Goal: Task Accomplishment & Management: Complete application form

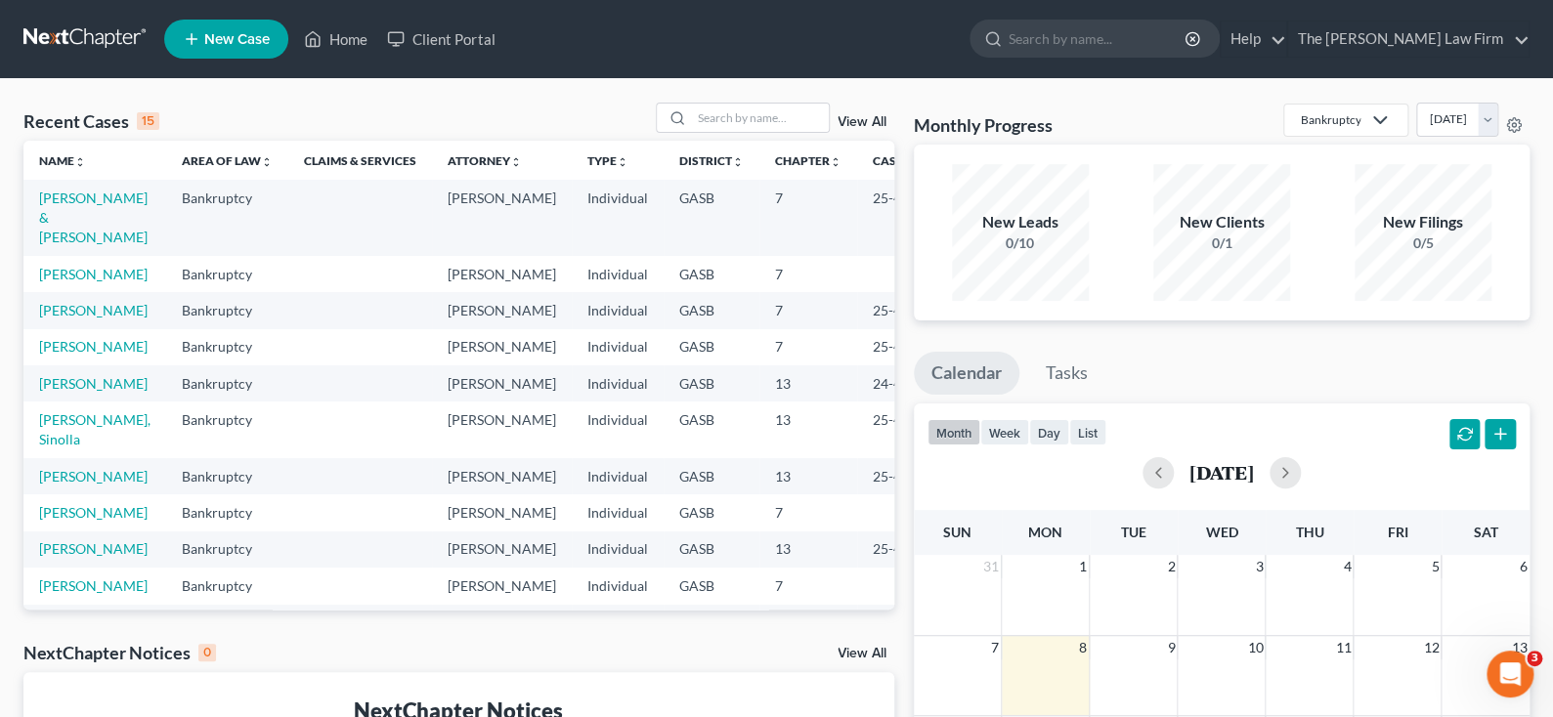
click at [63, 457] on td "[PERSON_NAME], Sinolla" at bounding box center [94, 430] width 143 height 56
click at [63, 448] on link "[PERSON_NAME], Sinolla" at bounding box center [94, 430] width 111 height 36
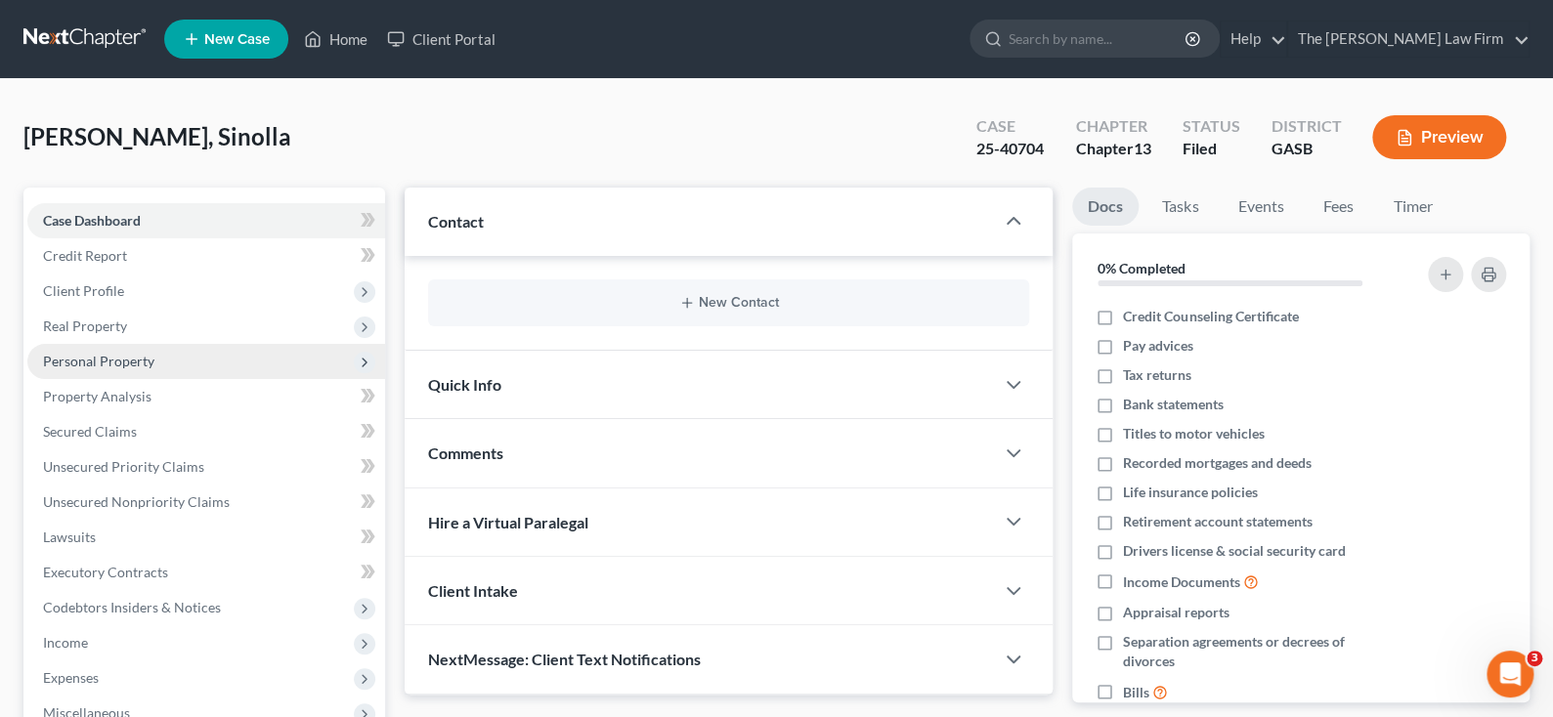
click at [118, 358] on span "Personal Property" at bounding box center [98, 361] width 111 height 17
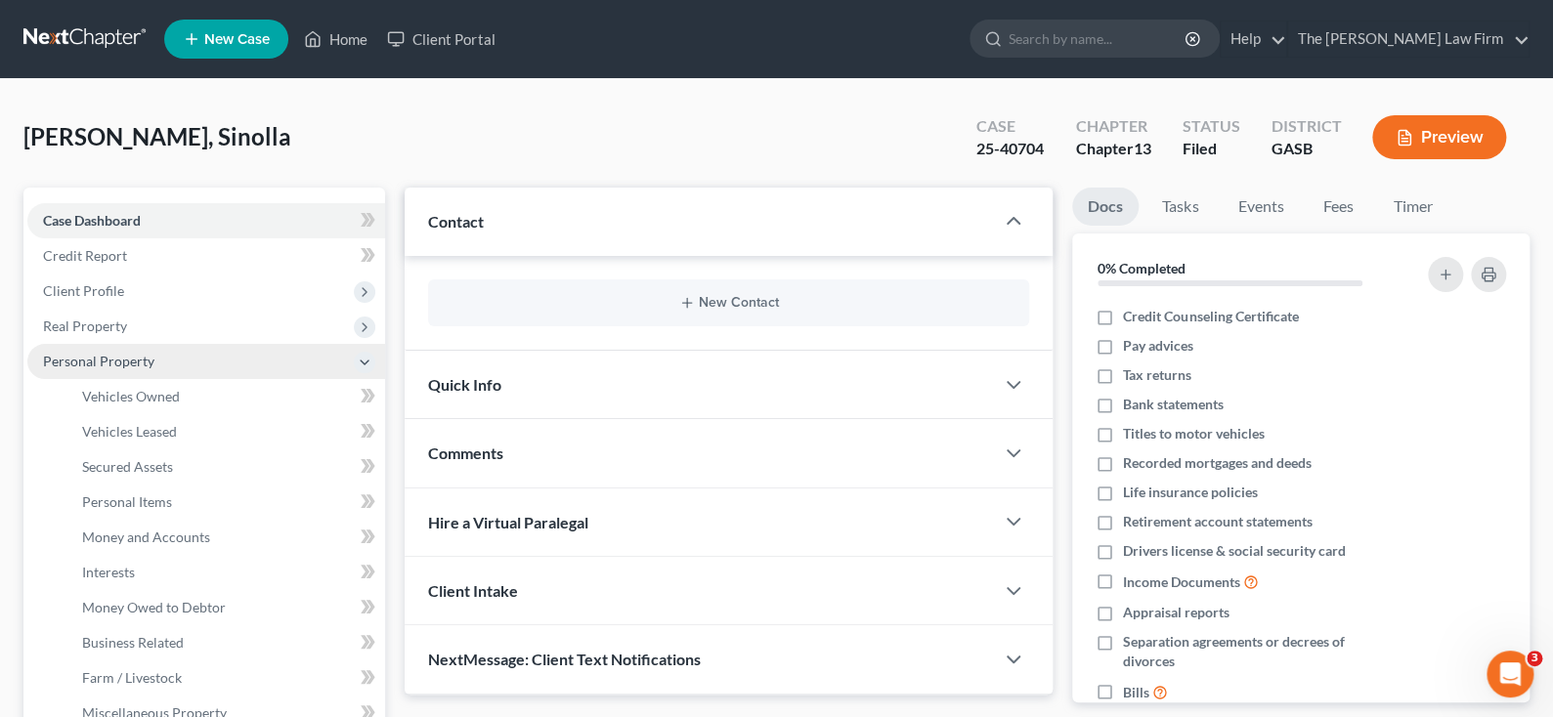
scroll to position [98, 0]
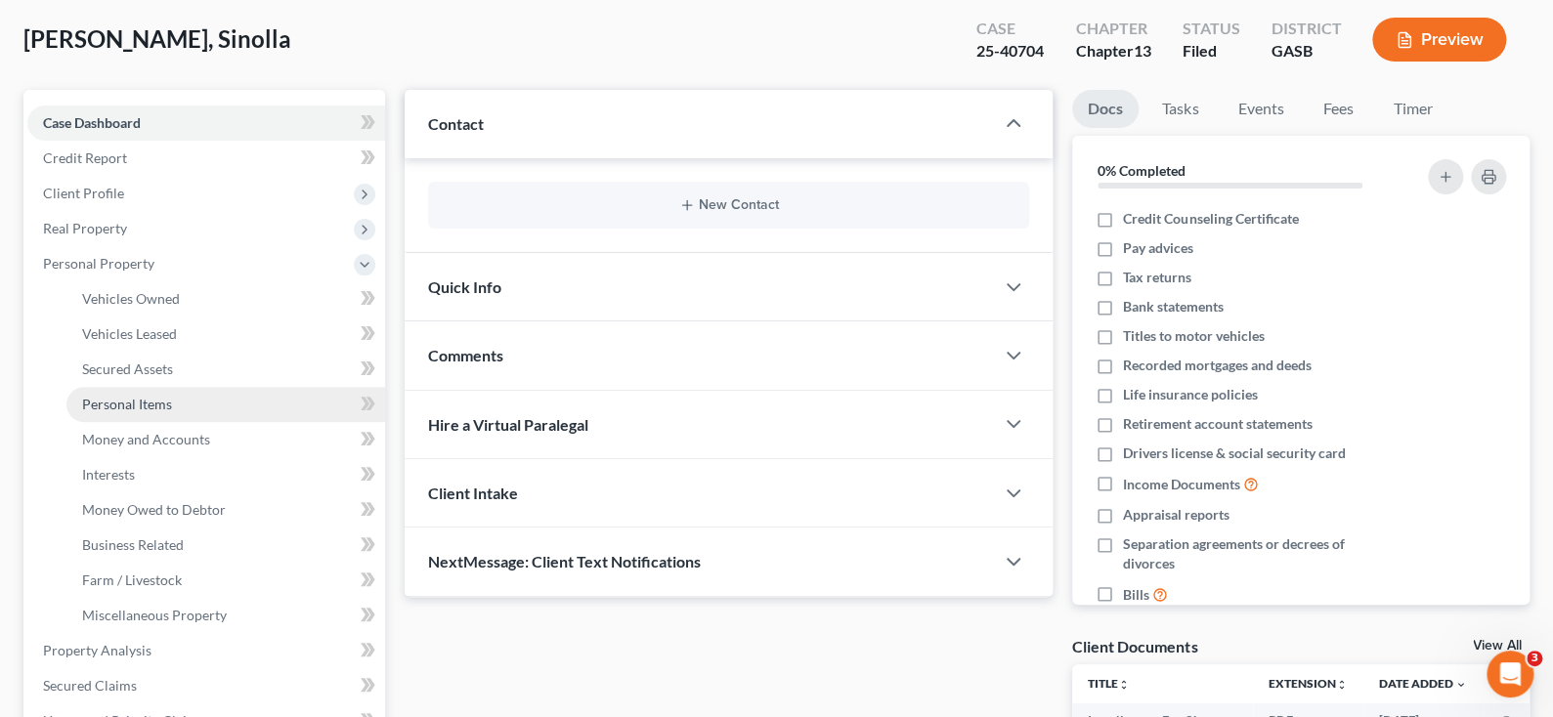
click at [141, 405] on span "Personal Items" at bounding box center [127, 404] width 90 height 17
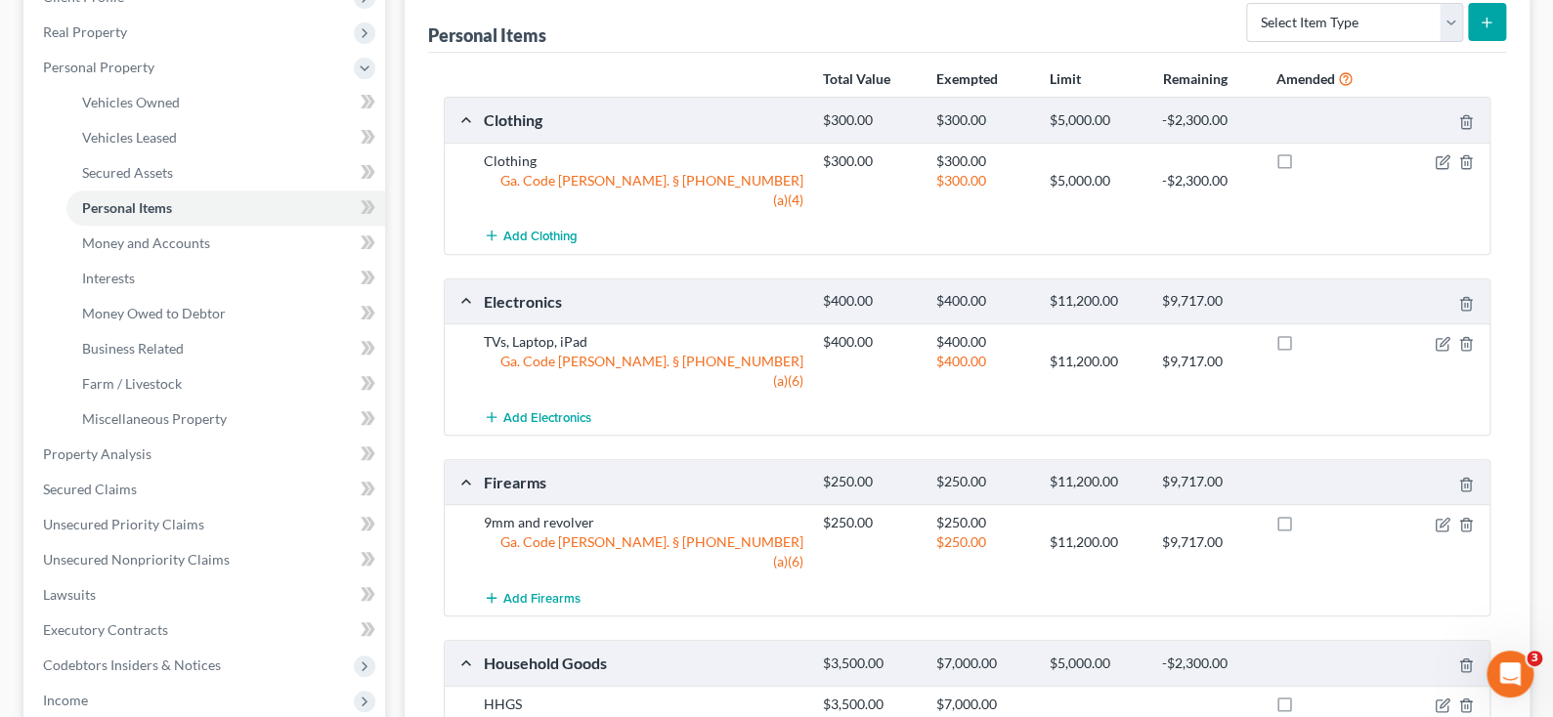
scroll to position [390, 0]
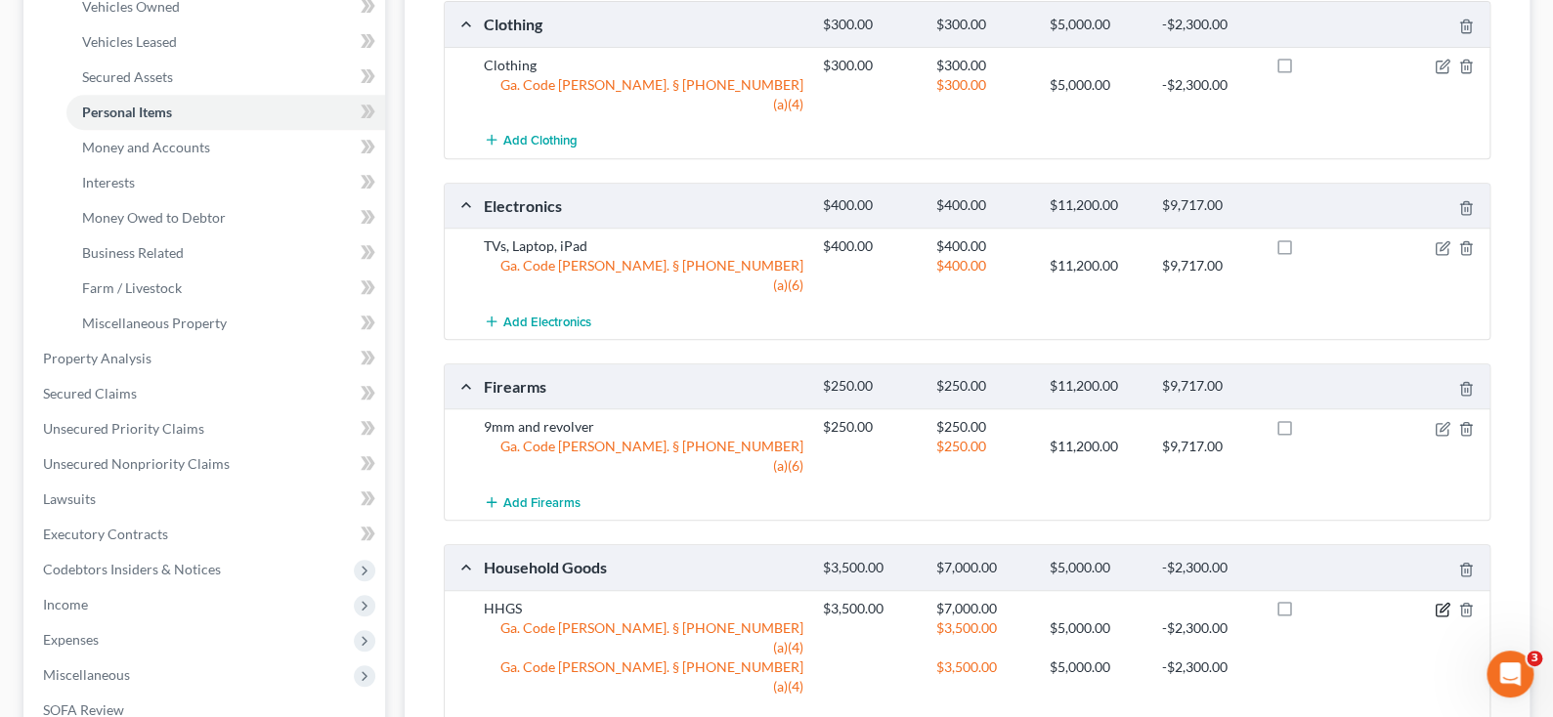
click at [1442, 603] on icon "button" at bounding box center [1444, 607] width 9 height 9
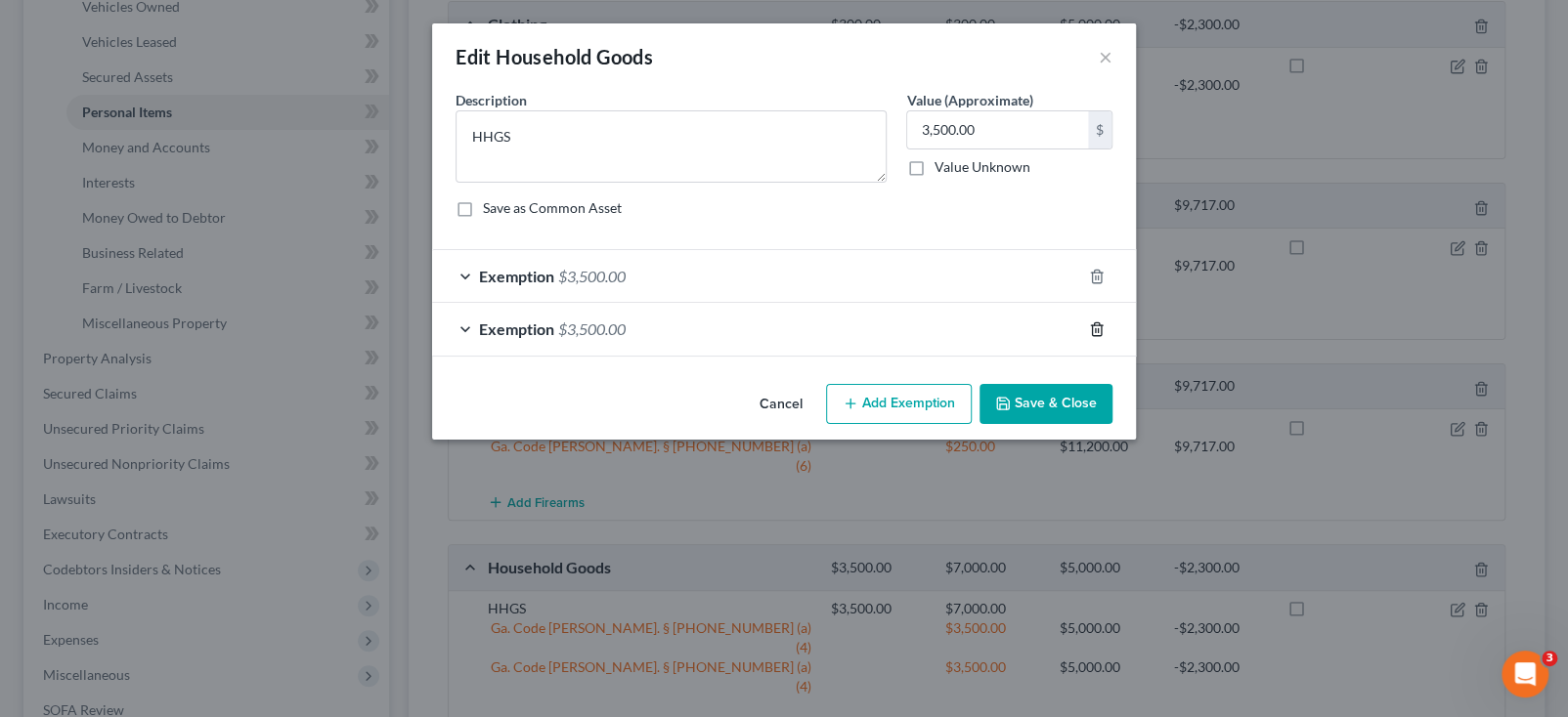
click at [1096, 330] on line "button" at bounding box center [1096, 330] width 0 height 4
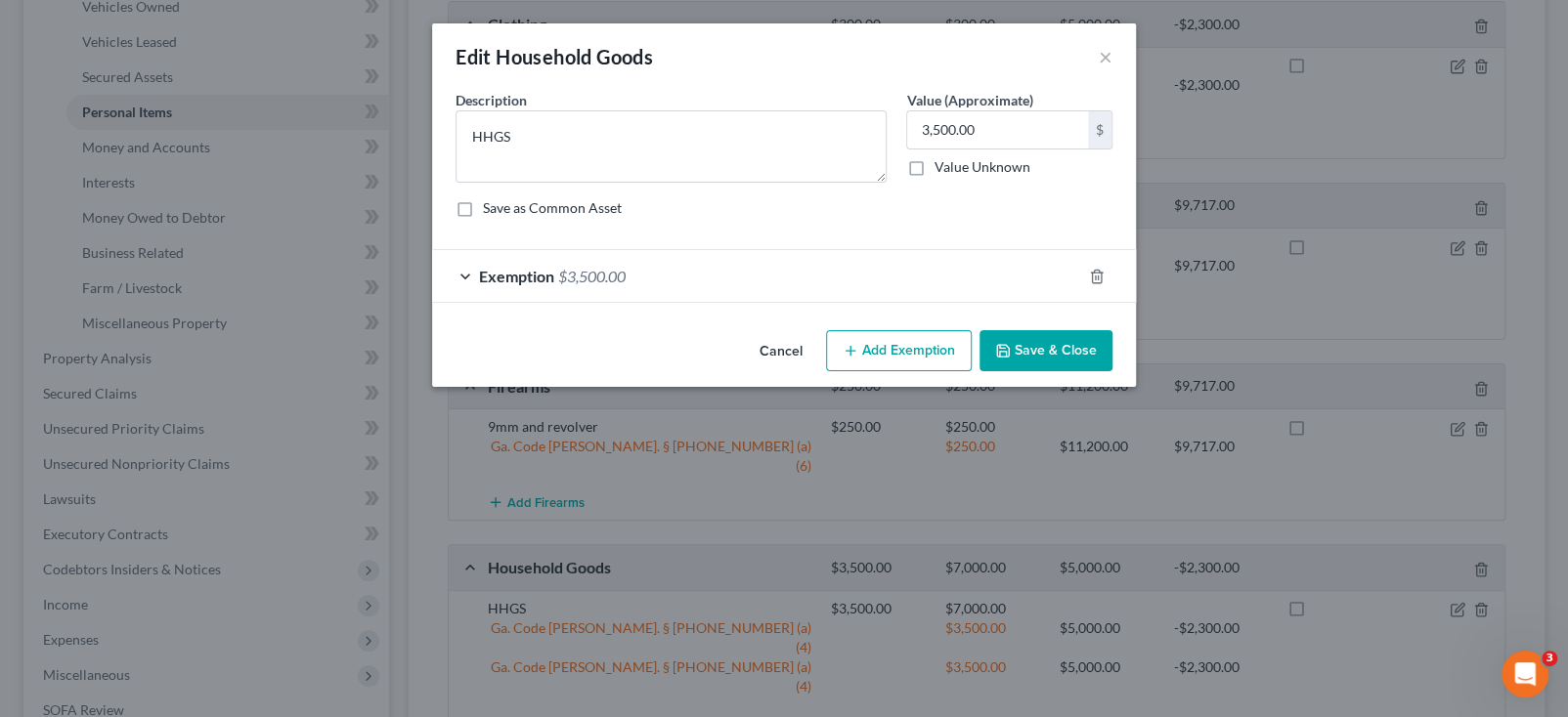
click at [1036, 349] on button "Save & Close" at bounding box center [1045, 350] width 133 height 41
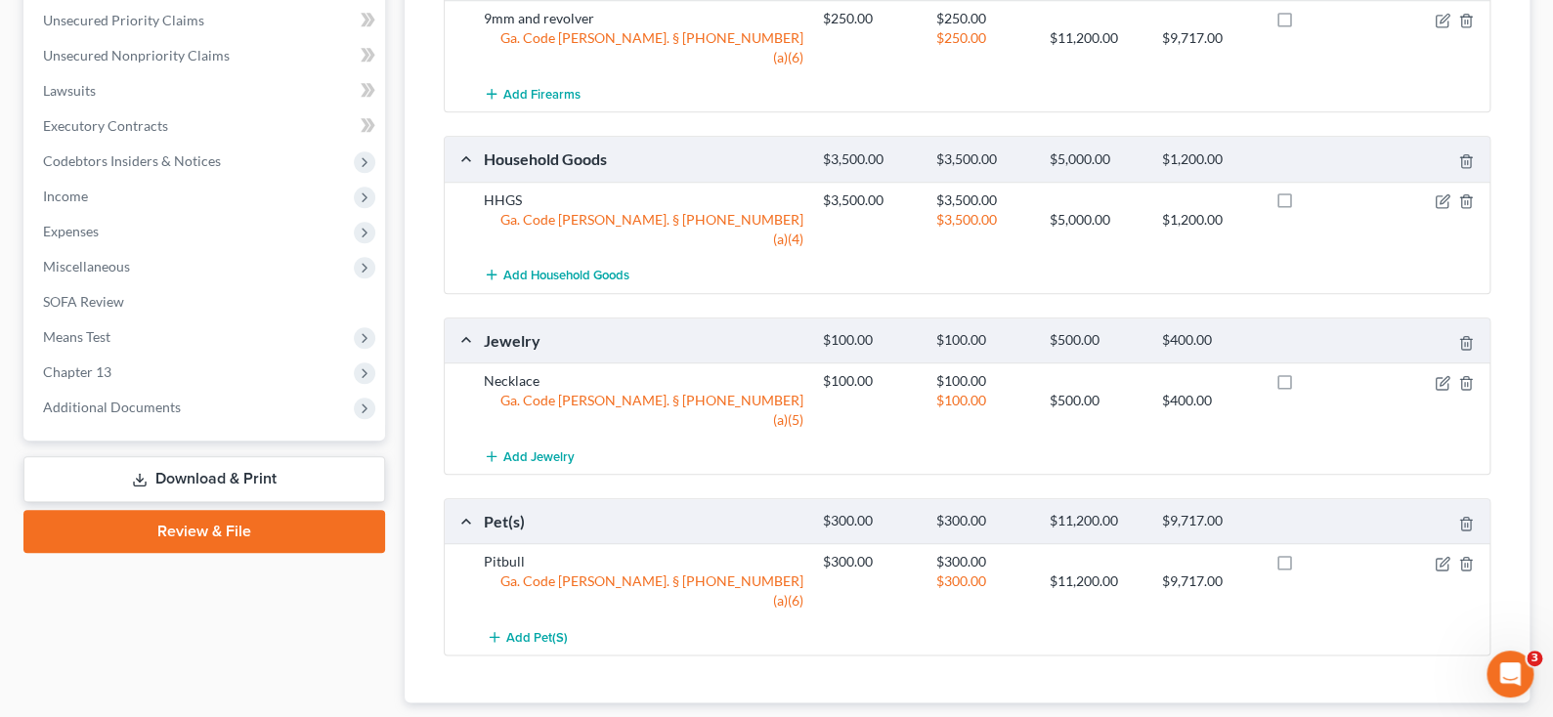
scroll to position [800, 0]
click at [213, 474] on link "Download & Print" at bounding box center [204, 479] width 362 height 46
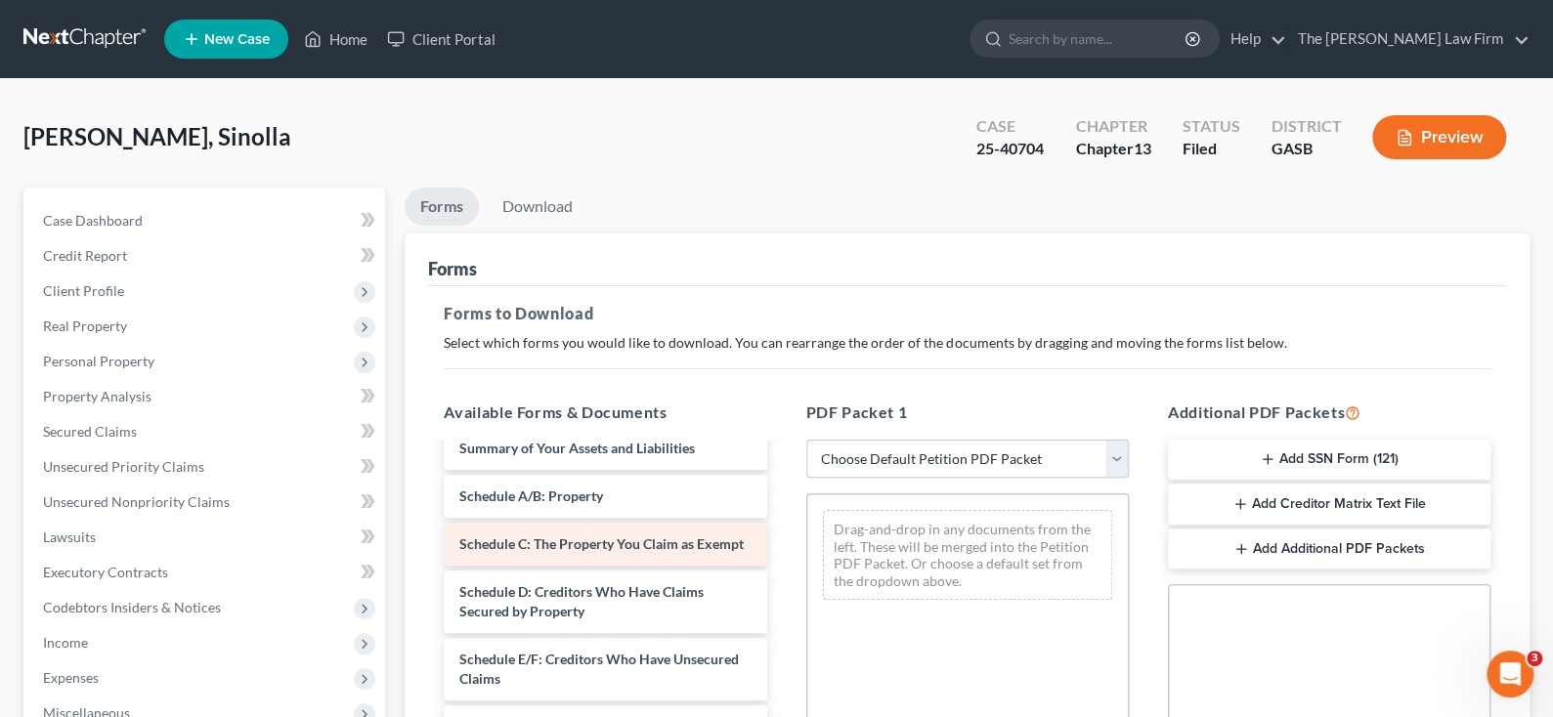
scroll to position [195, 0]
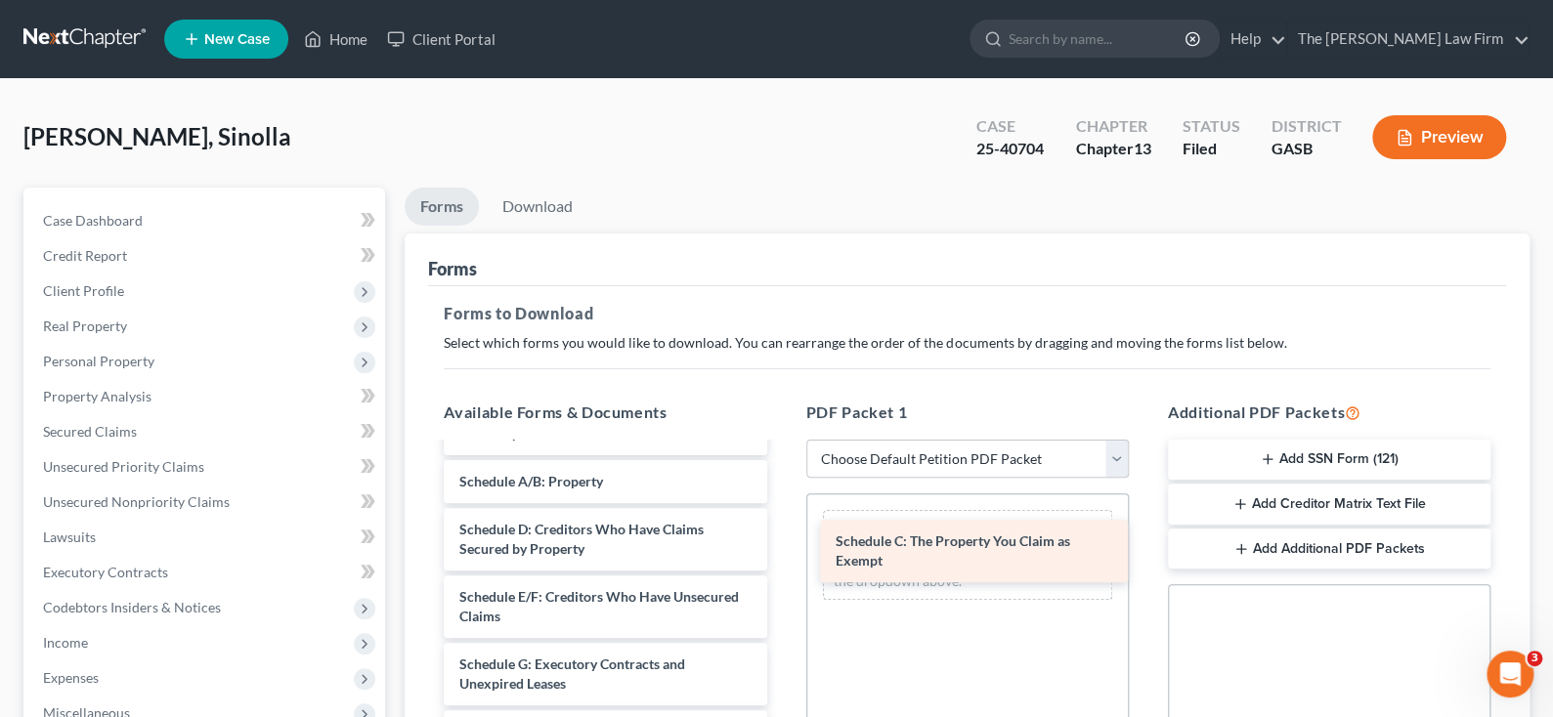
drag, startPoint x: 579, startPoint y: 533, endPoint x: 955, endPoint y: 546, distance: 376.6
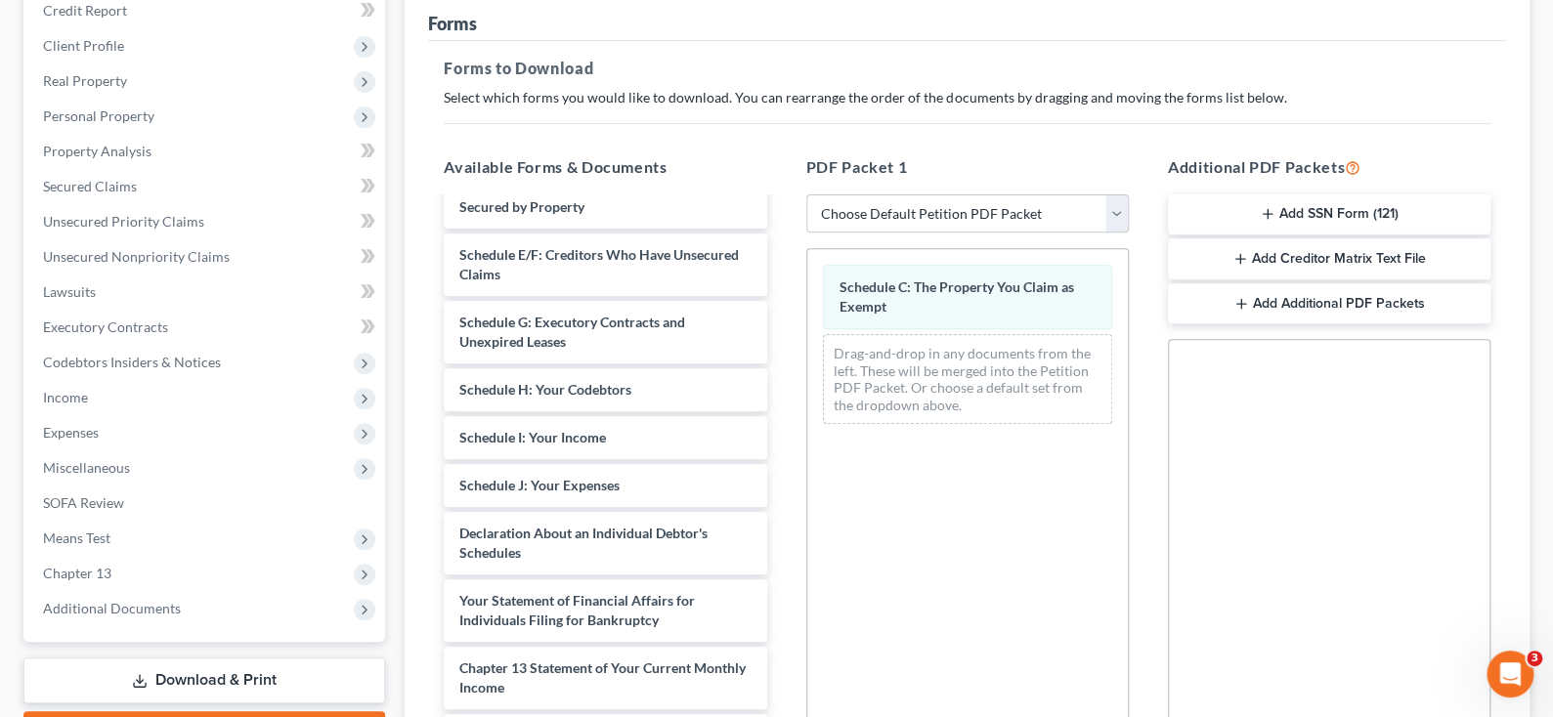
scroll to position [292, 0]
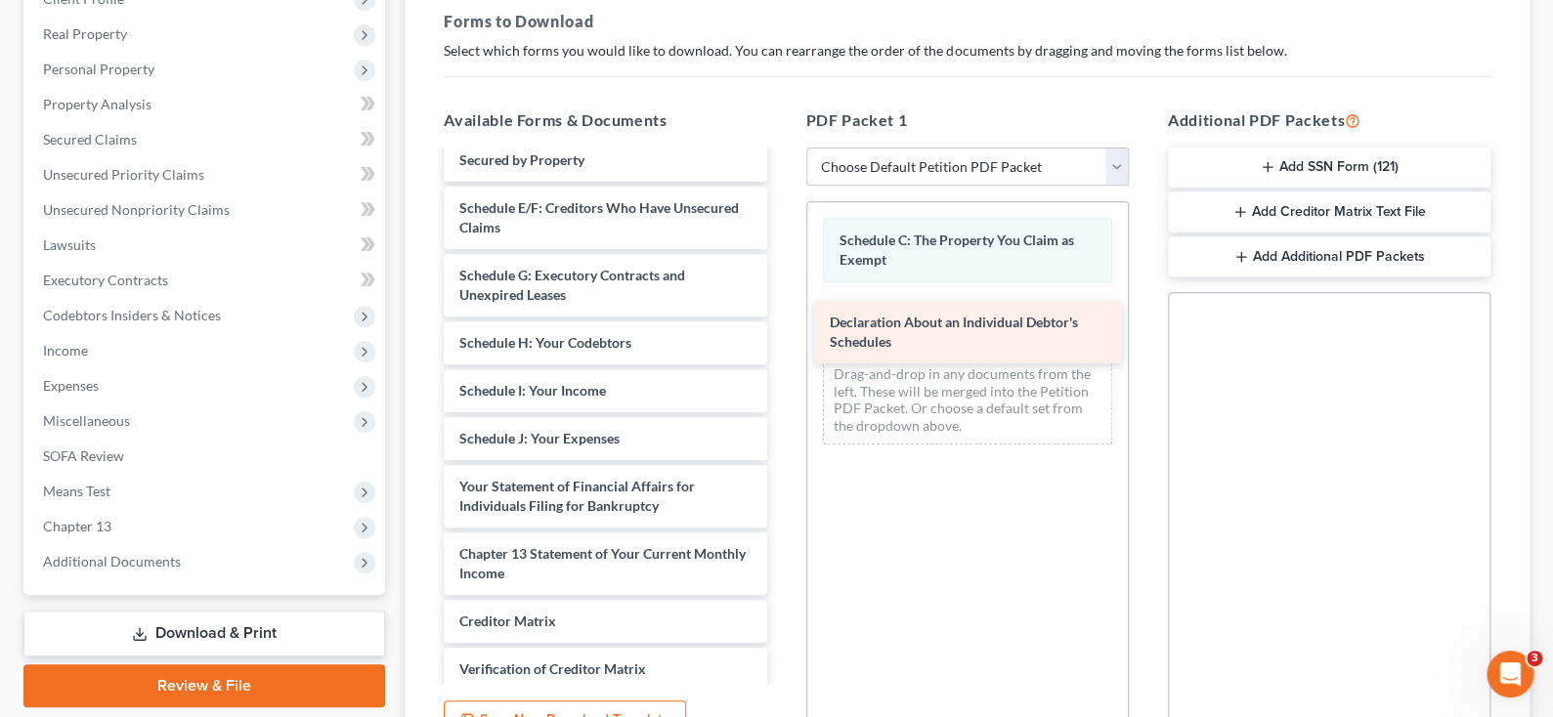
drag, startPoint x: 554, startPoint y: 489, endPoint x: 925, endPoint y: 327, distance: 404.0
click at [782, 327] on div "Declaration About an Individual Debtor's Schedules Installments Fee Sheets Inst…" at bounding box center [605, 333] width 354 height 946
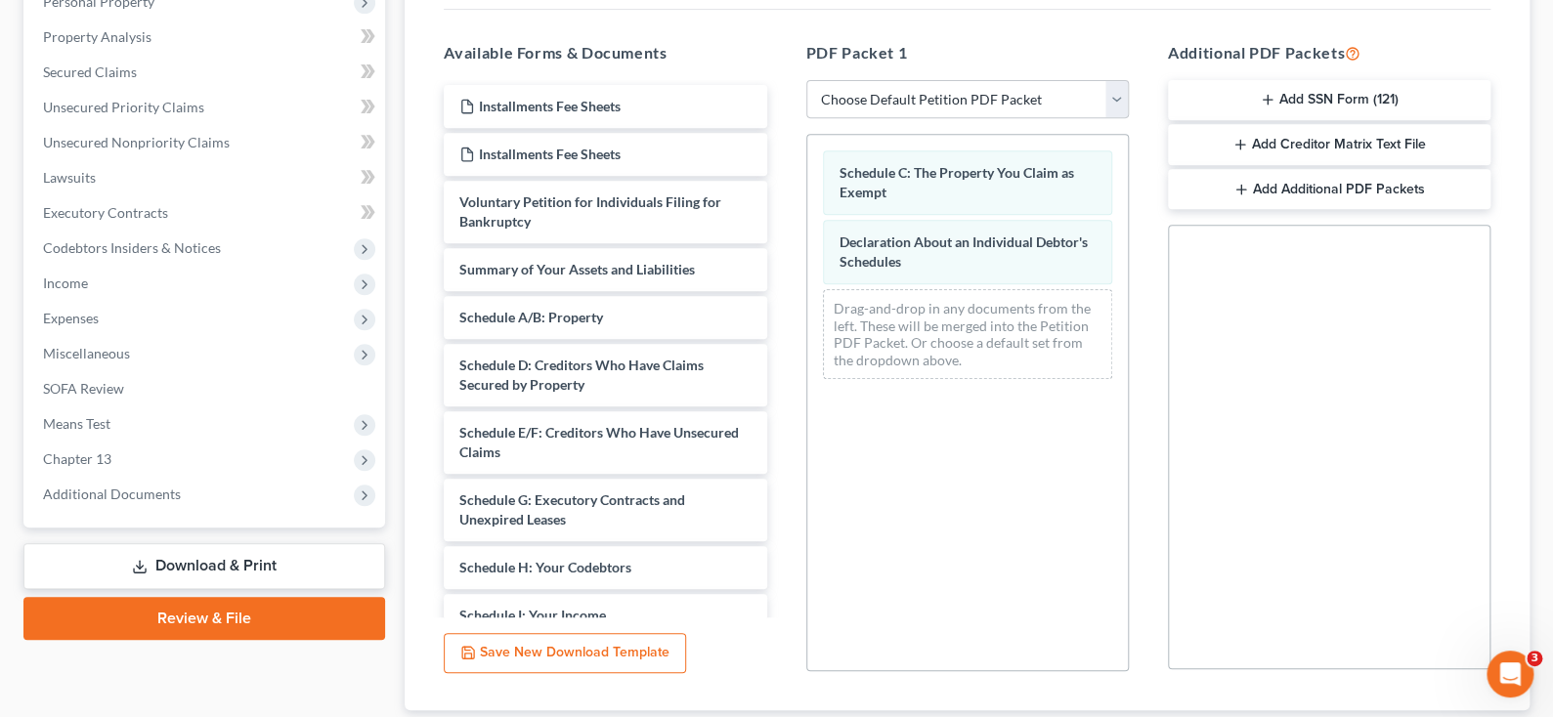
scroll to position [489, 0]
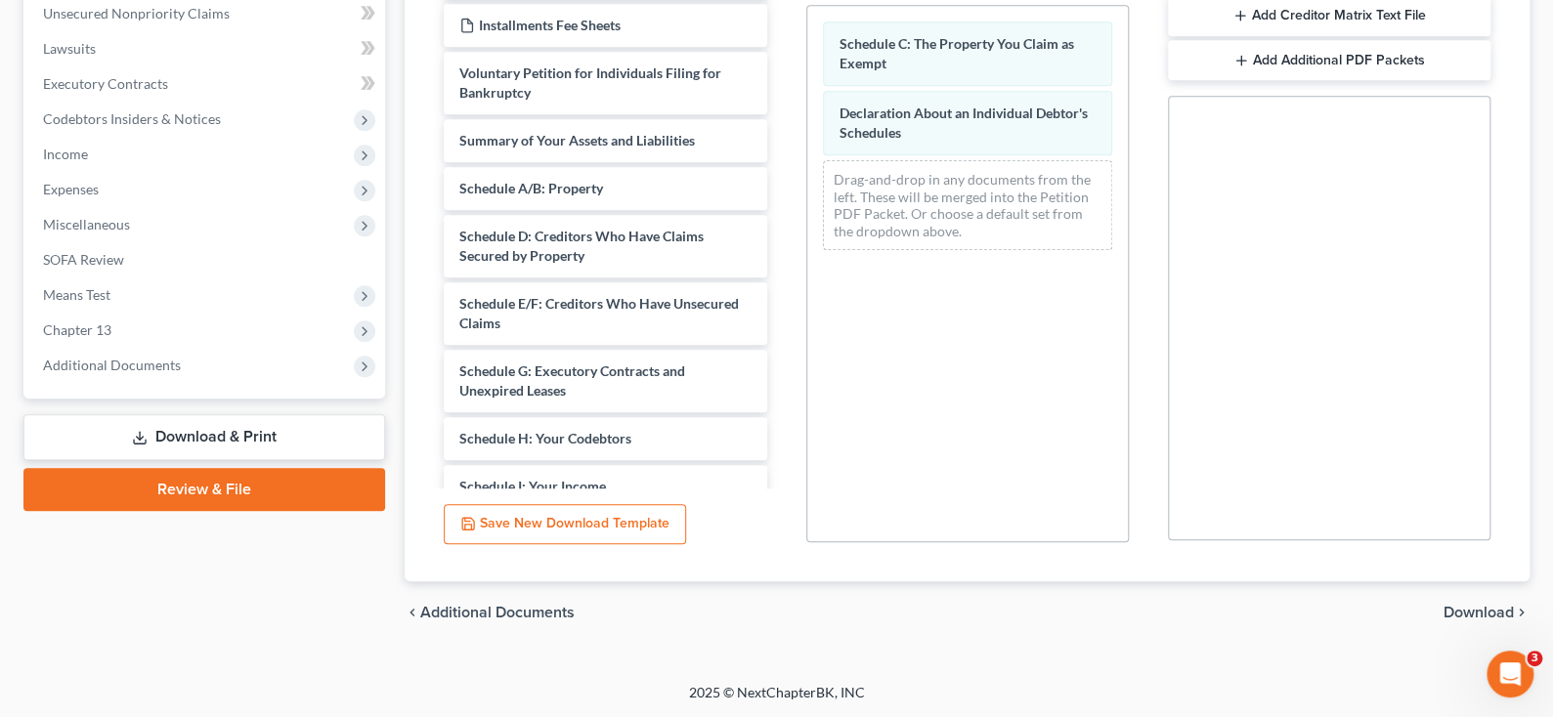
click at [202, 476] on link "Review & File" at bounding box center [204, 489] width 362 height 43
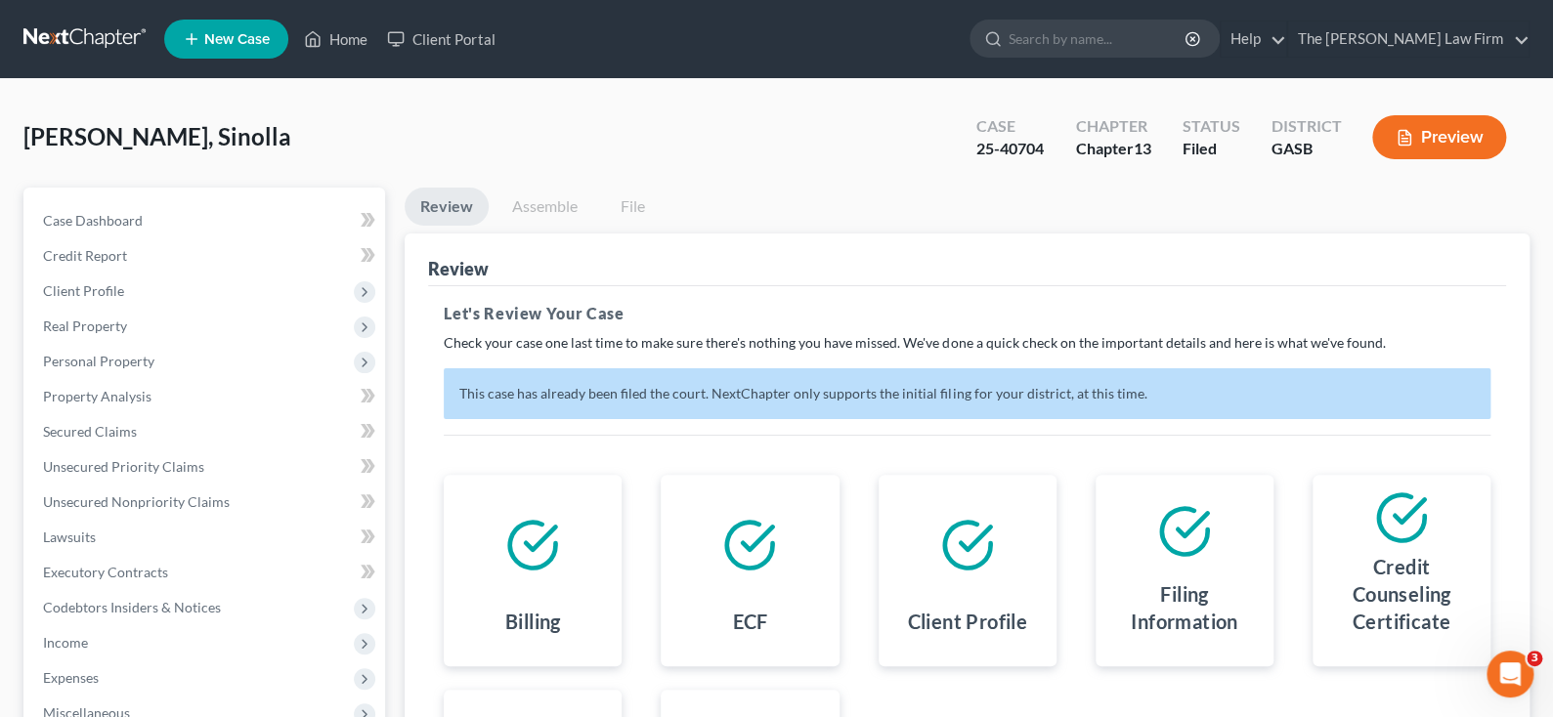
click at [1435, 129] on button "Preview" at bounding box center [1439, 137] width 134 height 44
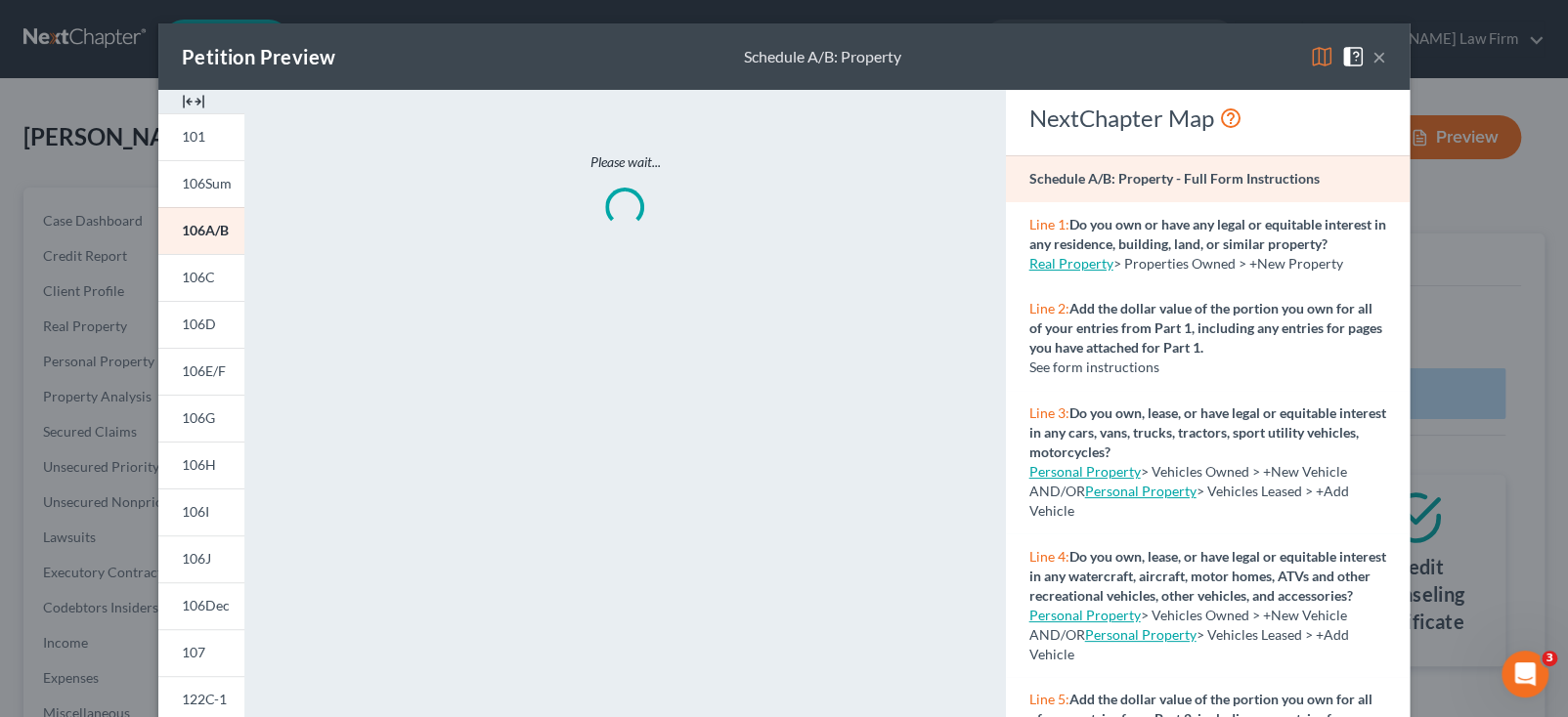
click at [1372, 59] on button "×" at bounding box center [1379, 56] width 14 height 23
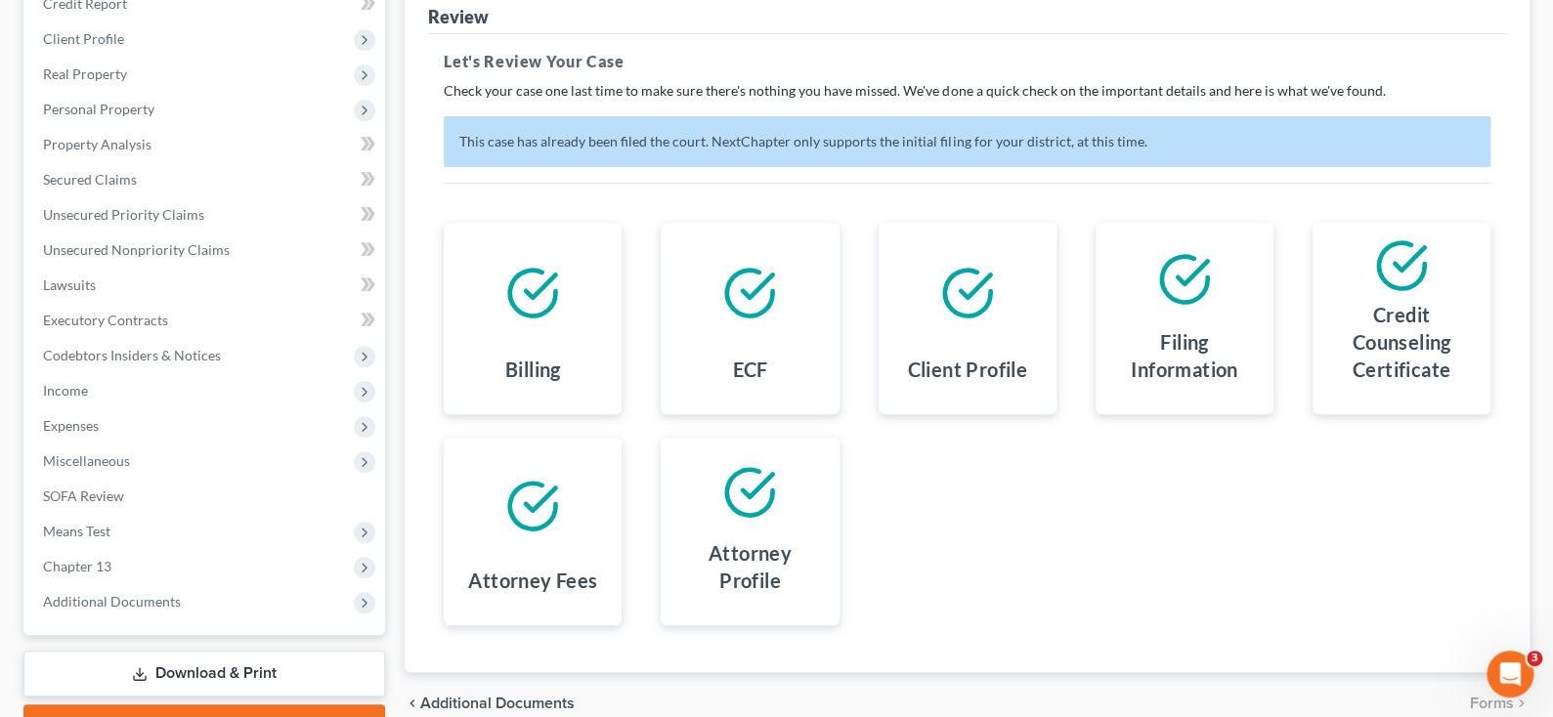
scroll to position [355, 0]
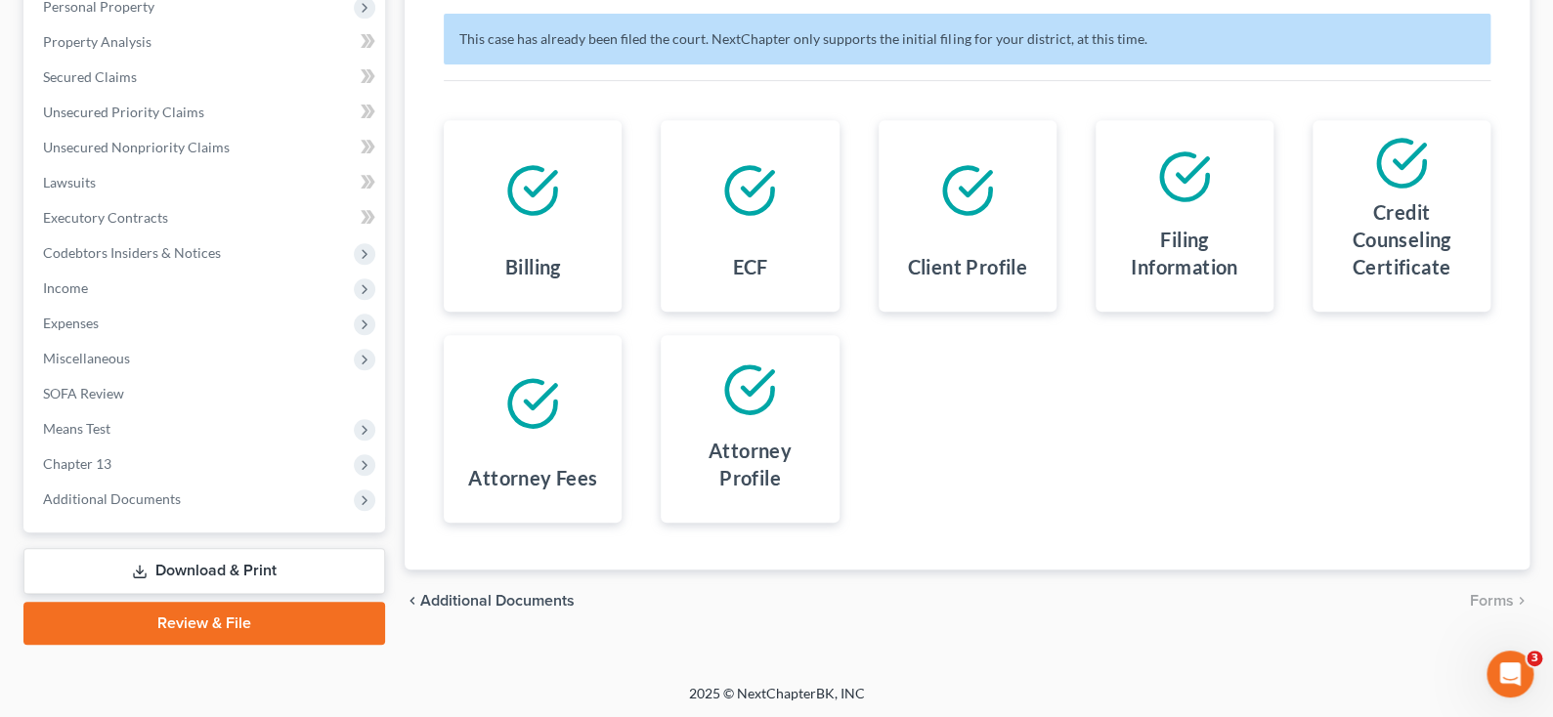
click at [211, 567] on link "Download & Print" at bounding box center [204, 571] width 362 height 46
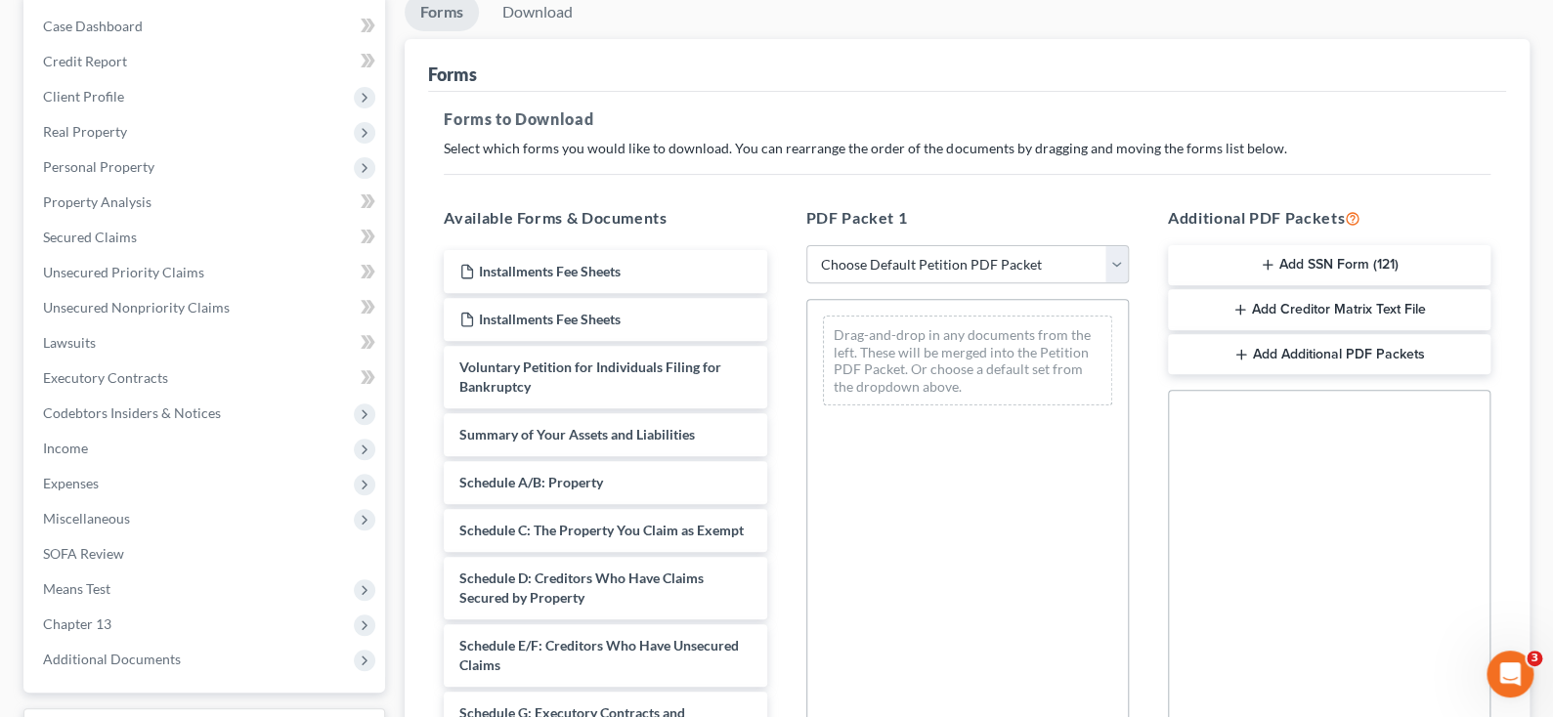
scroll to position [195, 0]
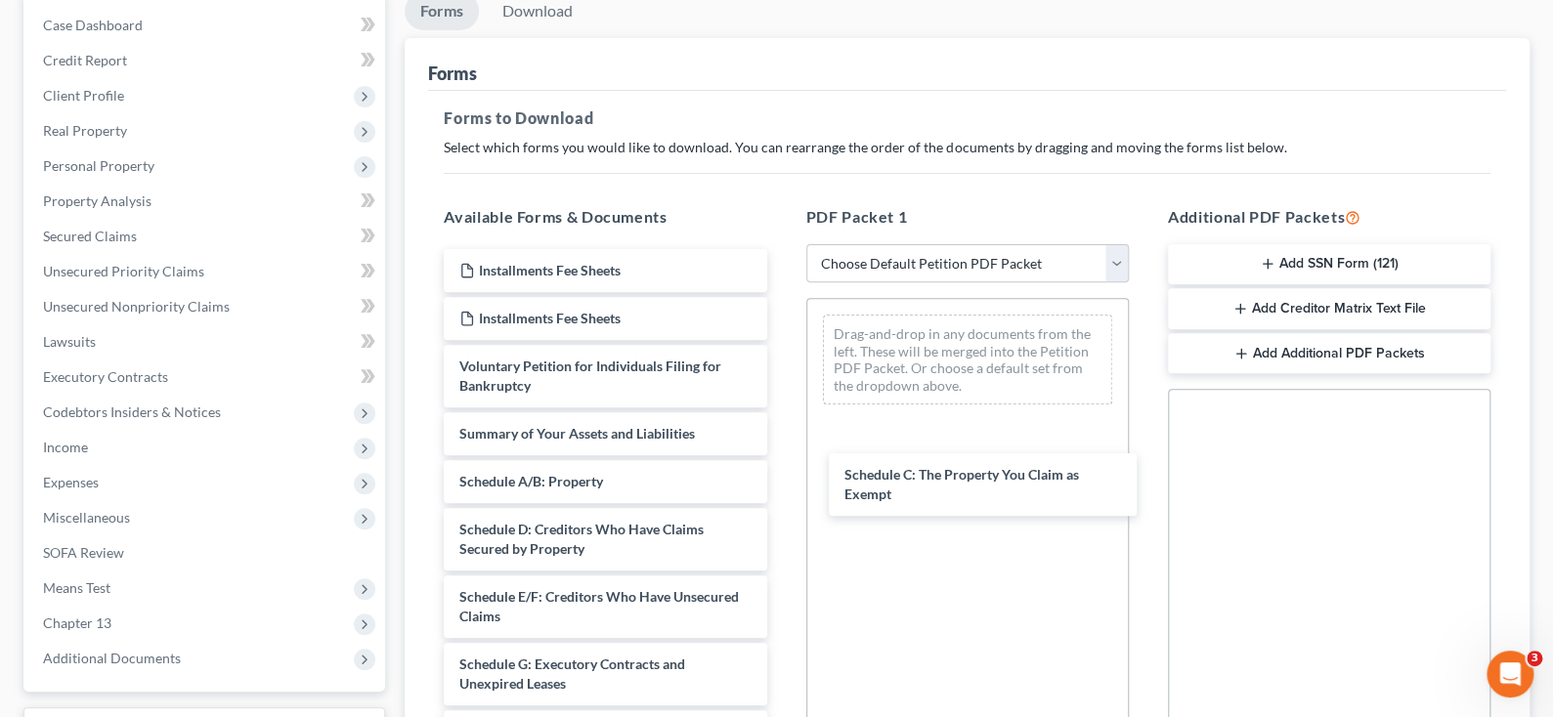
drag, startPoint x: 570, startPoint y: 537, endPoint x: 949, endPoint y: 487, distance: 382.5
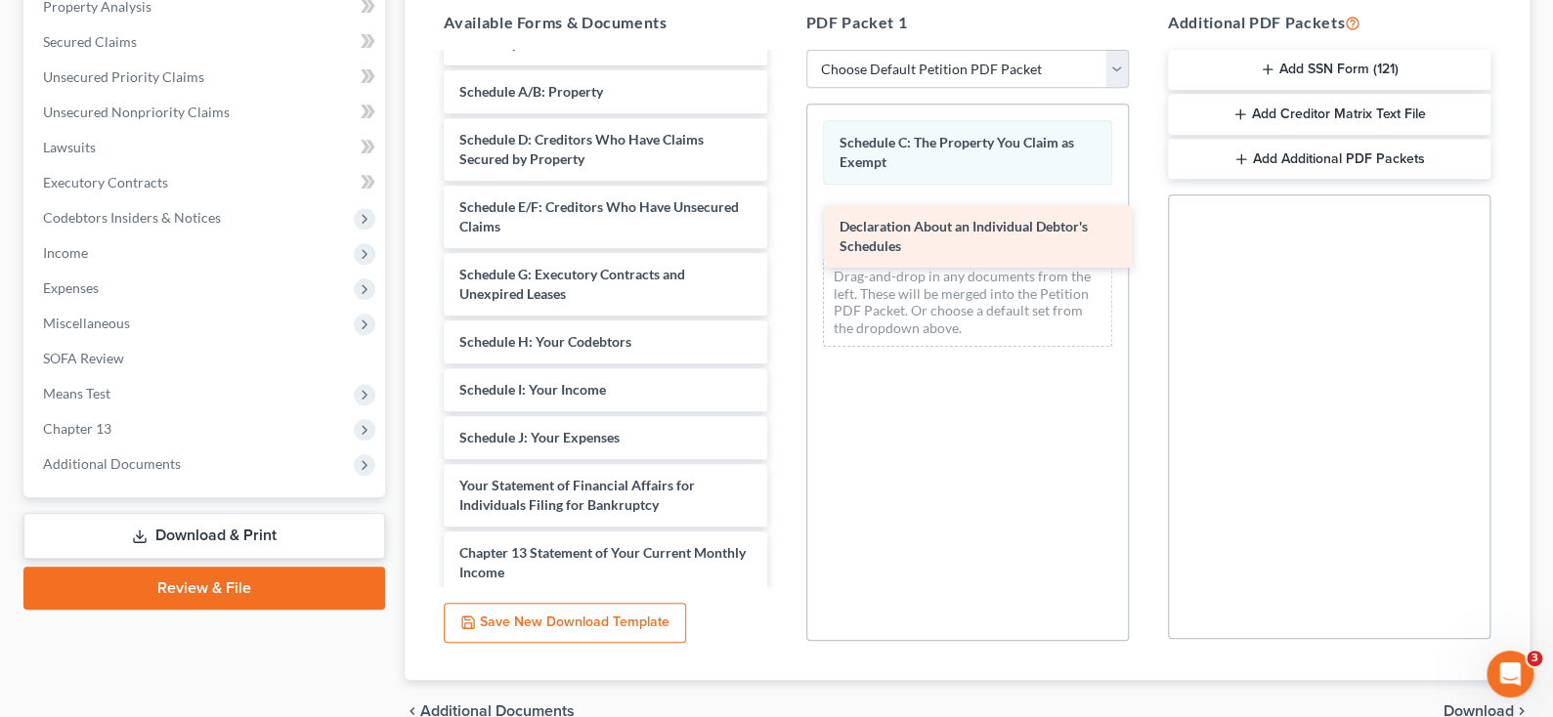
drag, startPoint x: 613, startPoint y: 499, endPoint x: 993, endPoint y: 242, distance: 458.4
click at [782, 242] on div "Declaration About an Individual Debtor's Schedules Installments Fee Sheets Inst…" at bounding box center [605, 332] width 354 height 946
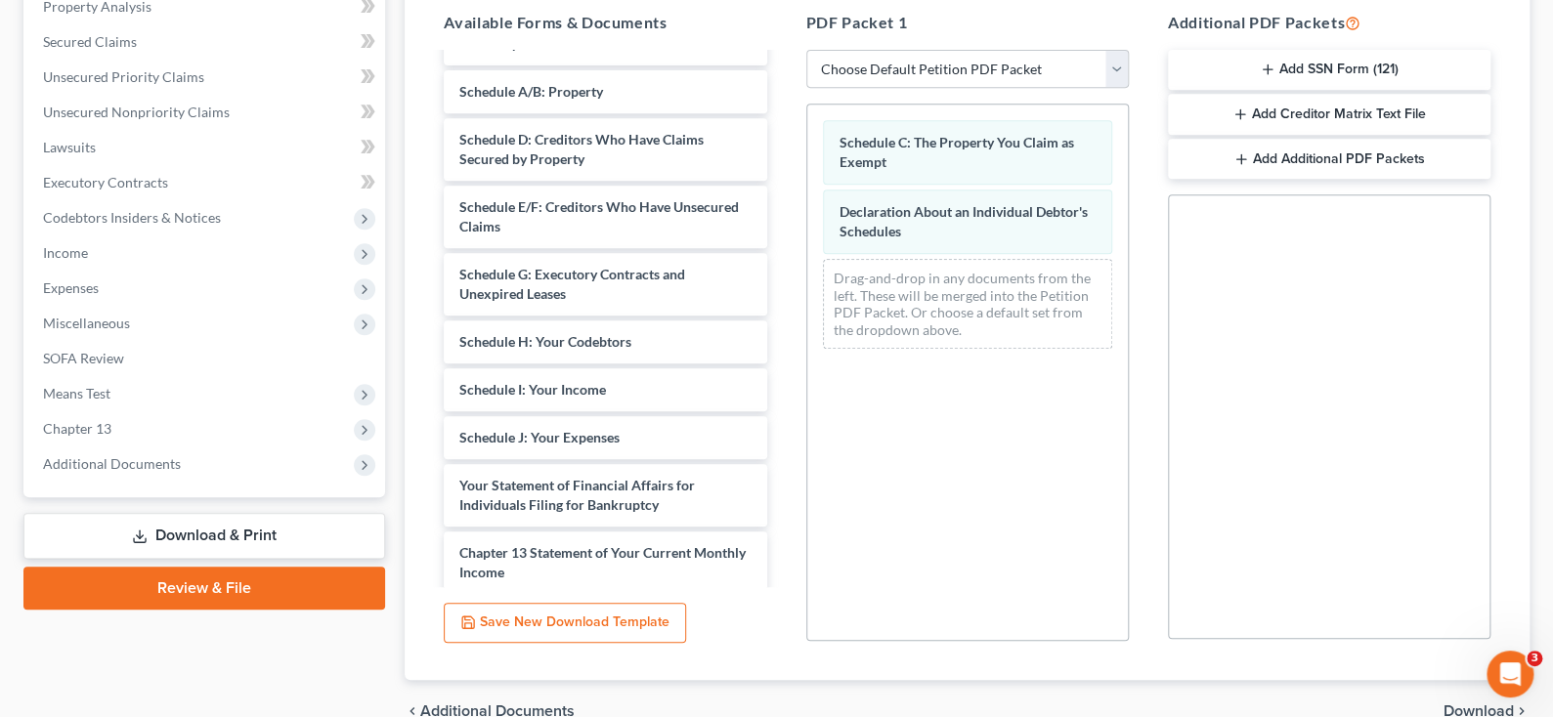
click at [273, 534] on link "Download & Print" at bounding box center [204, 536] width 362 height 46
click at [165, 526] on link "Download & Print" at bounding box center [204, 536] width 362 height 46
click at [232, 533] on link "Download & Print" at bounding box center [204, 536] width 362 height 46
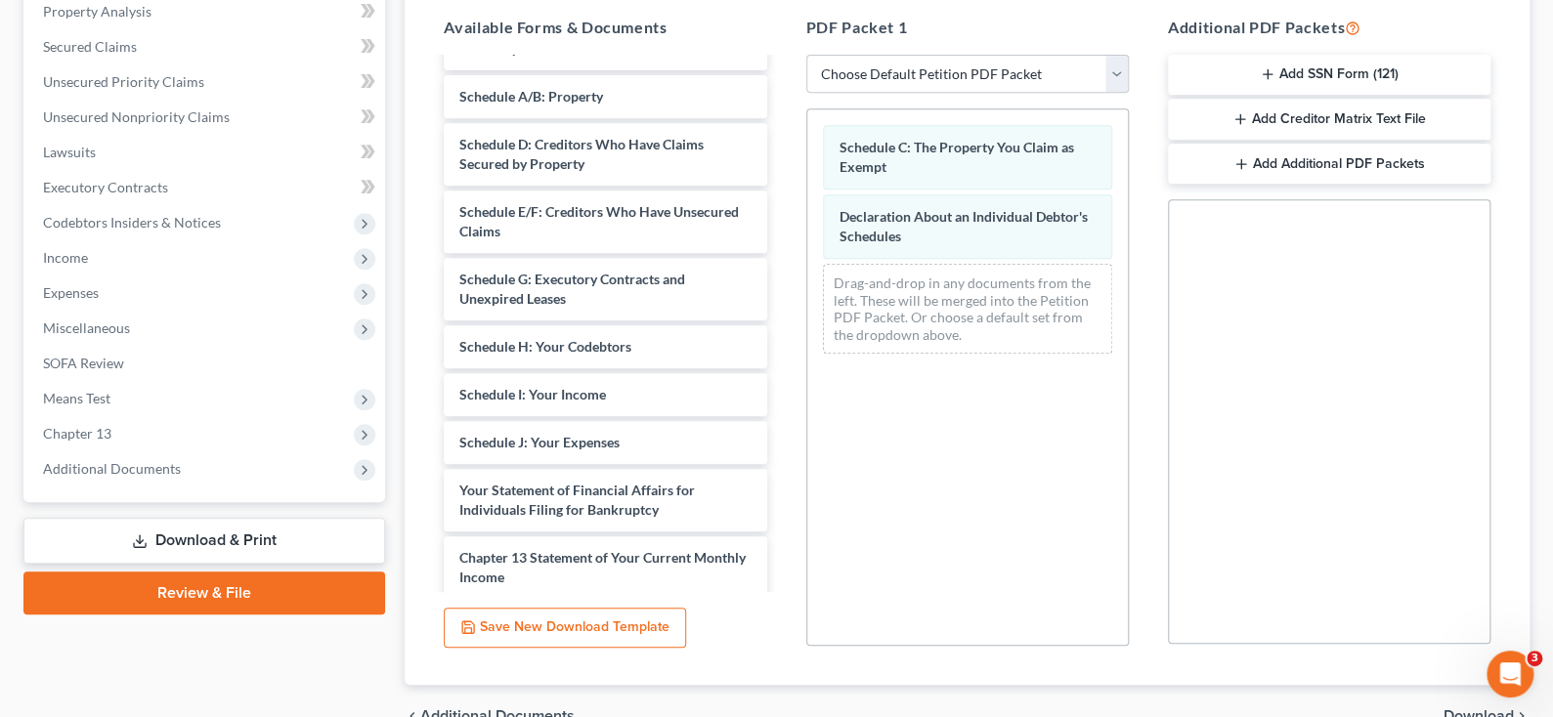
scroll to position [390, 0]
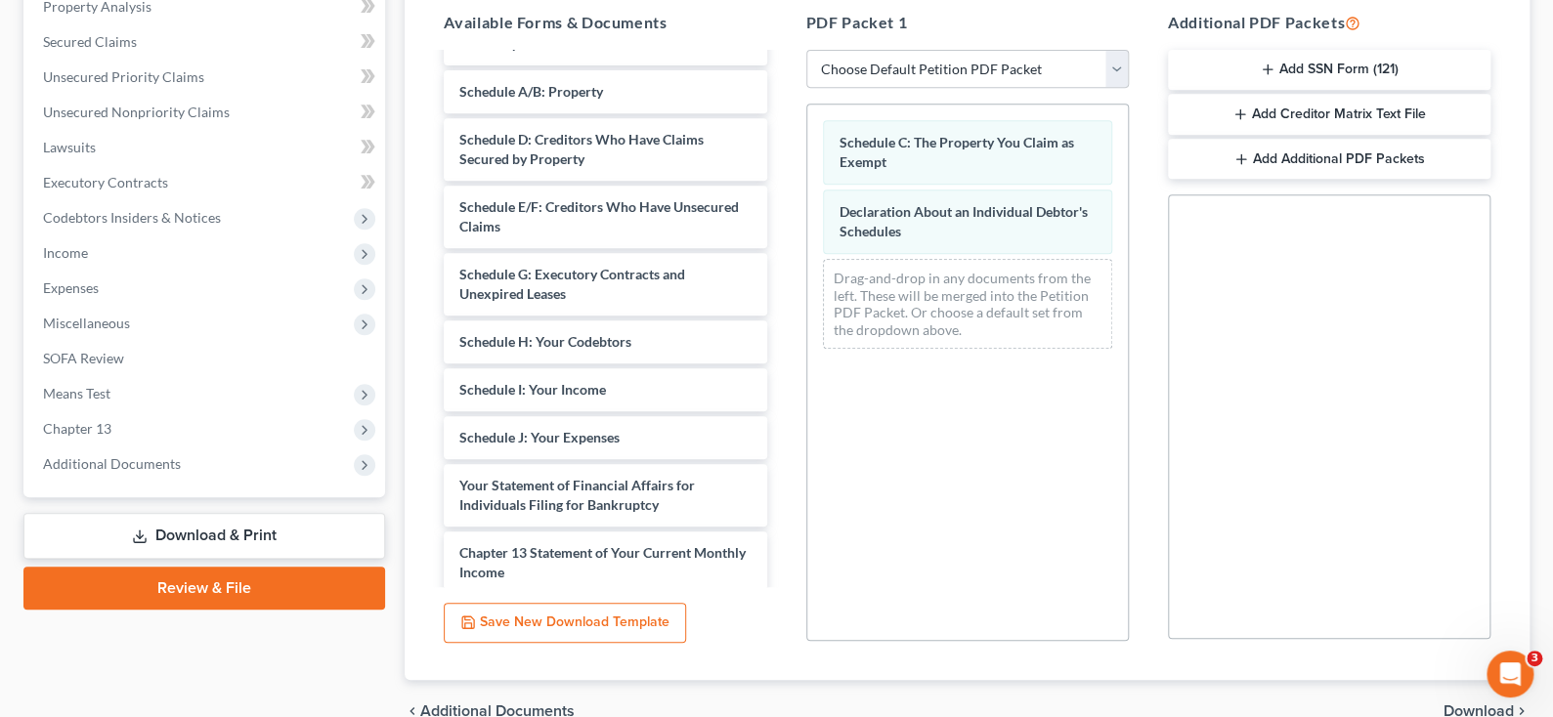
click at [246, 528] on link "Download & Print" at bounding box center [204, 536] width 362 height 46
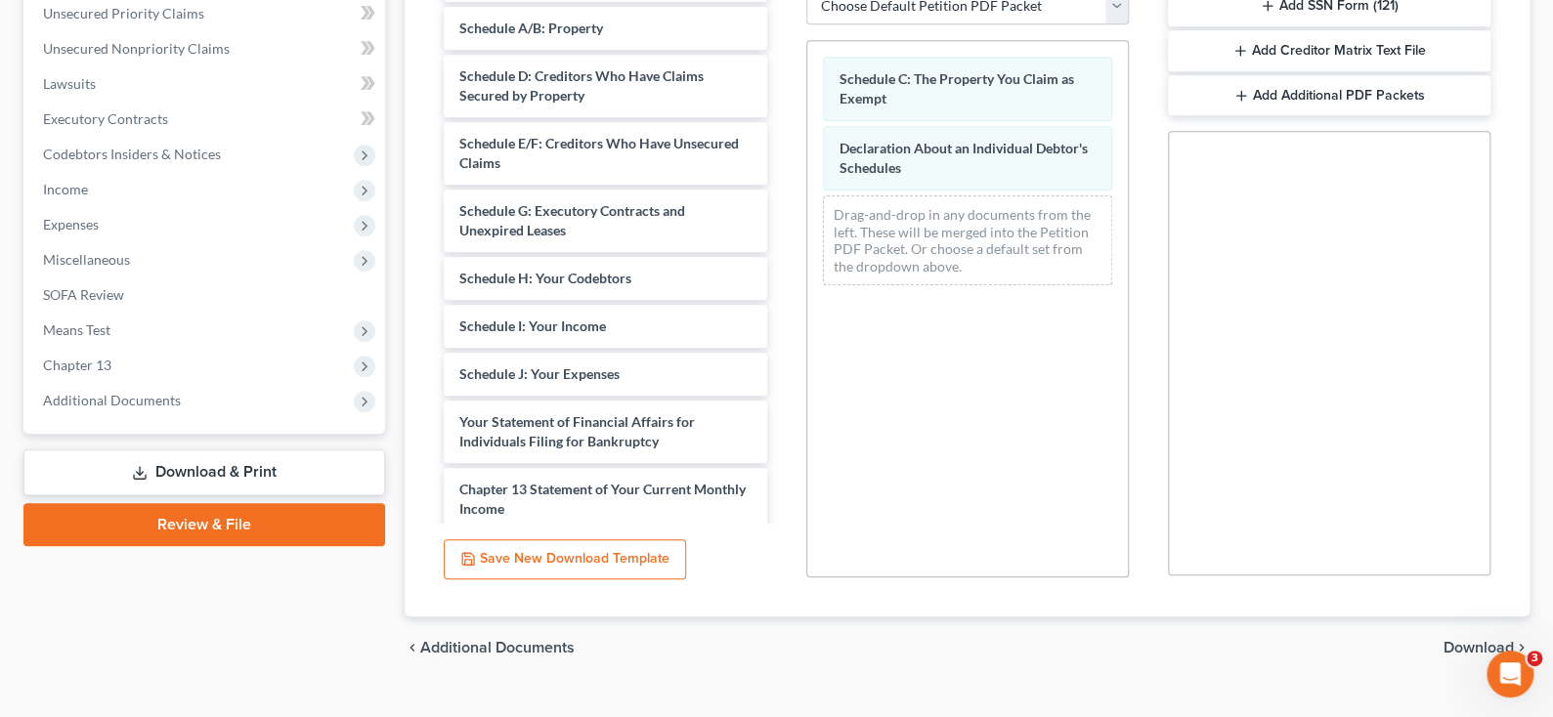
scroll to position [489, 0]
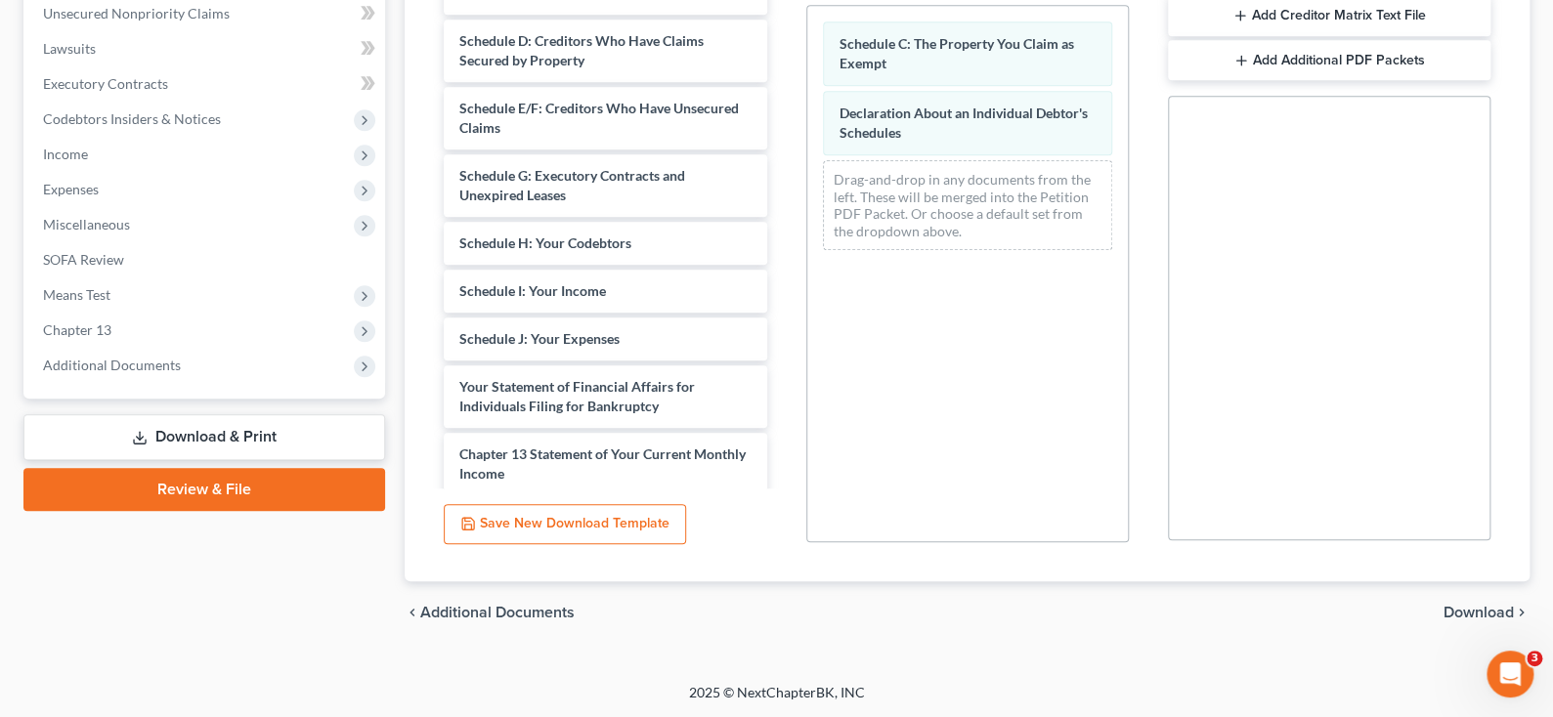
click at [1469, 613] on span "Download" at bounding box center [1479, 613] width 70 height 16
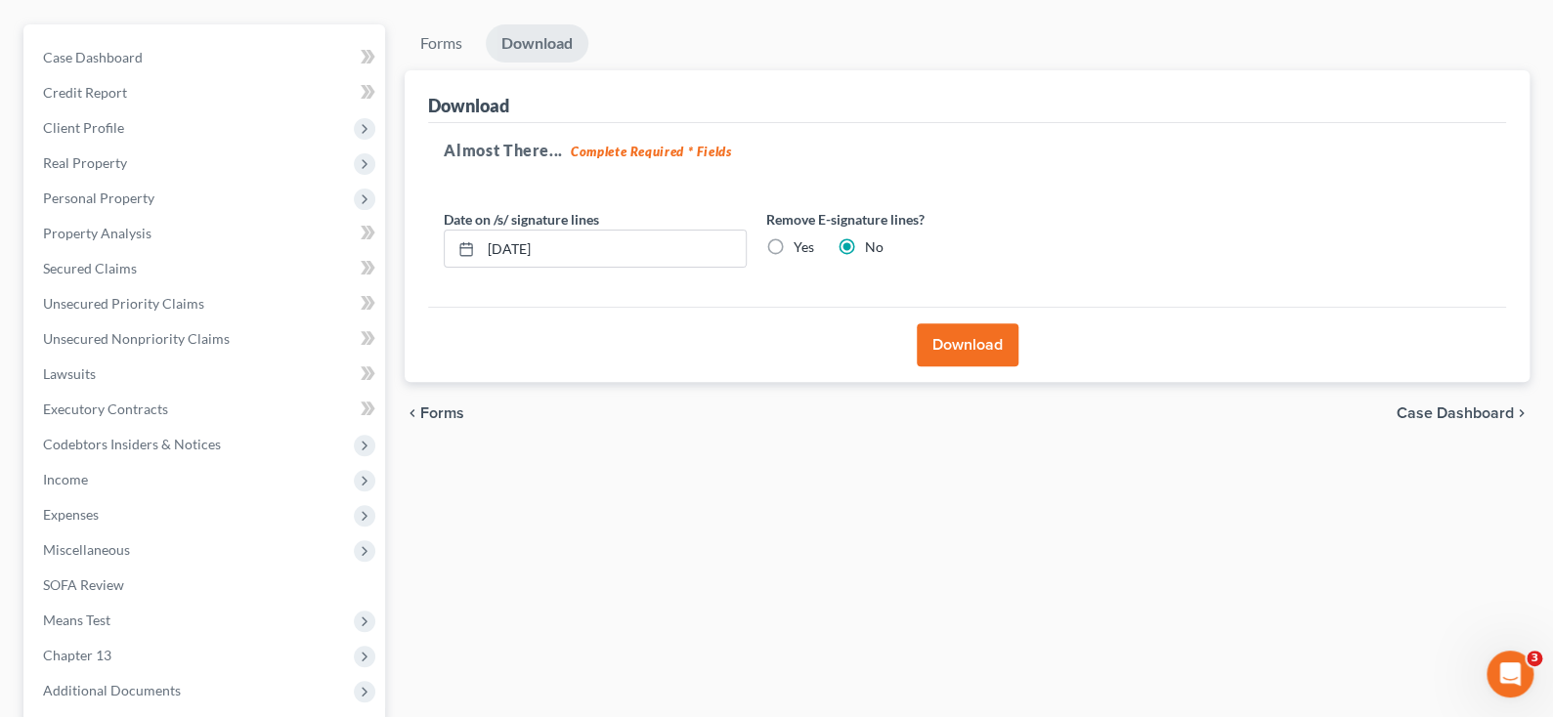
scroll to position [158, 0]
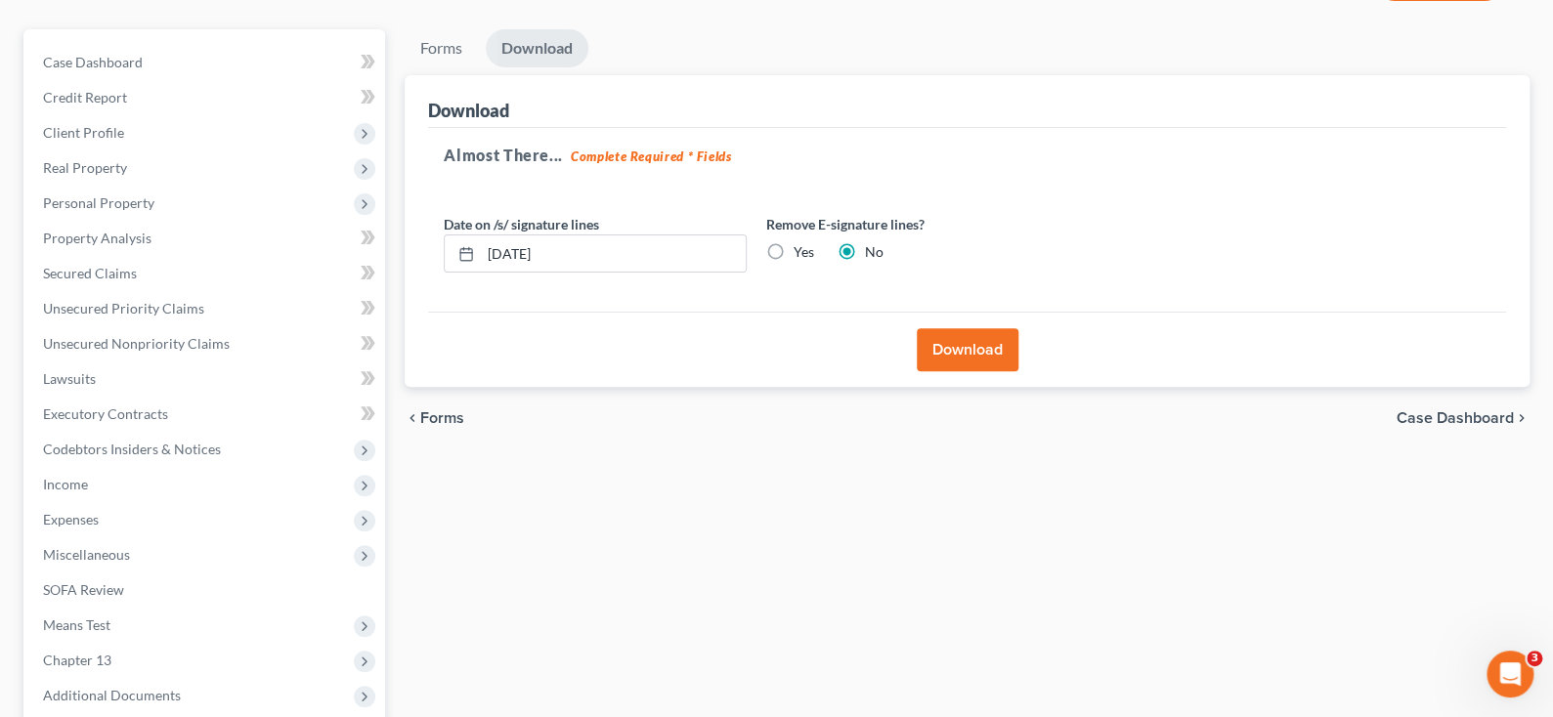
click at [938, 347] on button "Download" at bounding box center [968, 349] width 102 height 43
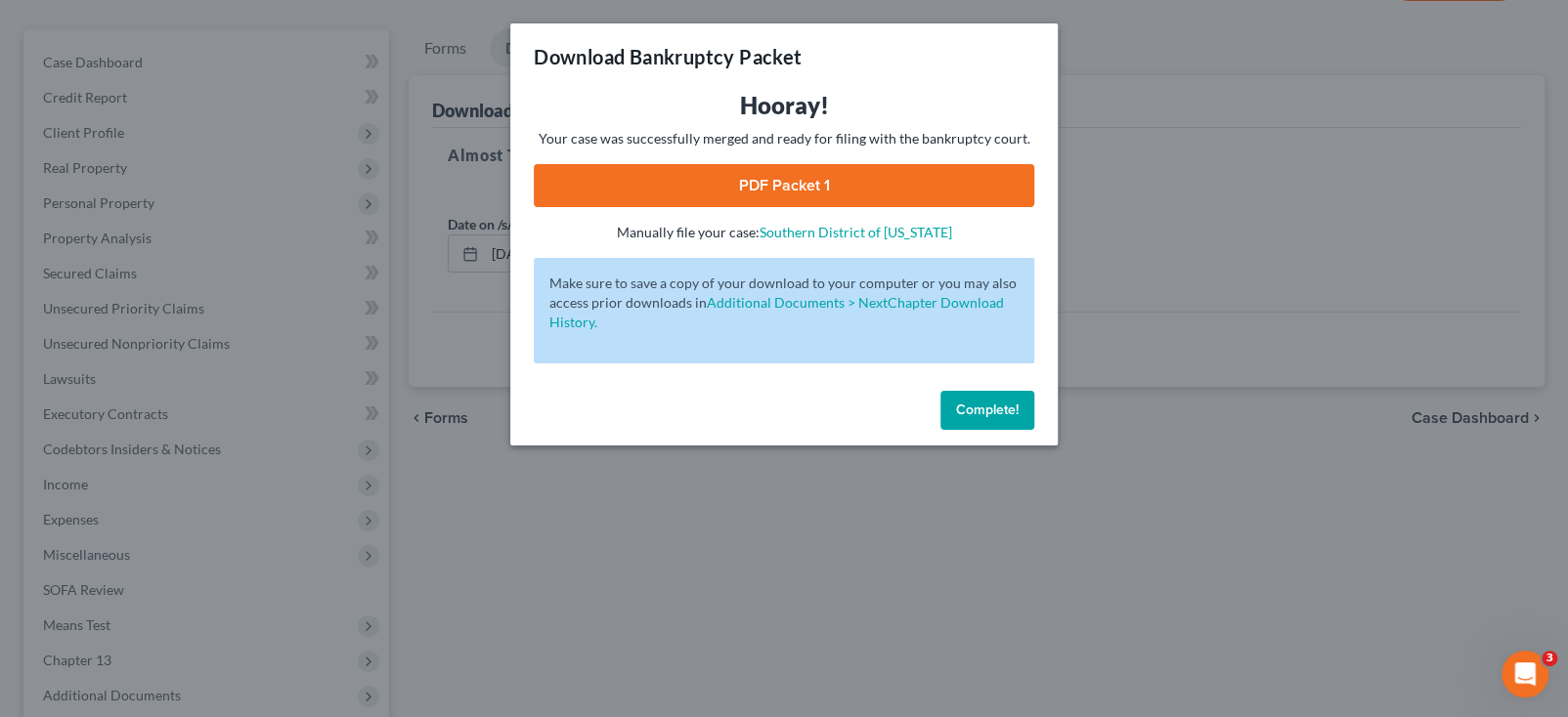
click at [795, 183] on link "PDF Packet 1" at bounding box center [784, 185] width 500 height 43
click at [1127, 237] on div "Download Bankruptcy Packet Hooray! Your case was successfully merged and ready …" at bounding box center [784, 358] width 1568 height 717
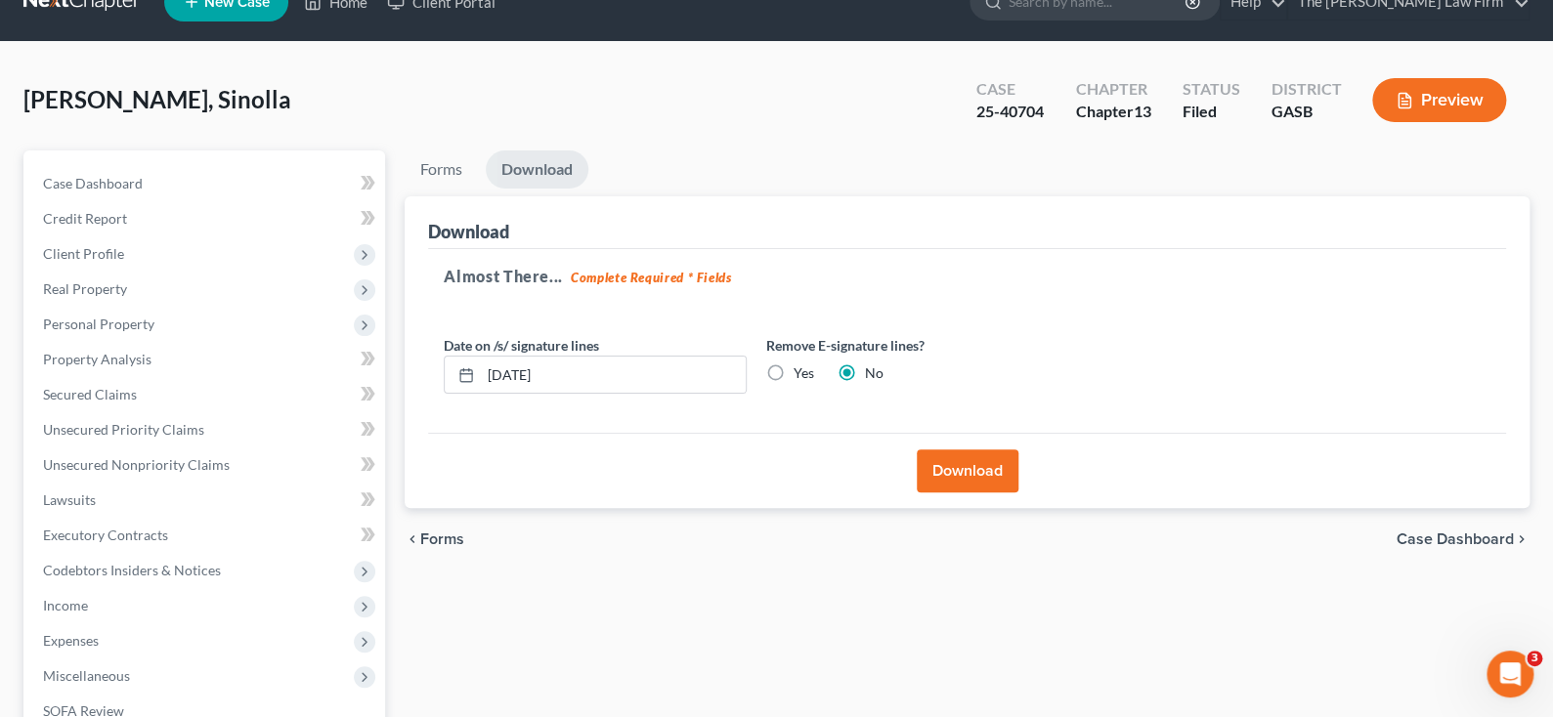
scroll to position [0, 0]
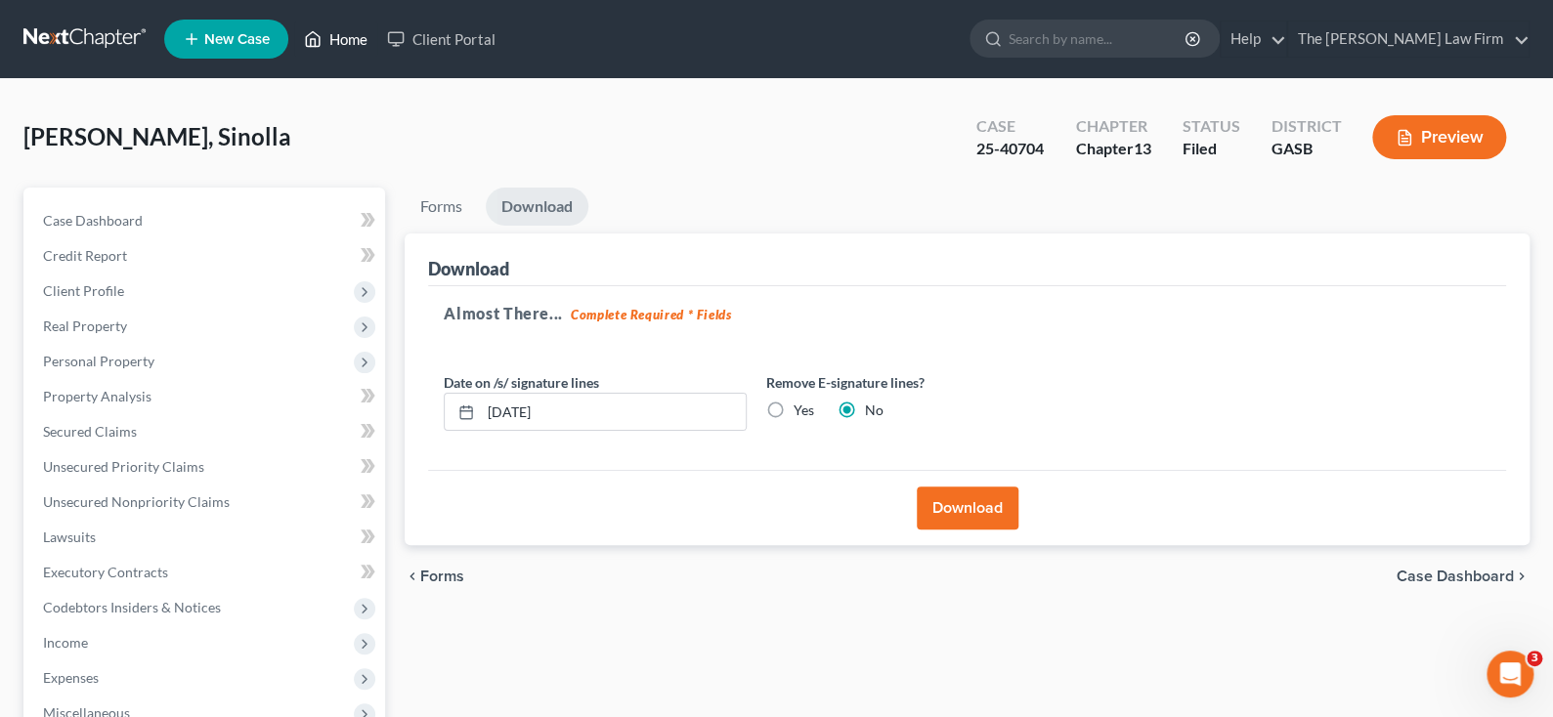
click at [340, 35] on link "Home" at bounding box center [335, 39] width 83 height 35
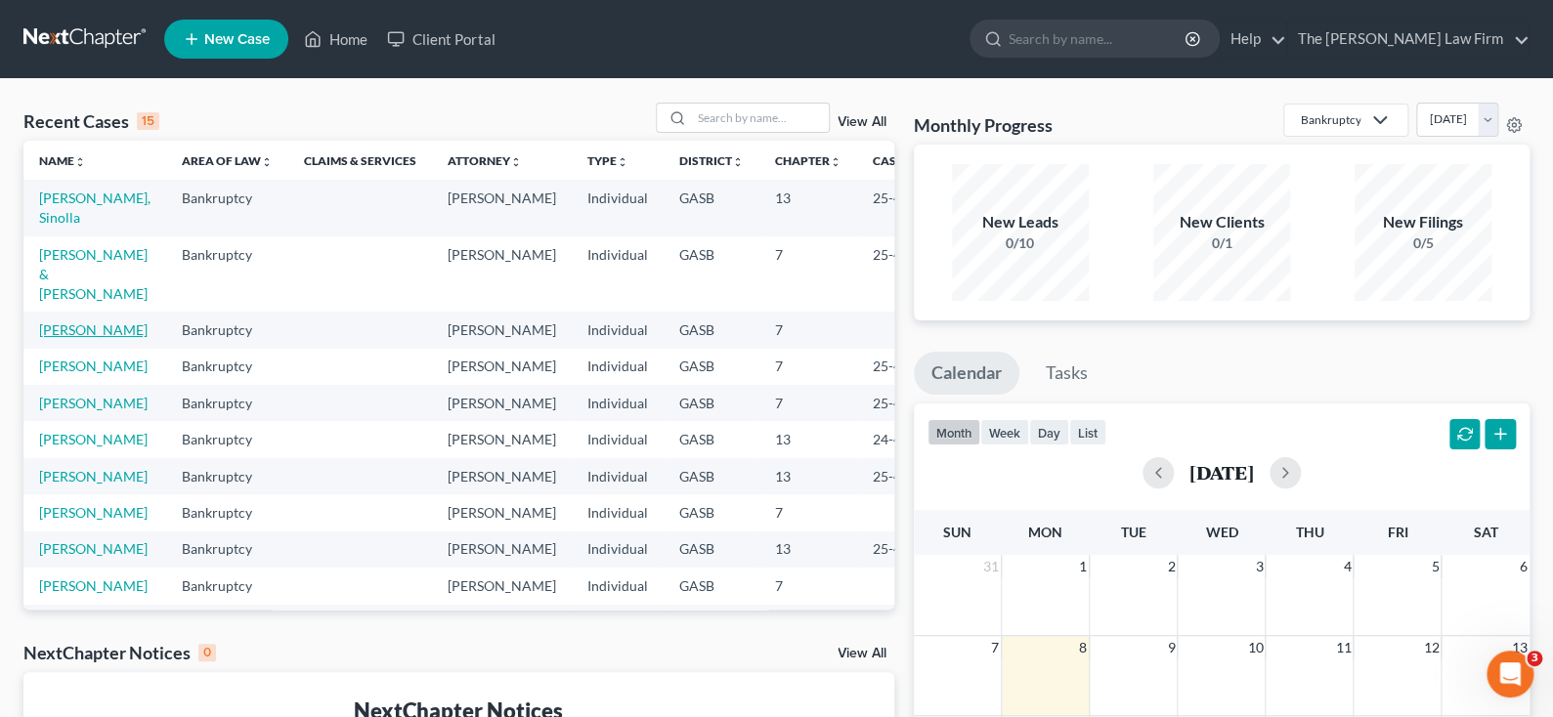
click at [49, 338] on link "[PERSON_NAME]" at bounding box center [93, 330] width 108 height 17
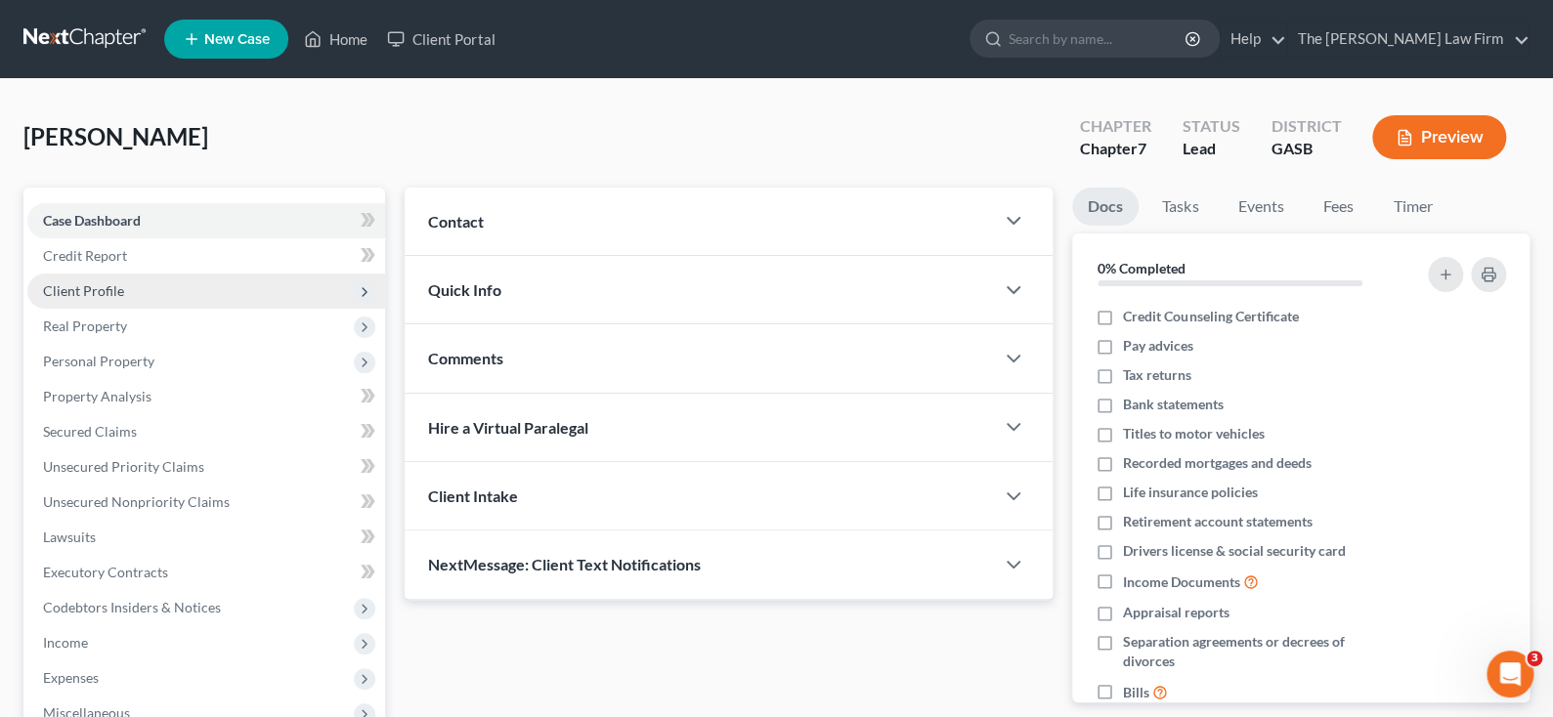
click at [77, 291] on span "Client Profile" at bounding box center [83, 290] width 81 height 17
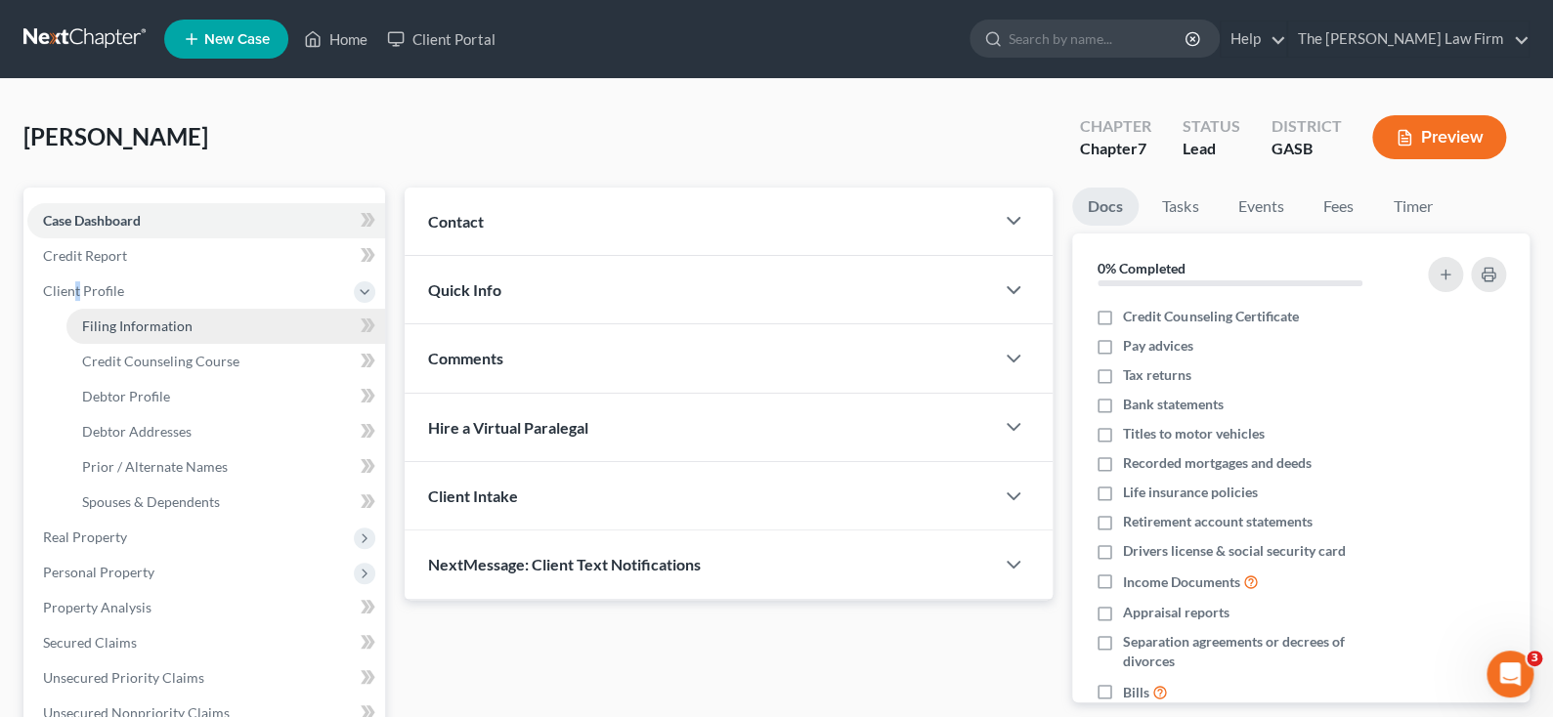
click at [107, 325] on span "Filing Information" at bounding box center [137, 326] width 110 height 17
select select "1"
select select "0"
select select "10"
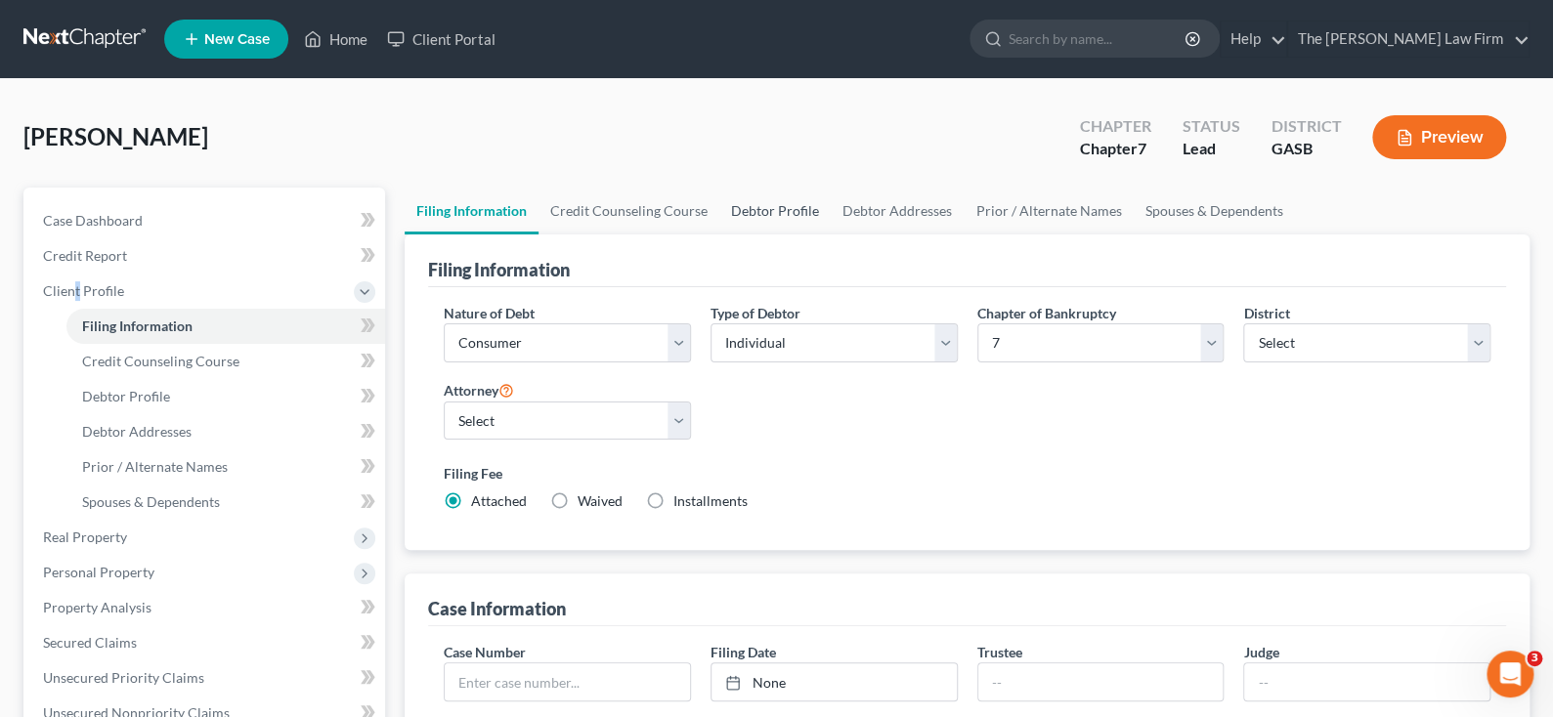
click at [766, 212] on link "Debtor Profile" at bounding box center [774, 211] width 111 height 47
select select "0"
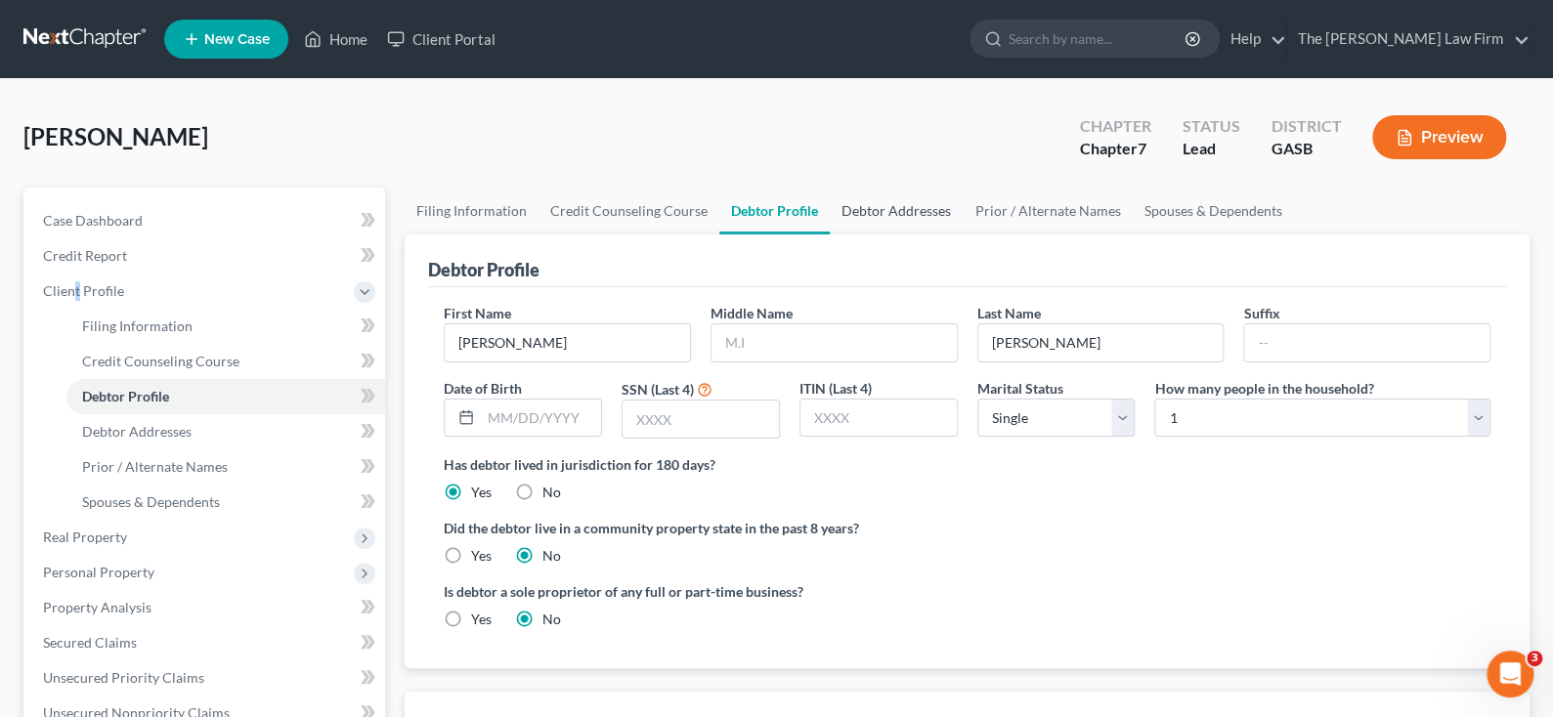
click at [894, 211] on link "Debtor Addresses" at bounding box center [896, 211] width 133 height 47
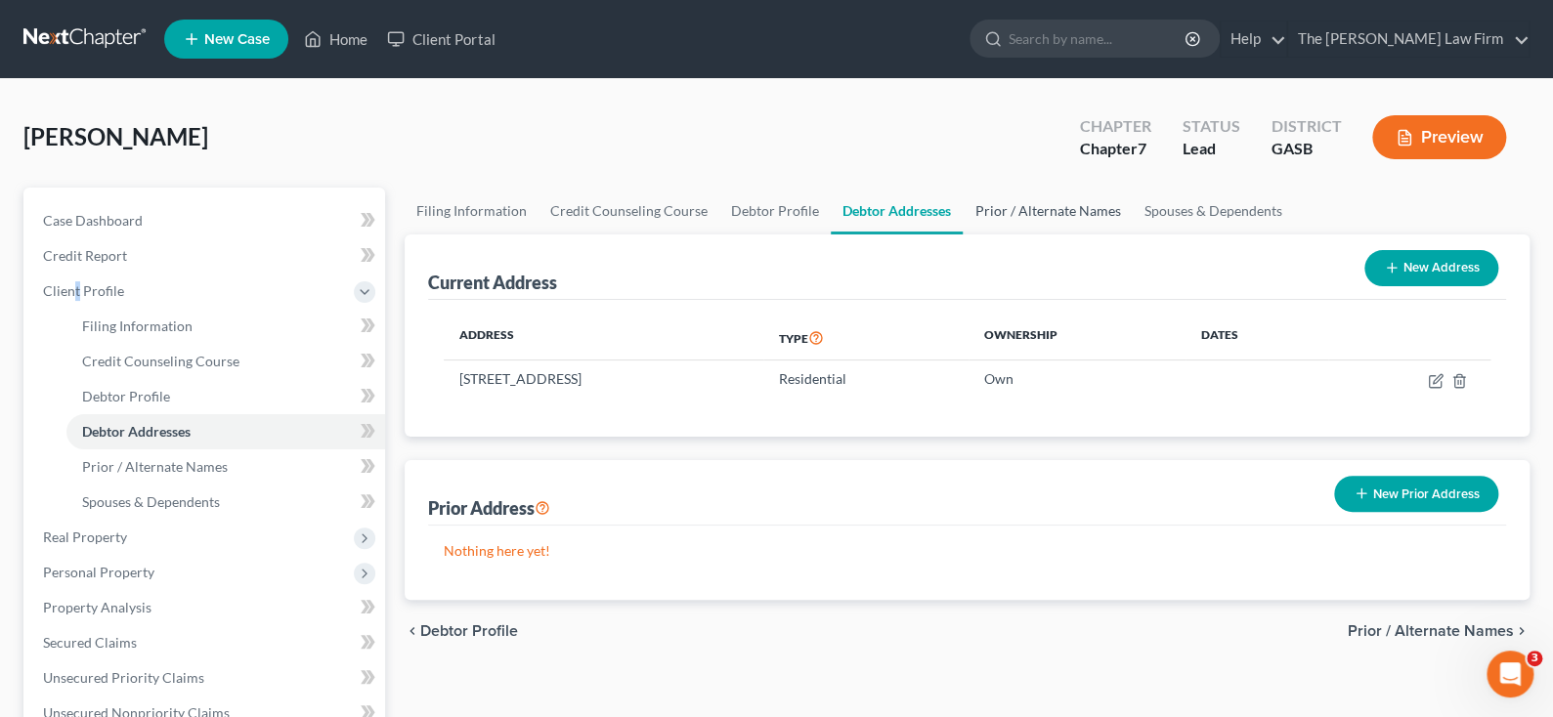
click at [1017, 210] on link "Prior / Alternate Names" at bounding box center [1047, 211] width 169 height 47
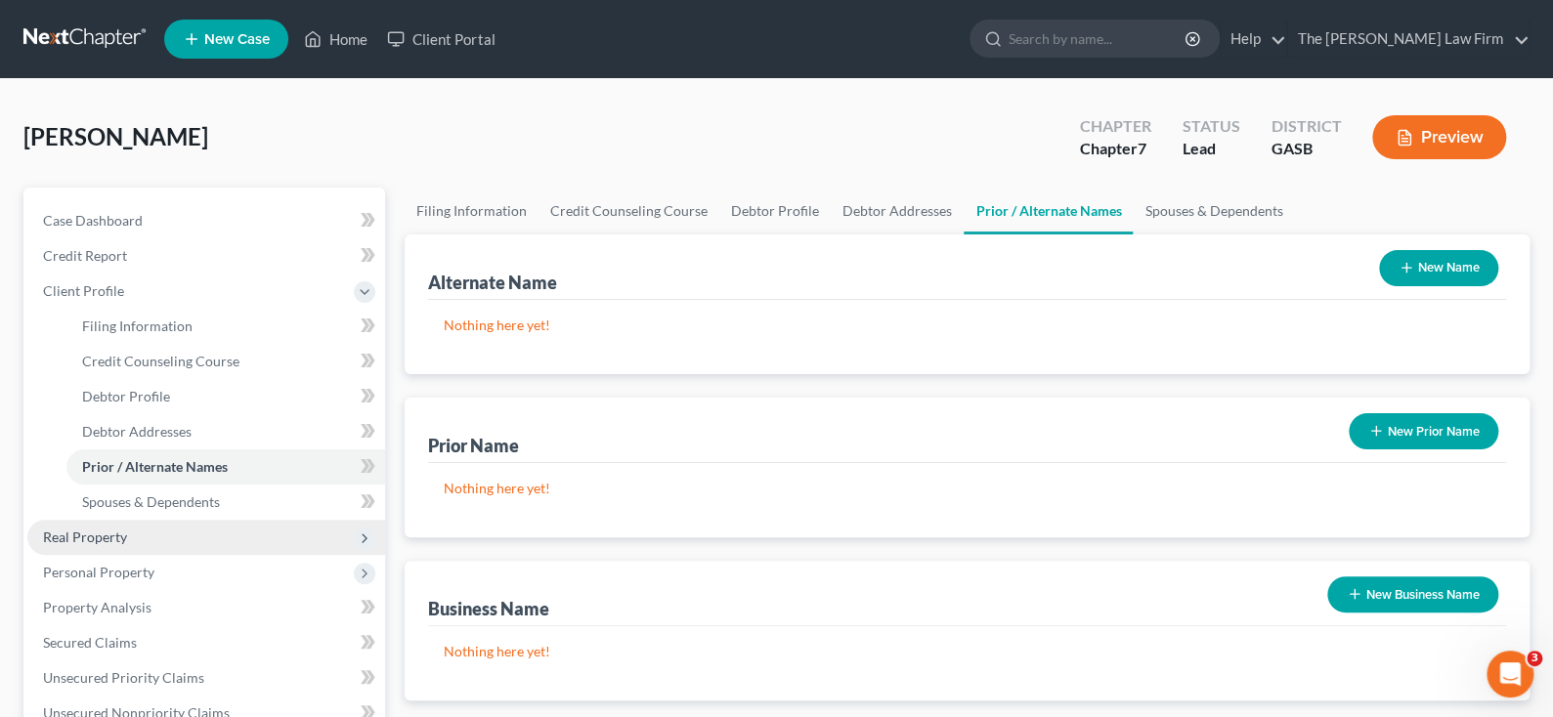
click at [104, 535] on span "Real Property" at bounding box center [85, 537] width 84 height 17
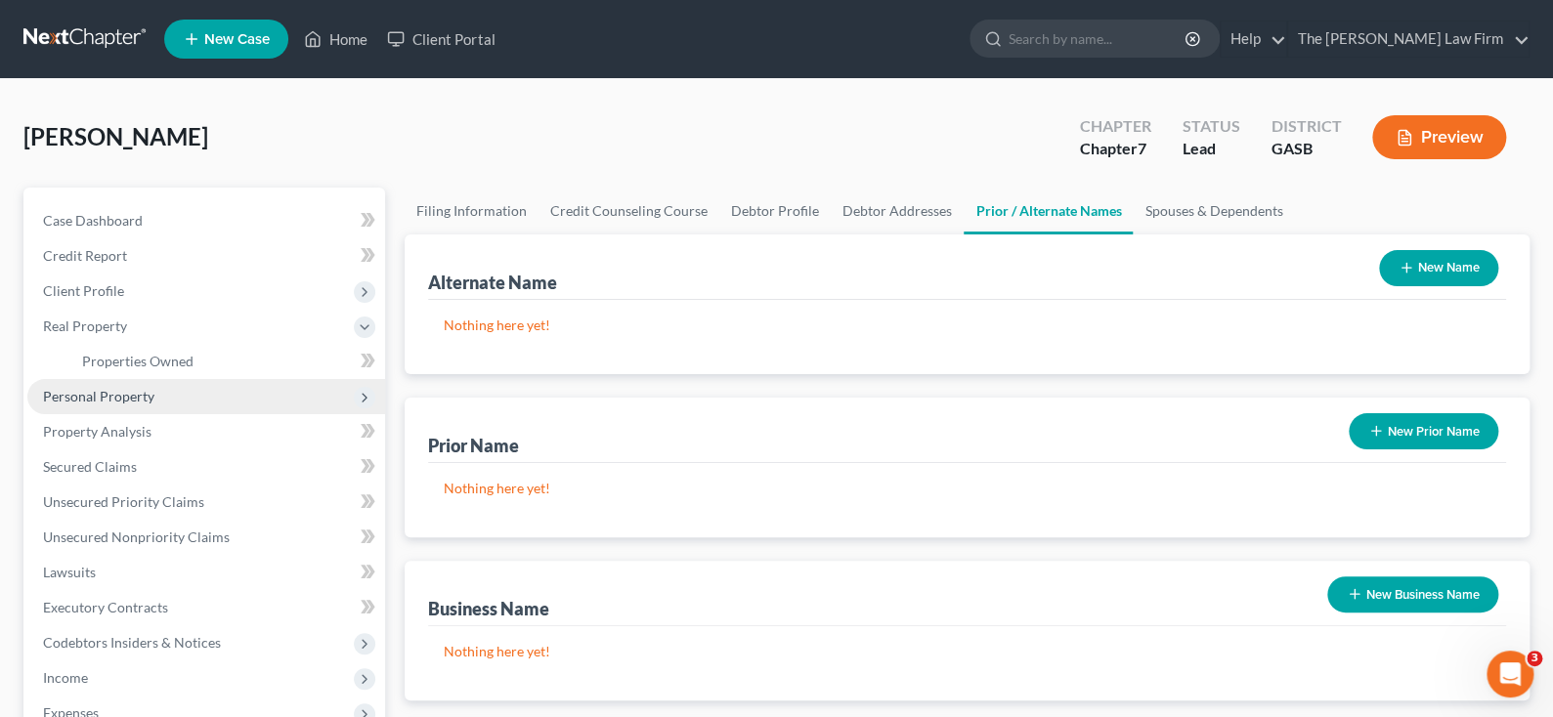
click at [144, 395] on span "Personal Property" at bounding box center [98, 396] width 111 height 17
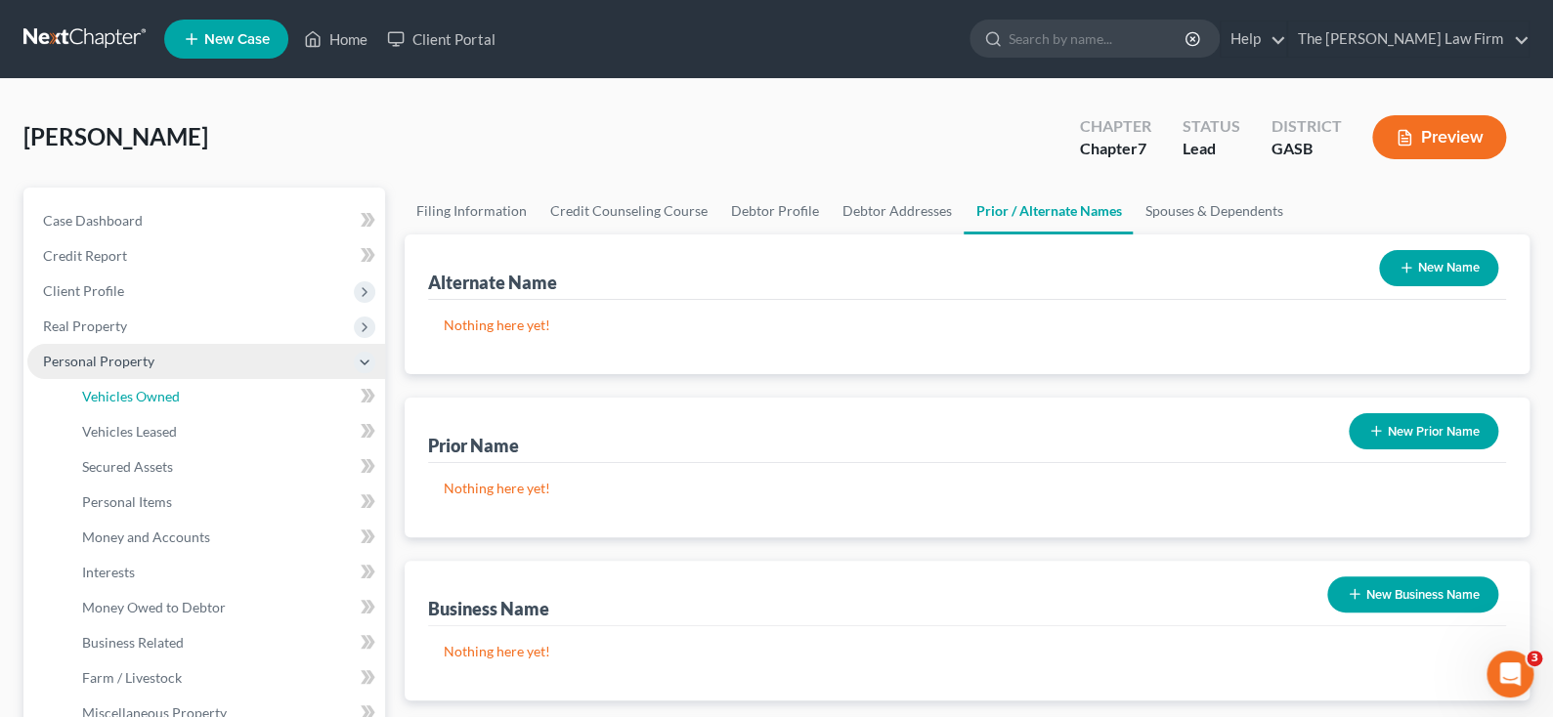
click at [144, 395] on span "Vehicles Owned" at bounding box center [131, 396] width 98 height 17
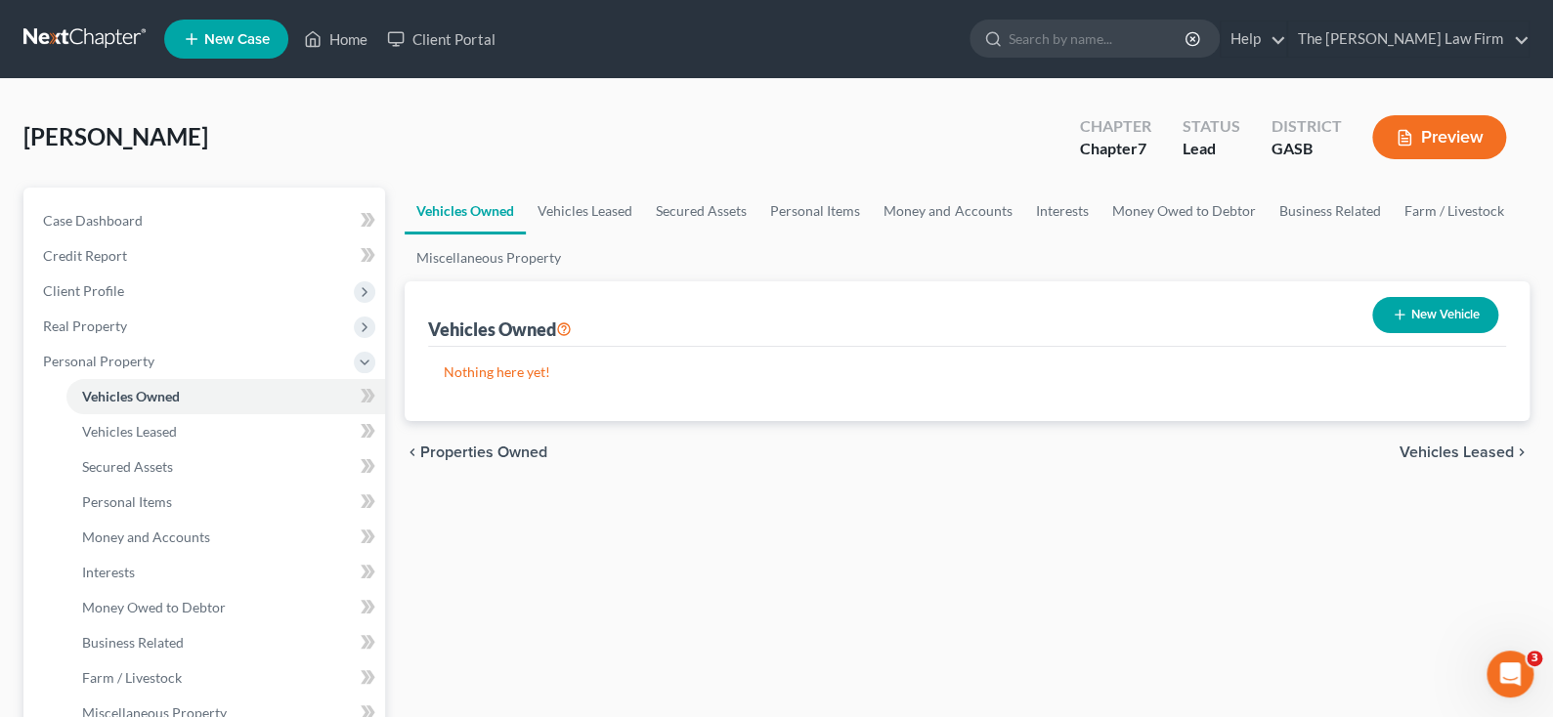
click at [1414, 308] on button "New Vehicle" at bounding box center [1435, 315] width 126 height 36
select select "0"
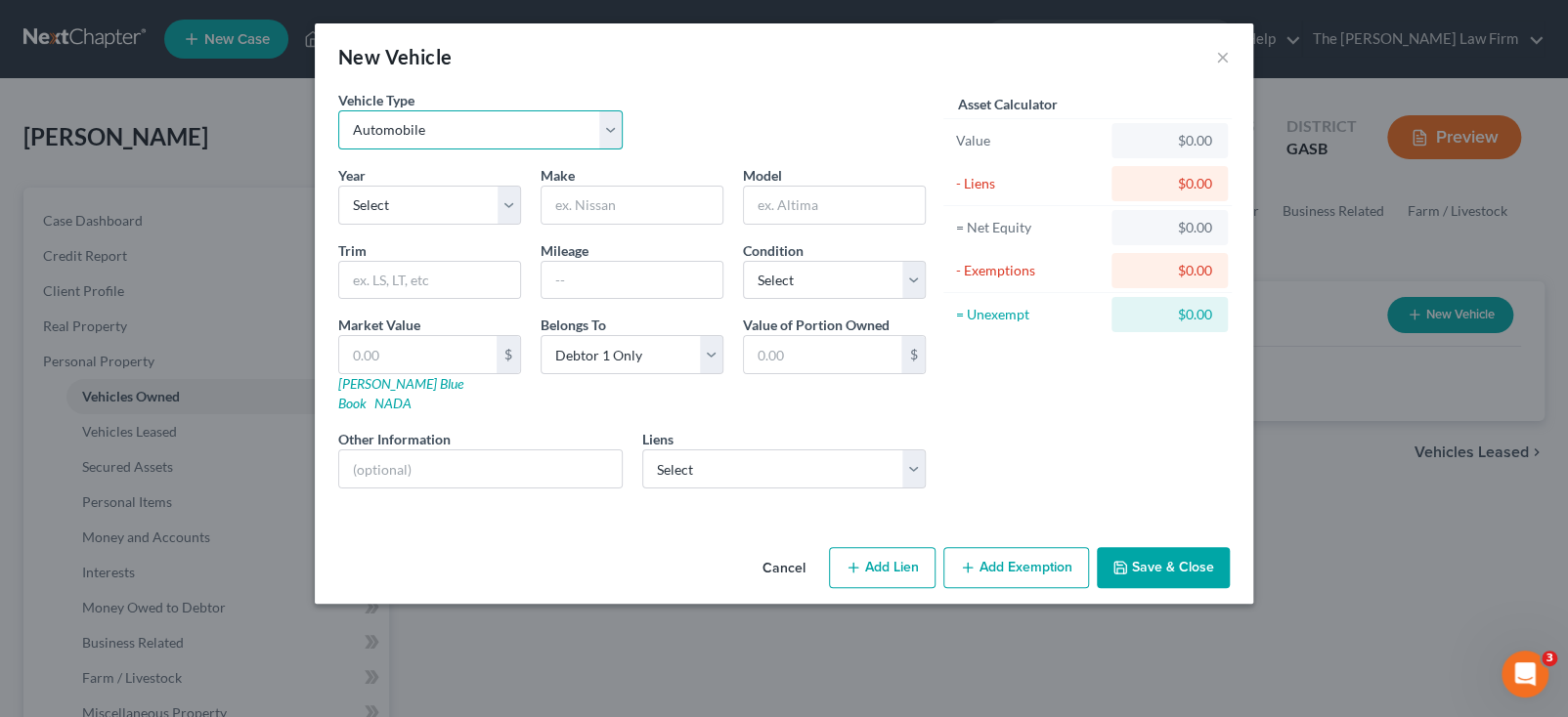
click at [423, 140] on select "Select Automobile Truck Trailer Watercraft Aircraft Motor Home Atv Other Vehicle" at bounding box center [480, 129] width 284 height 39
click at [423, 132] on select "Select Automobile Truck Trailer Watercraft Aircraft Motor Home Atv Other Vehicle" at bounding box center [480, 129] width 284 height 39
click at [400, 202] on select "Select 2026 2025 2024 2023 2022 2021 2020 2019 2018 2017 2016 2015 2014 2013 20…" at bounding box center [429, 205] width 183 height 39
select select "12"
click at [338, 186] on select "Select 2026 2025 2024 2023 2022 2021 2020 2019 2018 2017 2016 2015 2014 2013 20…" at bounding box center [429, 205] width 183 height 39
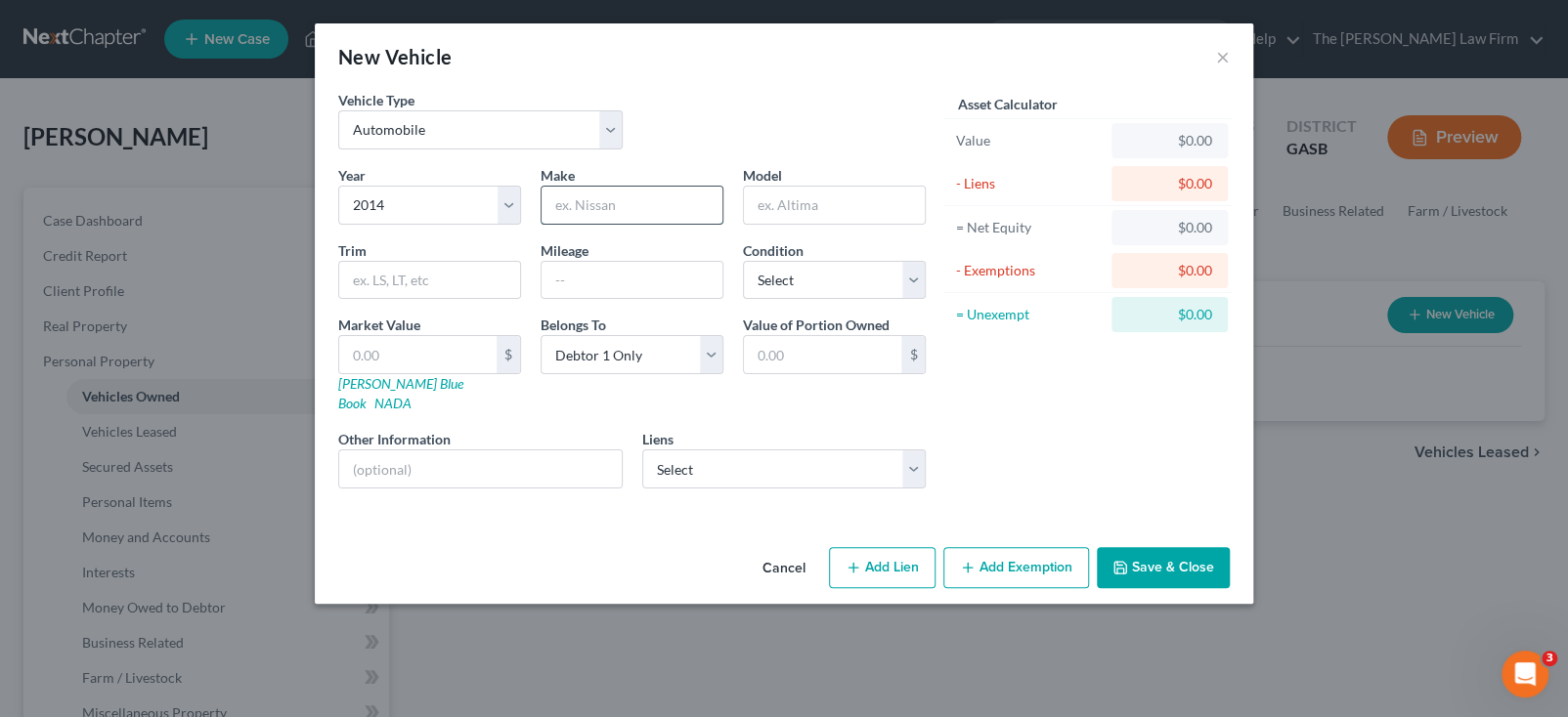
click at [590, 207] on input "text" at bounding box center [632, 205] width 181 height 37
type input "Nissan"
drag, startPoint x: 768, startPoint y: 198, endPoint x: 783, endPoint y: 192, distance: 16.2
click at [768, 198] on input "text" at bounding box center [834, 205] width 181 height 37
type input "Altima"
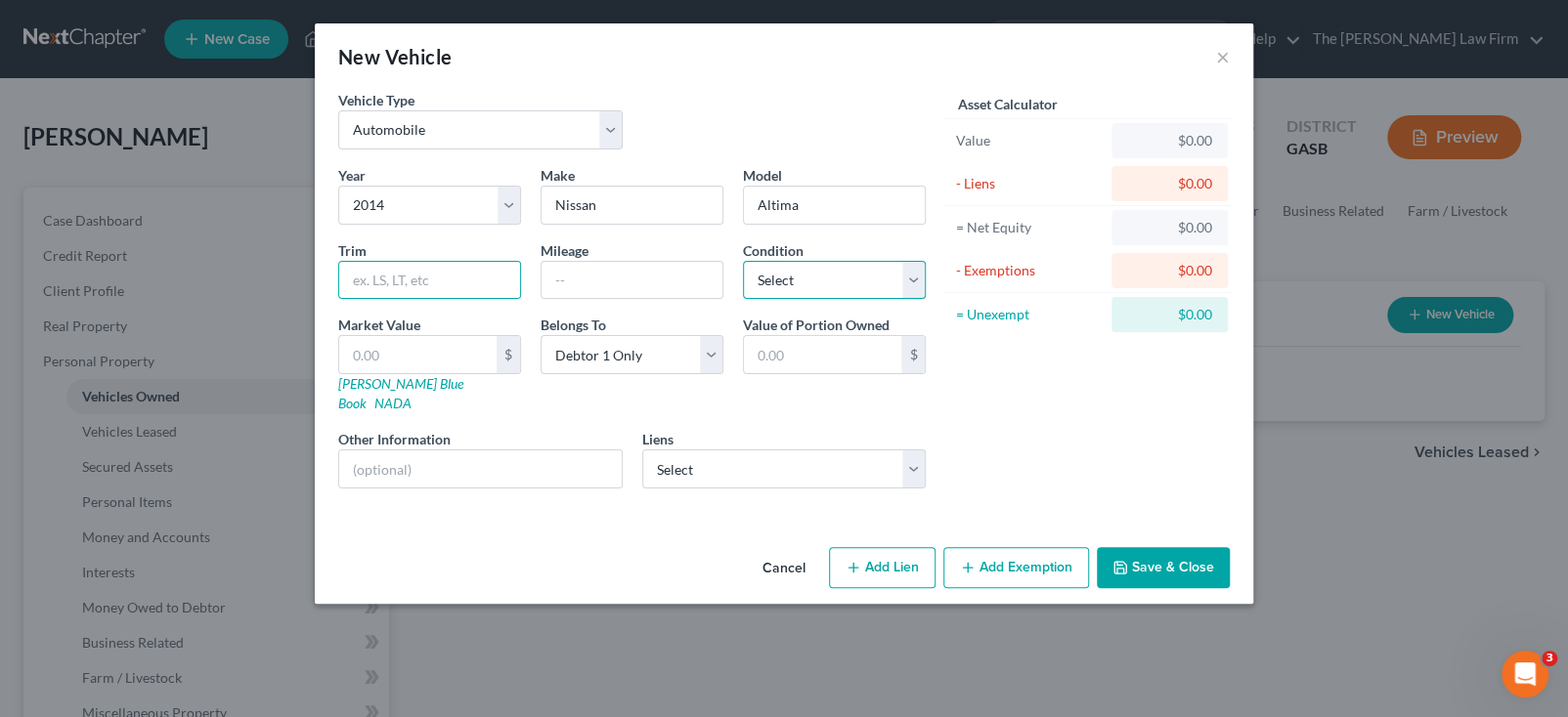
click at [910, 277] on select "Select Excellent Very Good Good Fair Poor" at bounding box center [834, 280] width 183 height 39
select select "2"
click at [743, 261] on select "Select Excellent Very Good Good Fair Poor" at bounding box center [834, 280] width 183 height 39
click at [912, 450] on select "Select Bridgecrest - $6,800.00 OneMain - $11,000.00" at bounding box center [784, 469] width 284 height 39
select select "0"
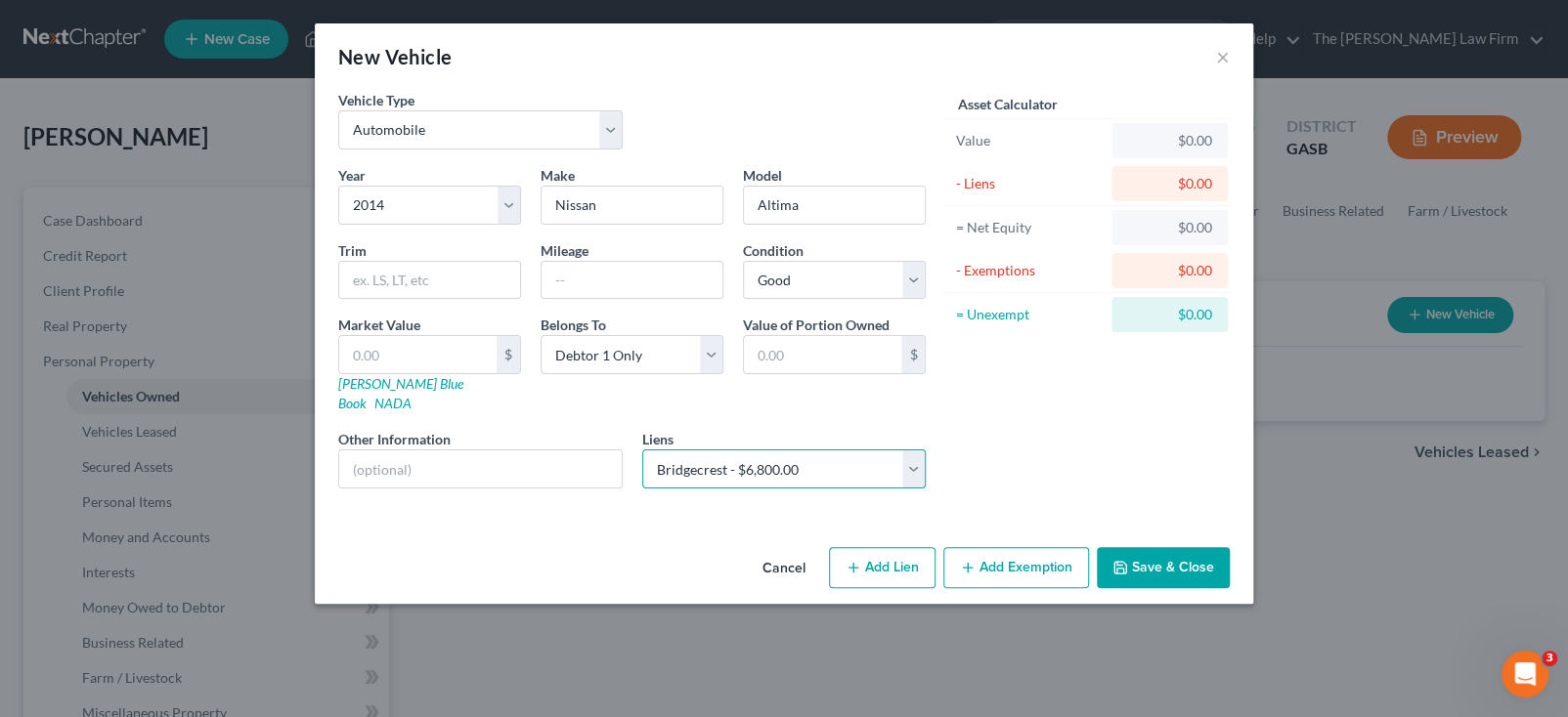
click at [642, 450] on select "Select Bridgecrest - $6,800.00 OneMain - $11,000.00" at bounding box center [784, 469] width 284 height 39
select select
select select "0"
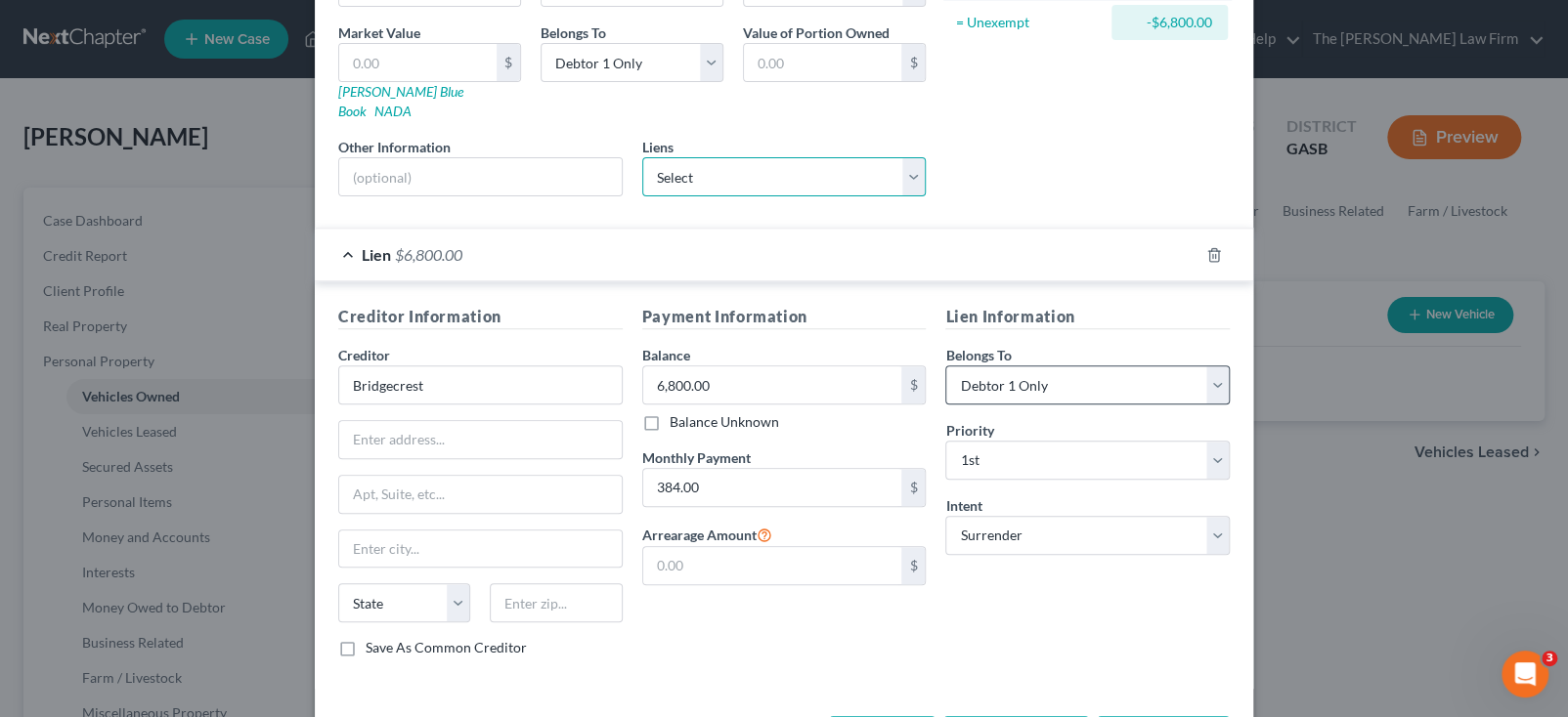
scroll to position [347, 0]
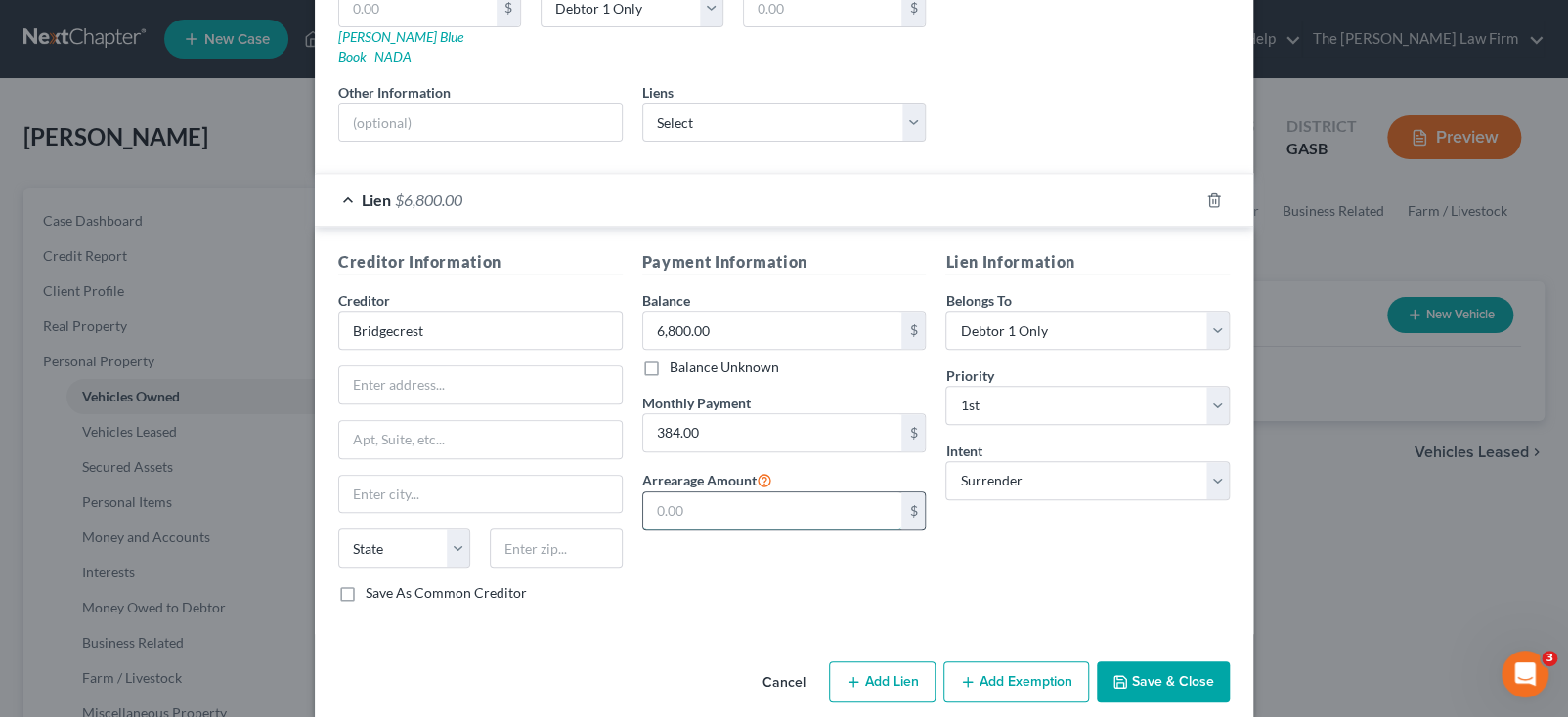
click at [743, 499] on input "text" at bounding box center [772, 511] width 259 height 37
drag, startPoint x: 680, startPoint y: 494, endPoint x: 700, endPoint y: 442, distance: 55.4
click at [683, 493] on input "text" at bounding box center [772, 511] width 259 height 37
type input "1,920"
click at [1038, 512] on div "Lien Information Belongs To * Select Debtor 1 Only Debtor 2 Only Debtor 1 And D…" at bounding box center [1087, 434] width 304 height 369
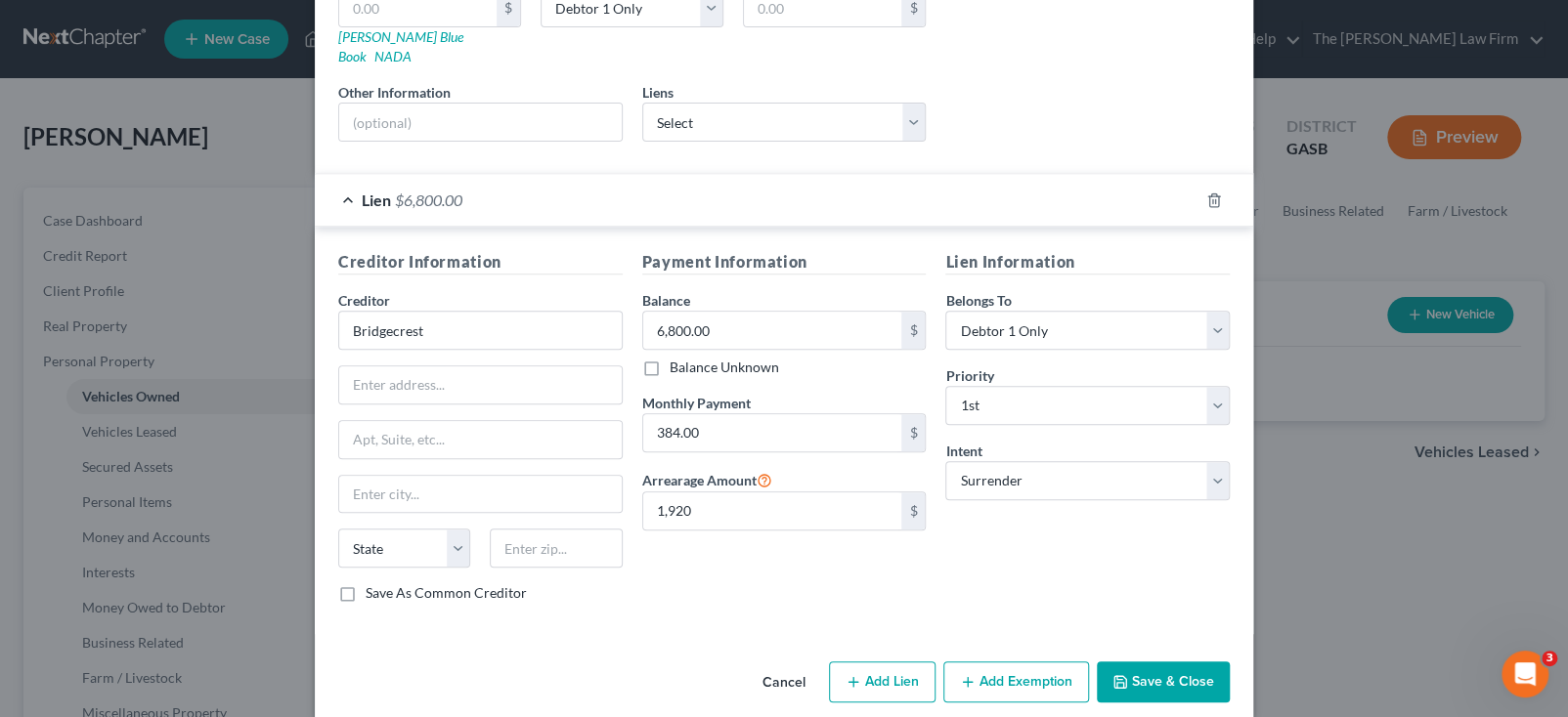
click at [1137, 662] on button "Save & Close" at bounding box center [1163, 682] width 133 height 41
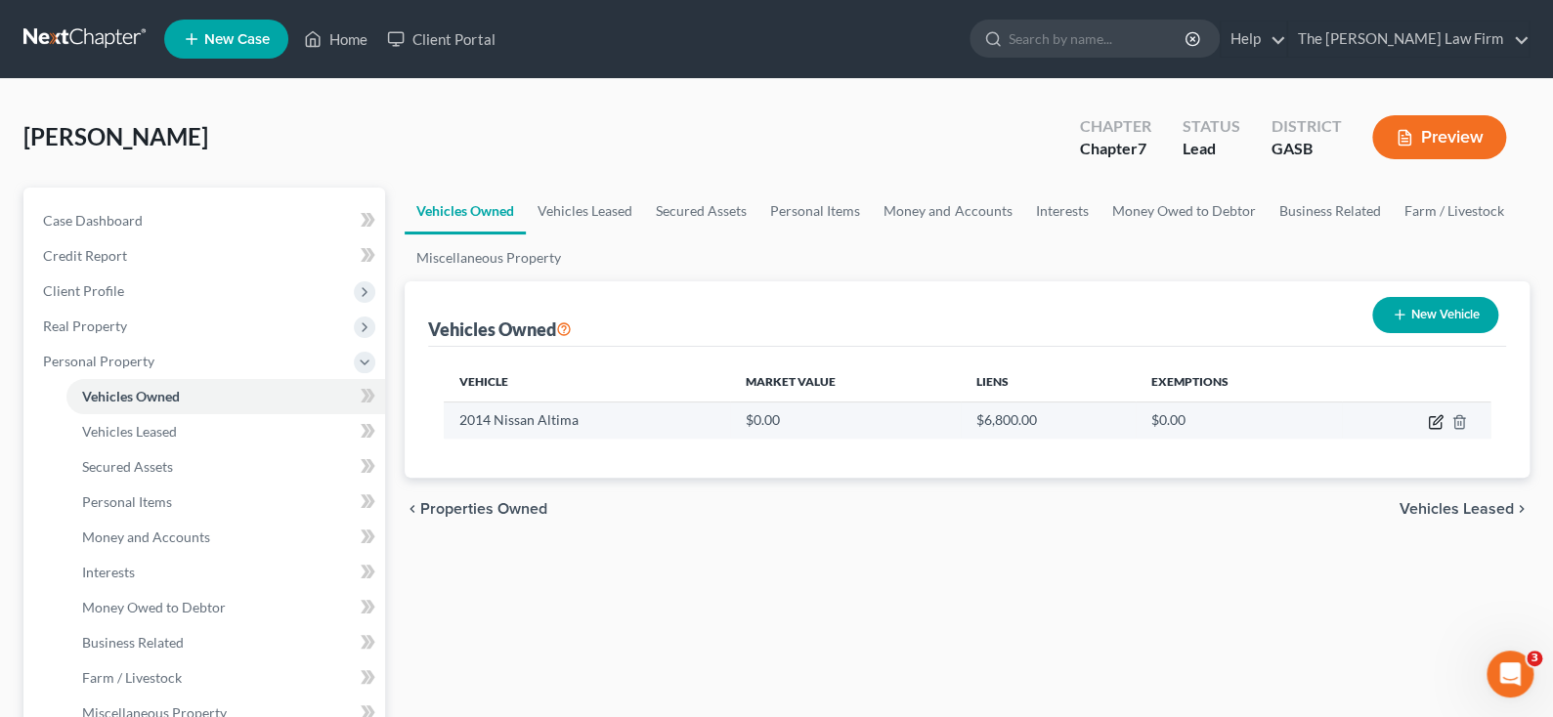
click at [1436, 419] on icon "button" at bounding box center [1436, 422] width 16 height 16
select select "0"
select select "12"
select select "2"
select select "0"
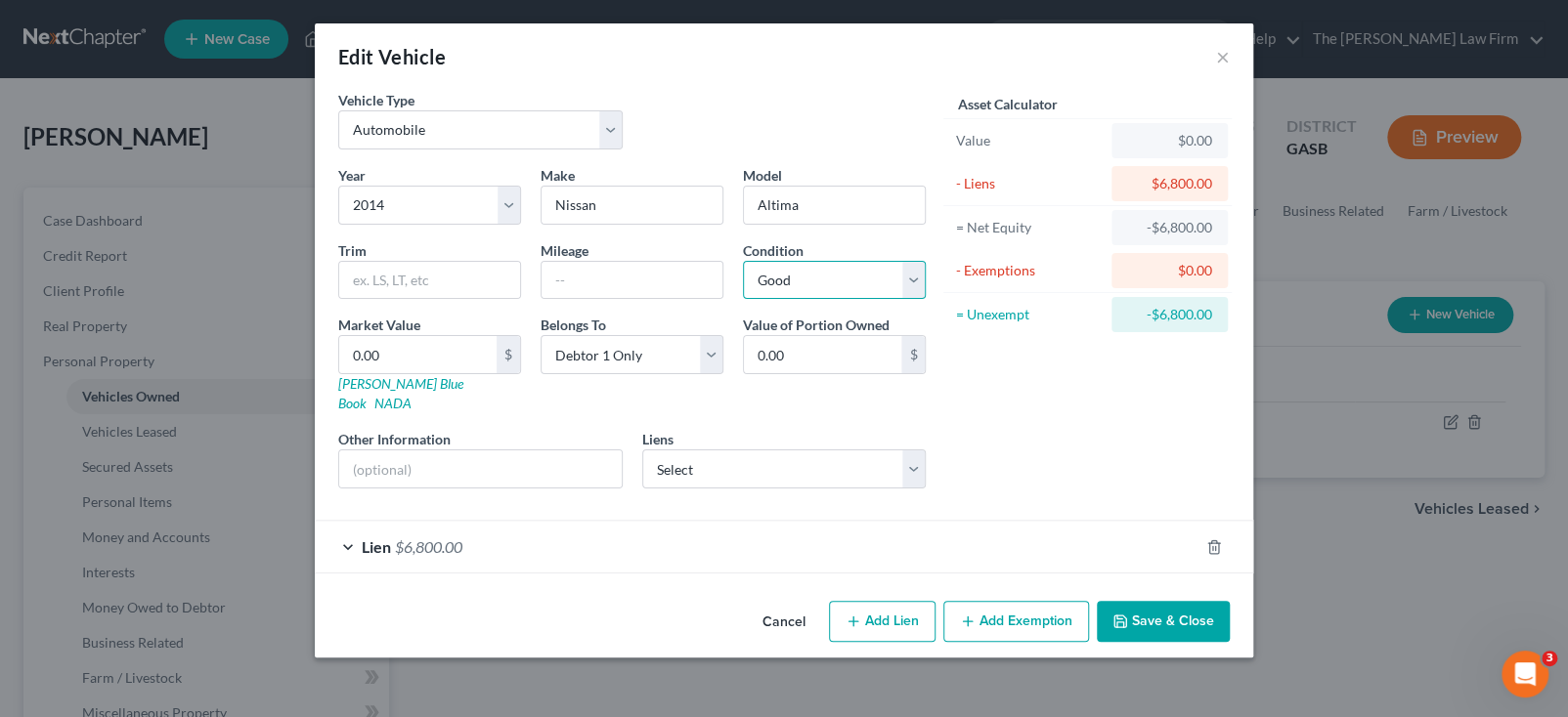
click at [916, 275] on select "Select Excellent Very Good Good Fair Poor" at bounding box center [834, 280] width 183 height 39
select select "4"
click at [743, 261] on select "Select Excellent Very Good Good Fair Poor" at bounding box center [834, 280] width 183 height 39
click at [413, 355] on input "0.00" at bounding box center [417, 354] width 157 height 37
type input "3"
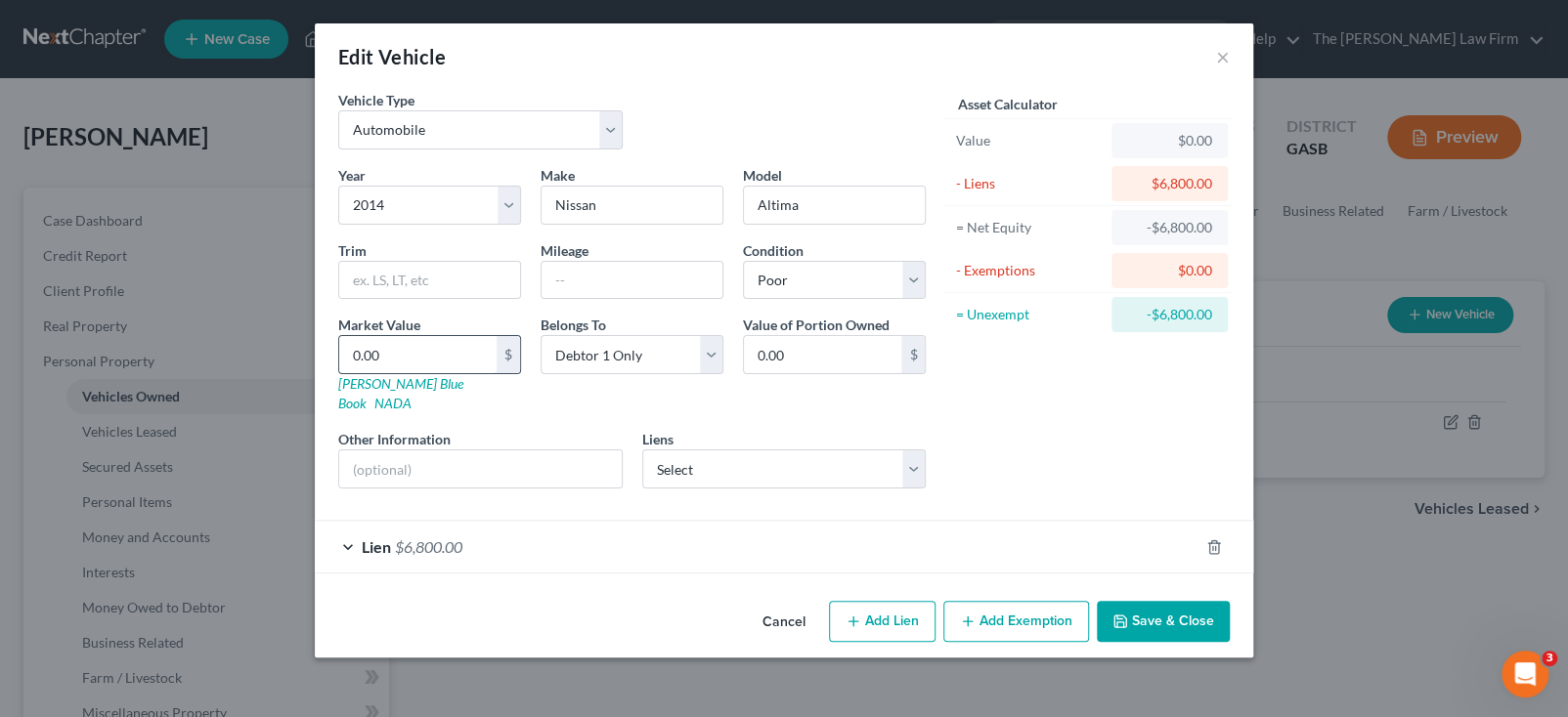
type input "3.00"
type input "30"
type input "30.00"
type input "300"
type input "300.00"
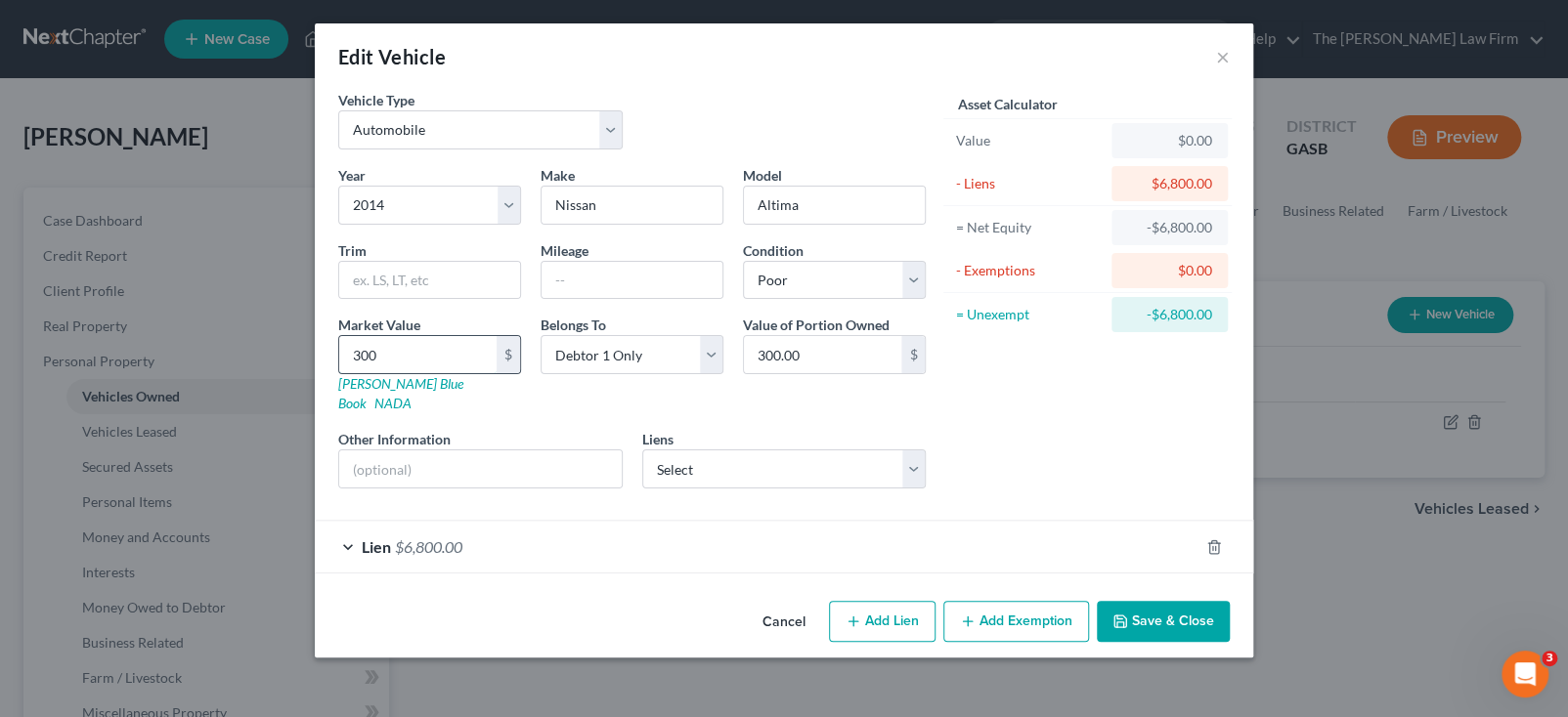
type input "3000"
type input "3,000.00"
type input "3,000"
drag, startPoint x: 1170, startPoint y: 599, endPoint x: 1157, endPoint y: 599, distance: 12.7
click at [1170, 601] on button "Save & Close" at bounding box center [1163, 621] width 133 height 41
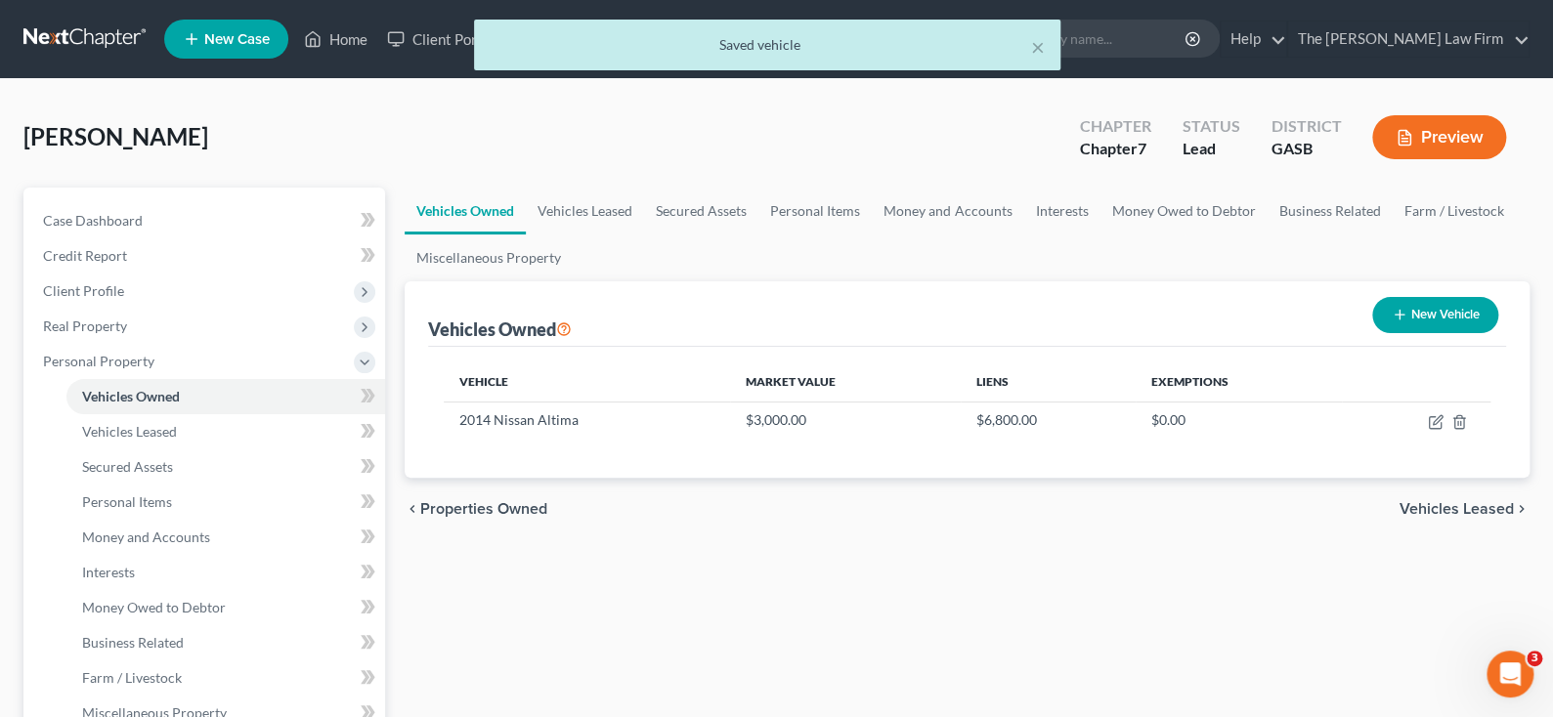
click at [1434, 304] on button "New Vehicle" at bounding box center [1435, 315] width 126 height 36
select select "0"
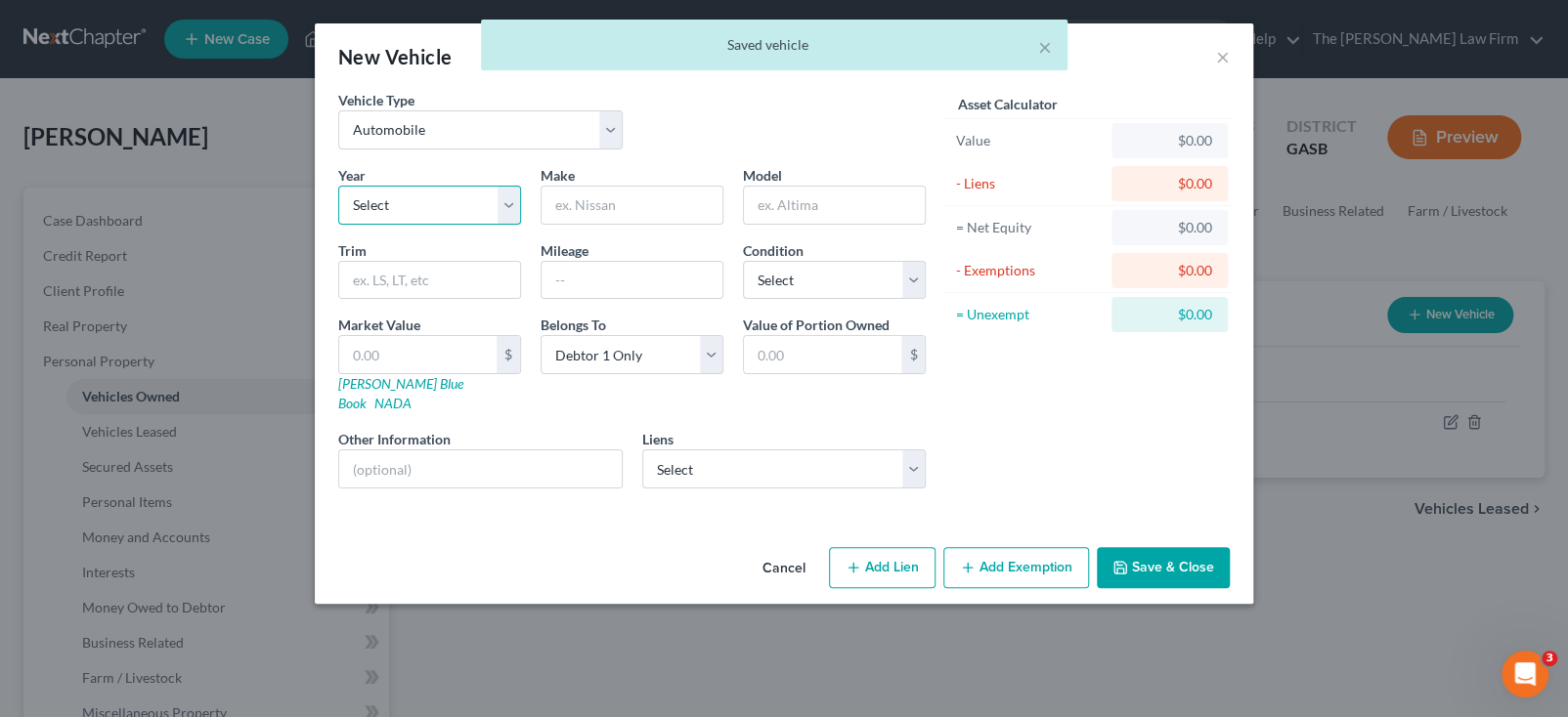
click at [418, 202] on select "Select 2026 2025 2024 2023 2022 2021 2020 2019 2018 2017 2016 2015 2014 2013 20…" at bounding box center [429, 205] width 183 height 39
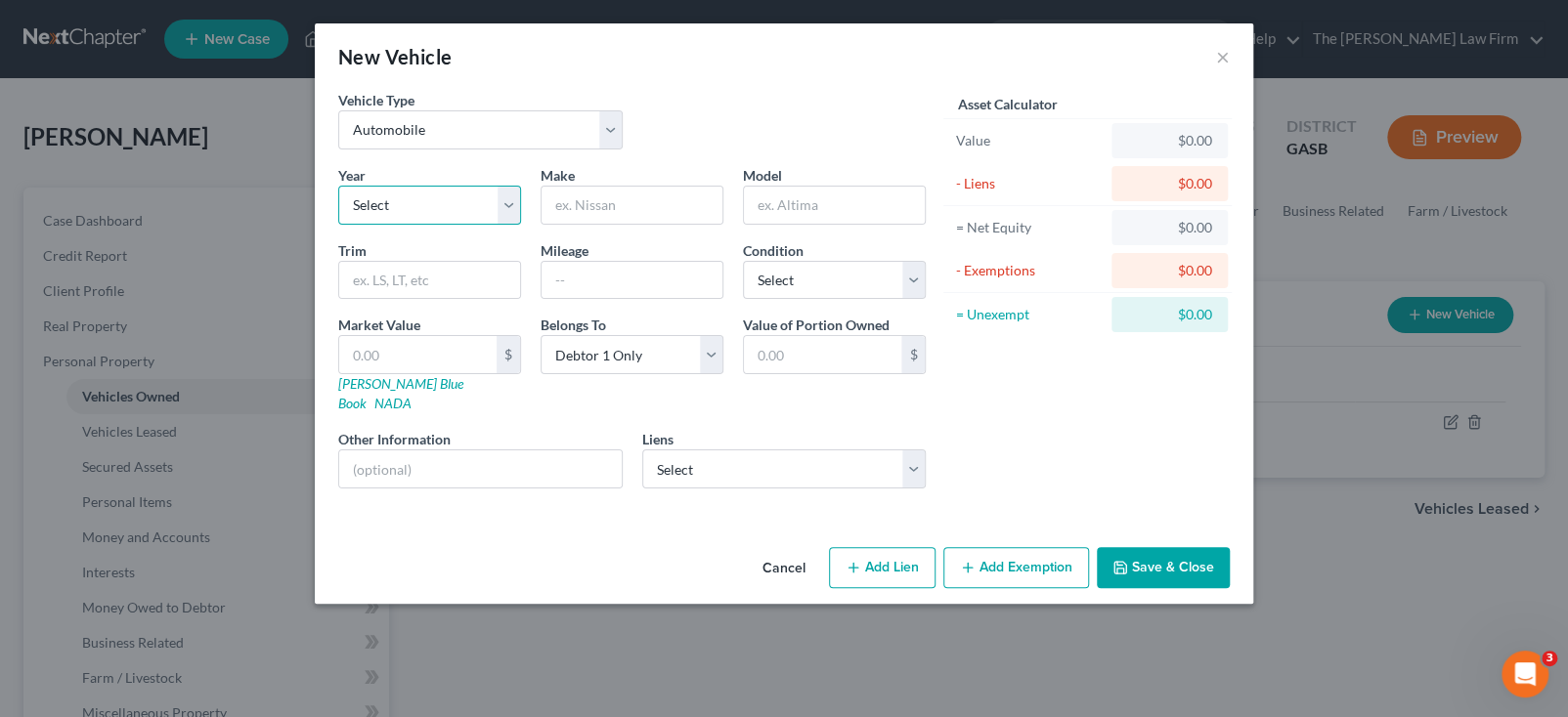
select select "11"
click at [338, 186] on select "Select 2026 2025 2024 2023 2022 2021 2020 2019 2018 2017 2016 2015 2014 2013 20…" at bounding box center [429, 205] width 183 height 39
click at [586, 205] on input "text" at bounding box center [632, 205] width 181 height 37
type input "Honda"
click at [781, 202] on input "text" at bounding box center [834, 205] width 181 height 37
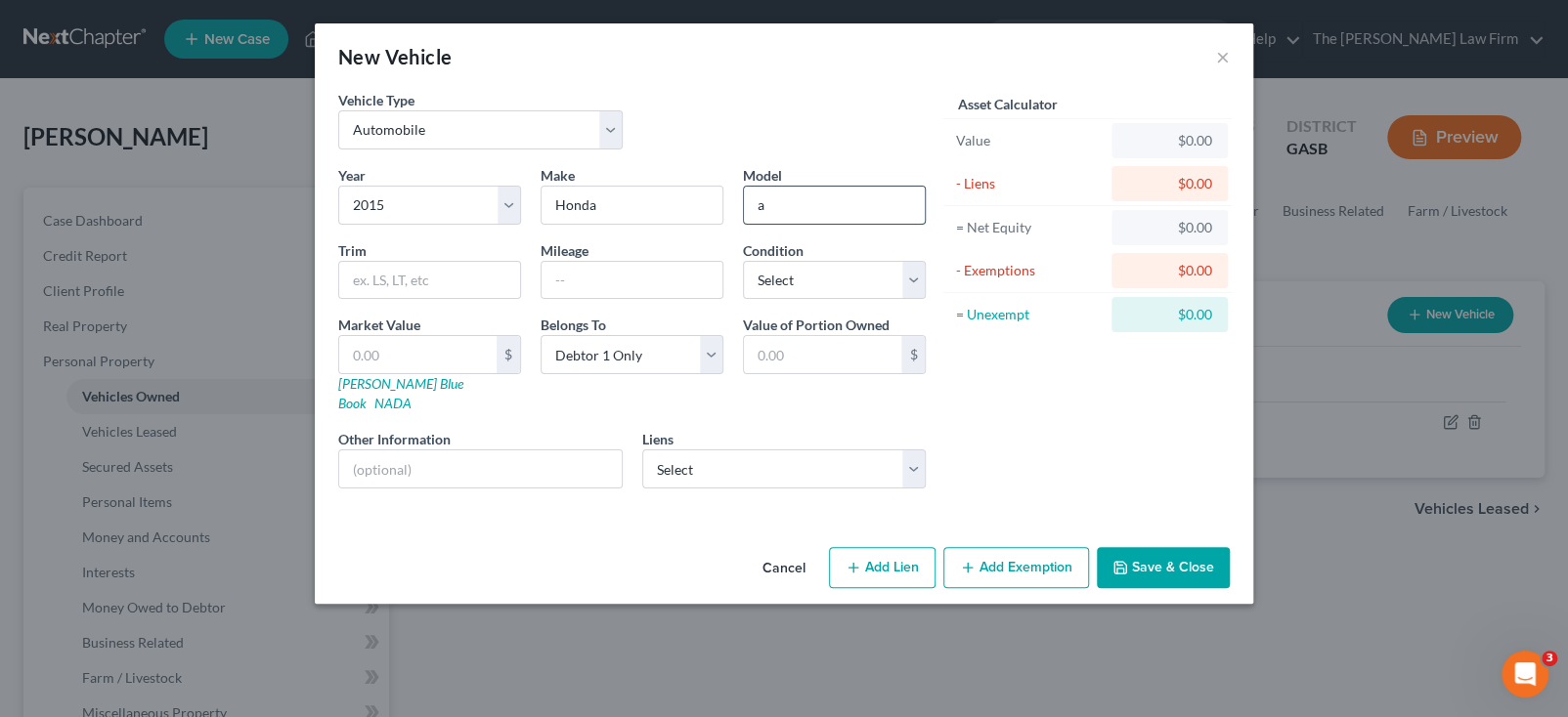
type input "Accord"
click at [798, 281] on select "Select Excellent Very Good Good Fair Poor" at bounding box center [834, 280] width 183 height 39
select select "2"
click at [743, 261] on select "Select Excellent Very Good Good Fair Poor" at bounding box center [834, 280] width 183 height 39
click at [441, 359] on input "text" at bounding box center [417, 354] width 157 height 37
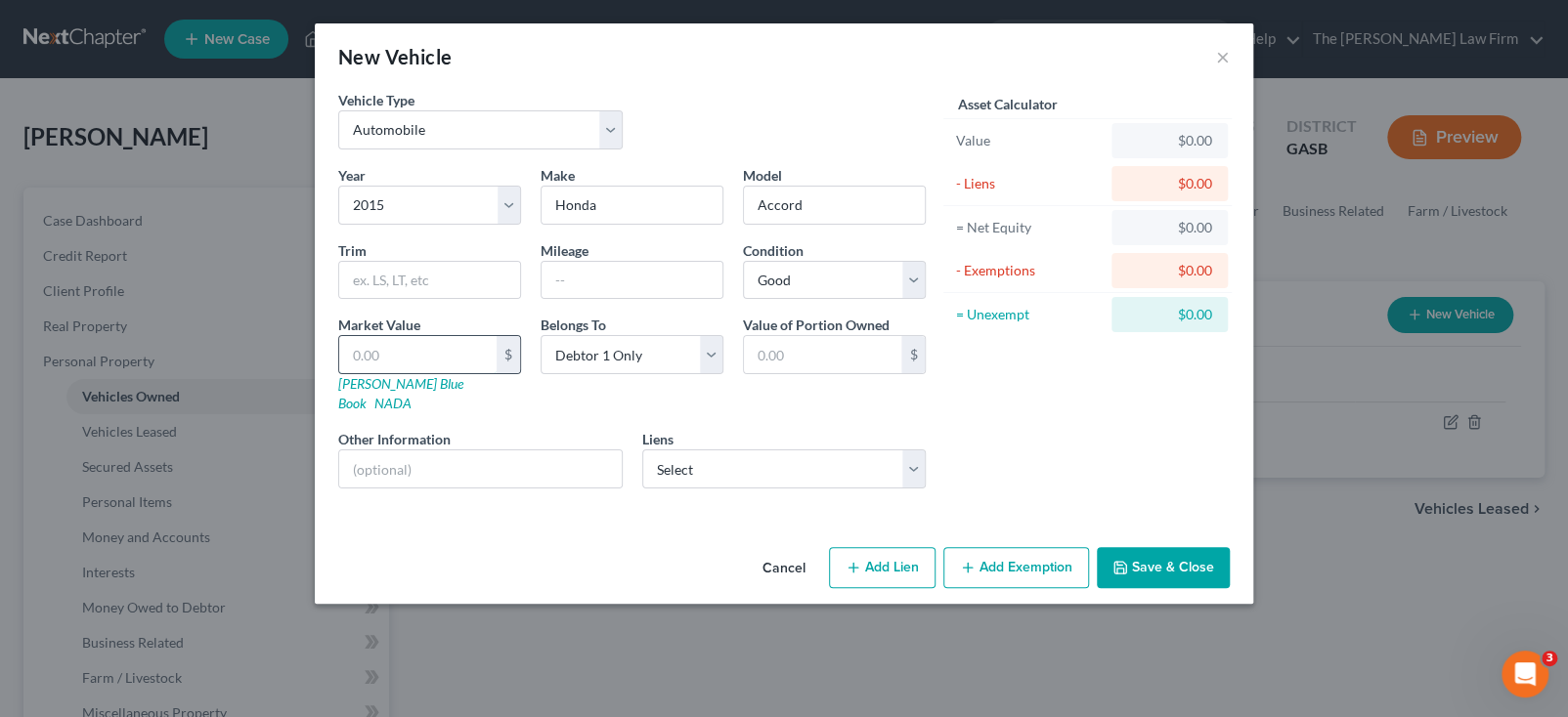
type input "1"
type input "1.00"
type input "10"
type input "10.00"
type input "100"
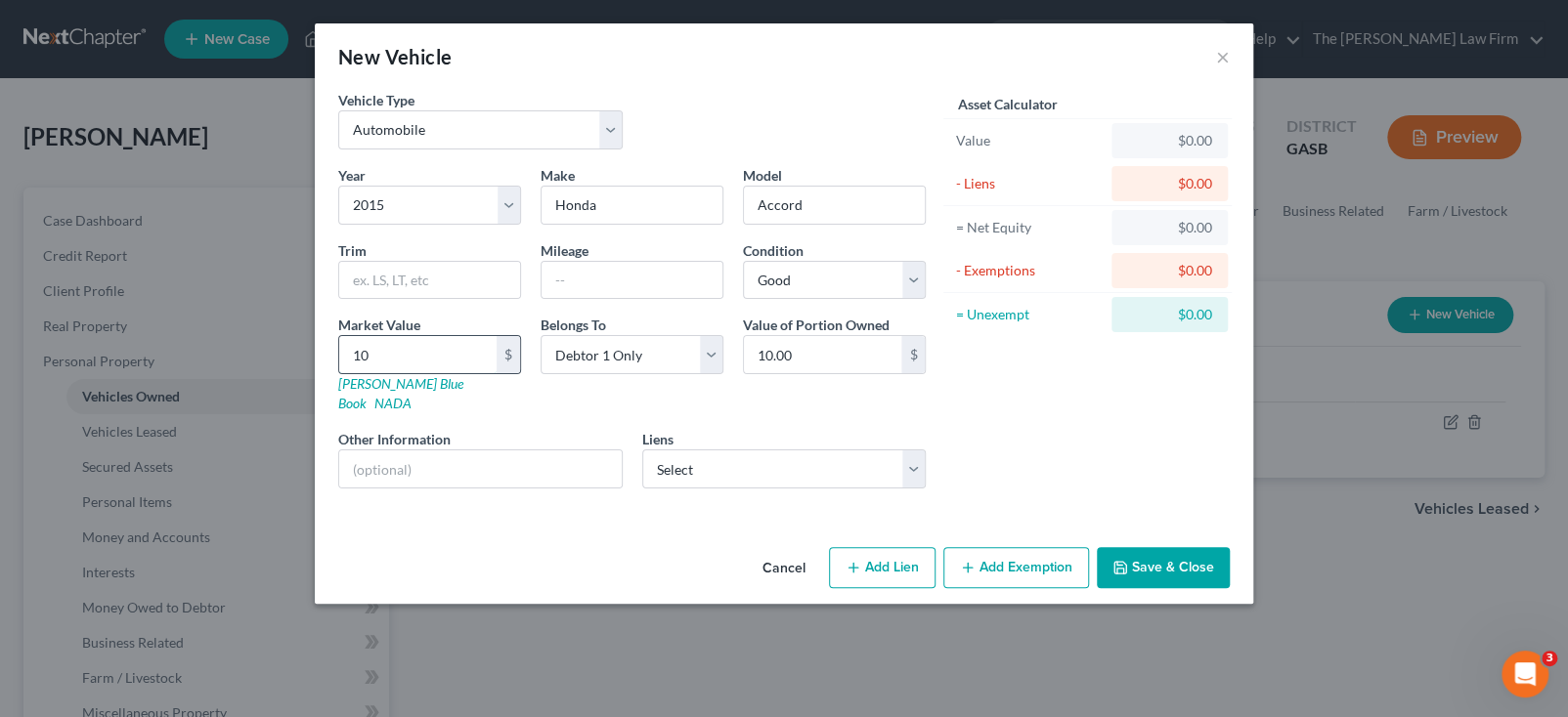
type input "100.00"
type input "1000"
type input "1,000.00"
type input "1,0000"
type input "10,000.00"
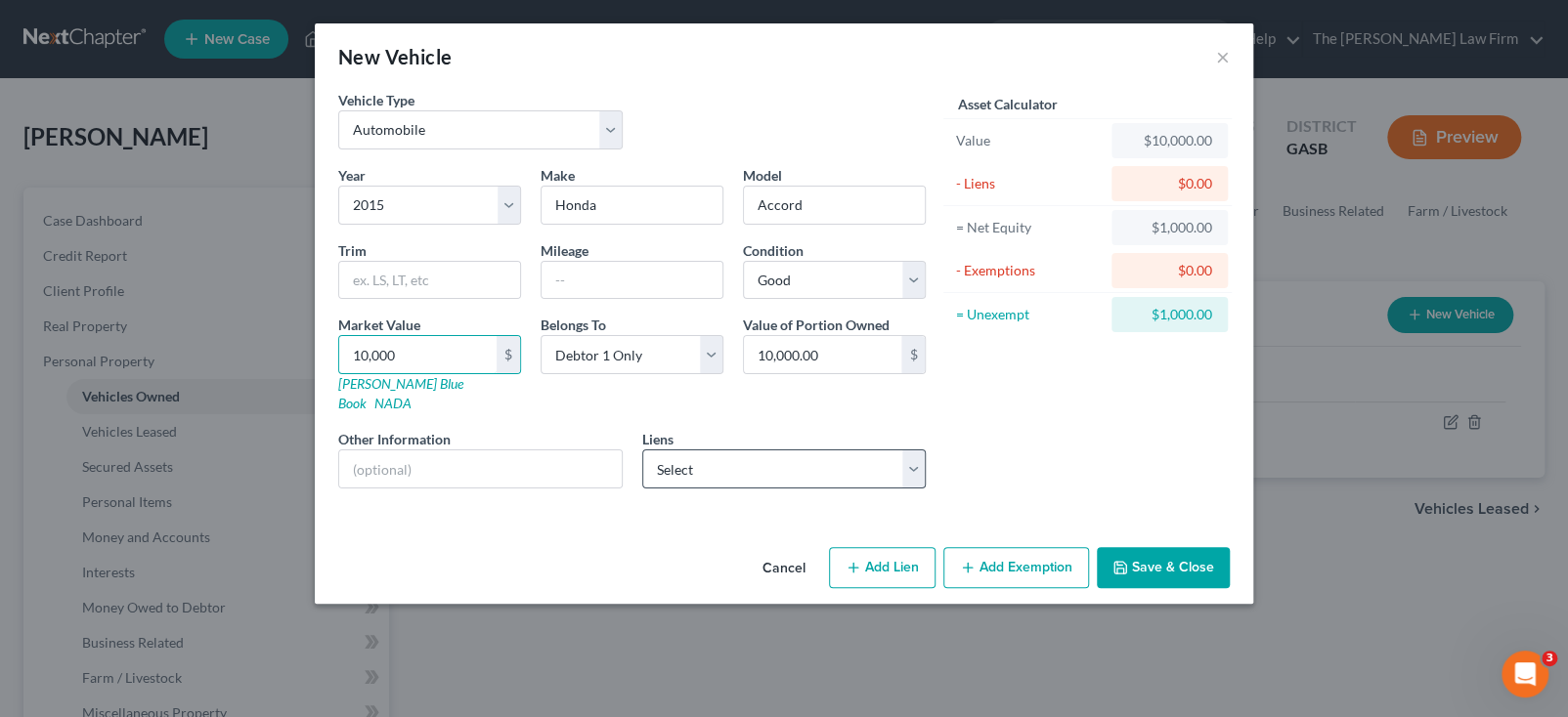
type input "10,000"
click at [705, 454] on select "Select OneMain - $11,000.00" at bounding box center [784, 469] width 284 height 39
select select "0"
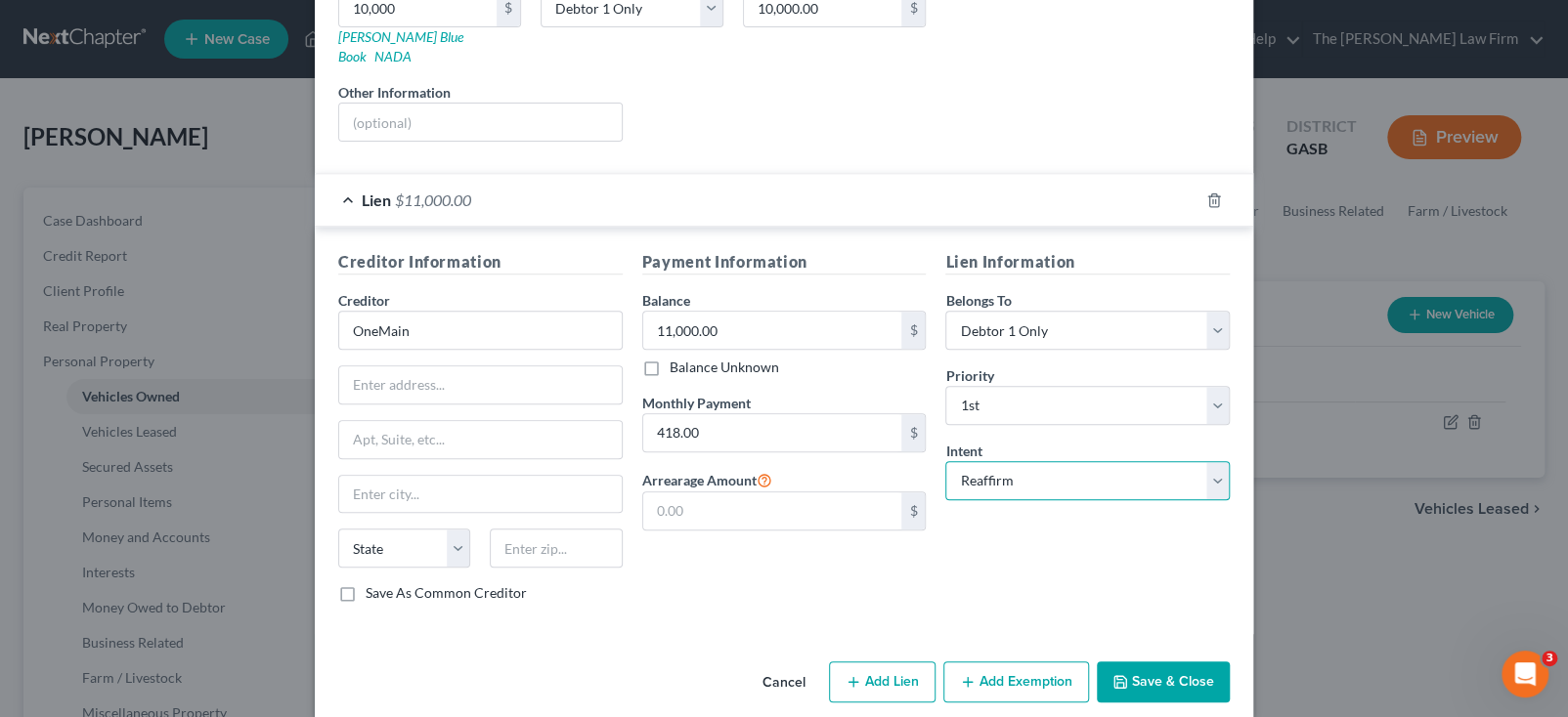
click at [1210, 461] on select "Select Surrender Redeem Reaffirm Avoid Other" at bounding box center [1087, 480] width 284 height 39
select select "1"
click at [945, 461] on select "Select Surrender Redeem Reaffirm Avoid Other" at bounding box center [1087, 480] width 284 height 39
click at [1100, 541] on div "Lien Information Belongs To * Select Debtor 1 Only Debtor 2 Only Debtor 1 And D…" at bounding box center [1087, 434] width 304 height 369
click at [1155, 662] on button "Save & Close" at bounding box center [1163, 682] width 133 height 41
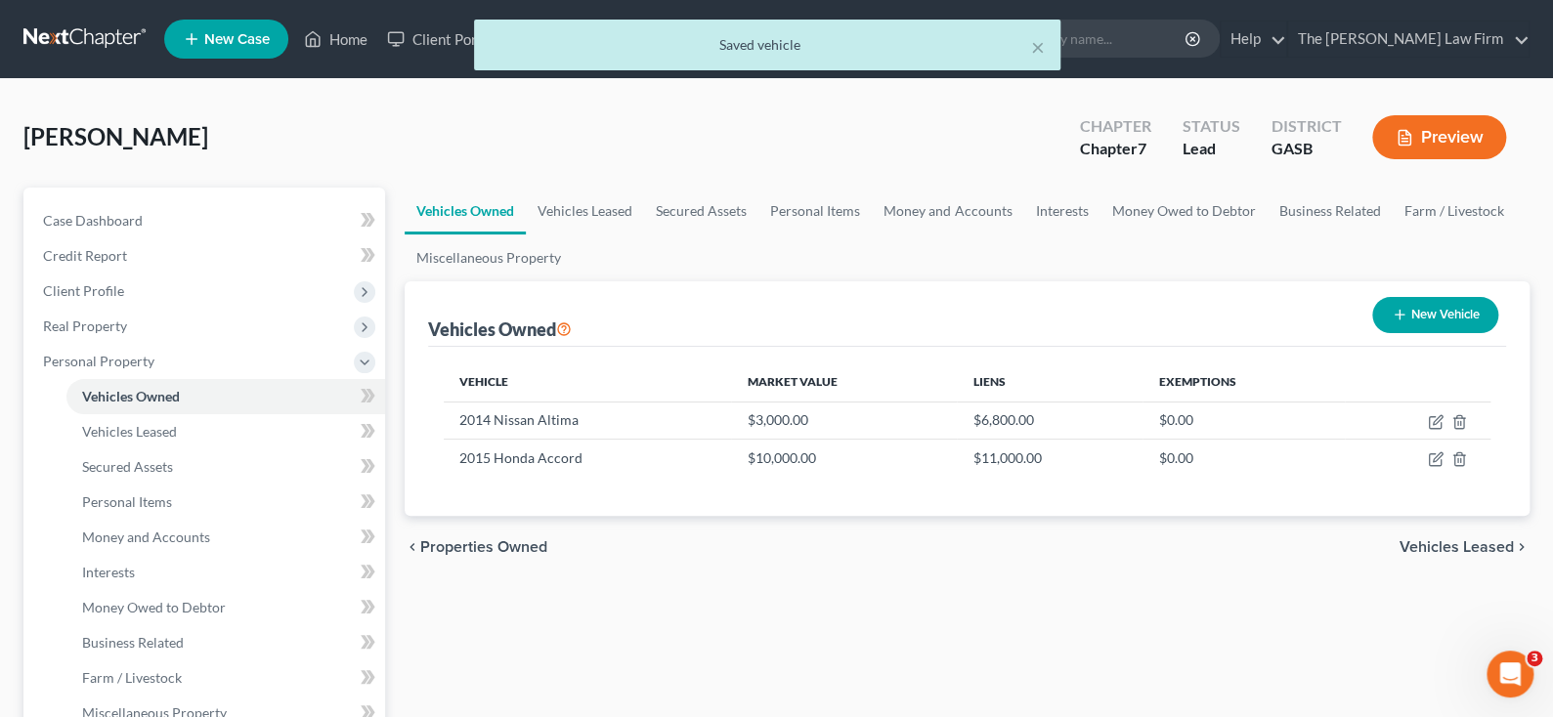
click at [1451, 313] on button "New Vehicle" at bounding box center [1435, 315] width 126 height 36
select select "0"
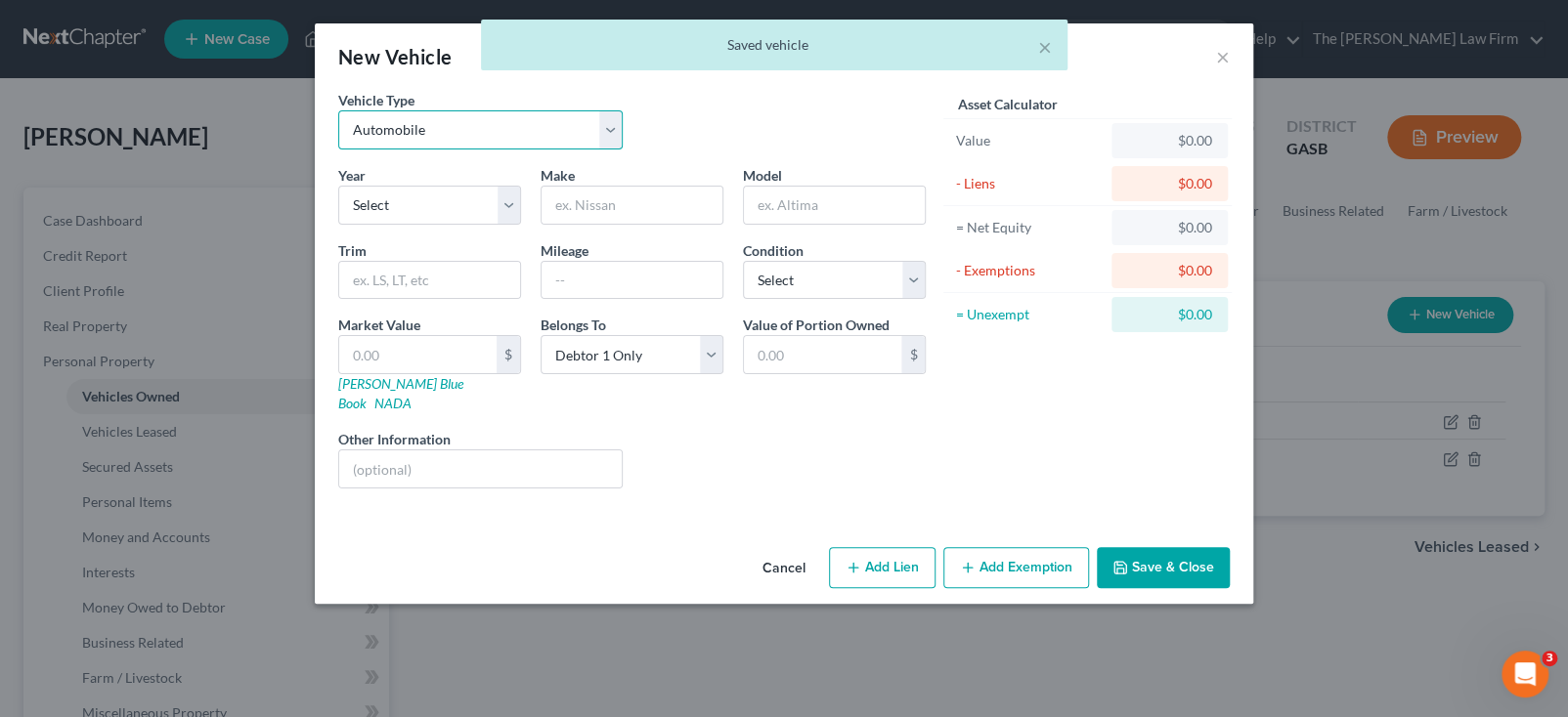
click at [421, 125] on select "Select Automobile Truck Trailer Watercraft Aircraft Motor Home Atv Other Vehicle" at bounding box center [480, 129] width 284 height 39
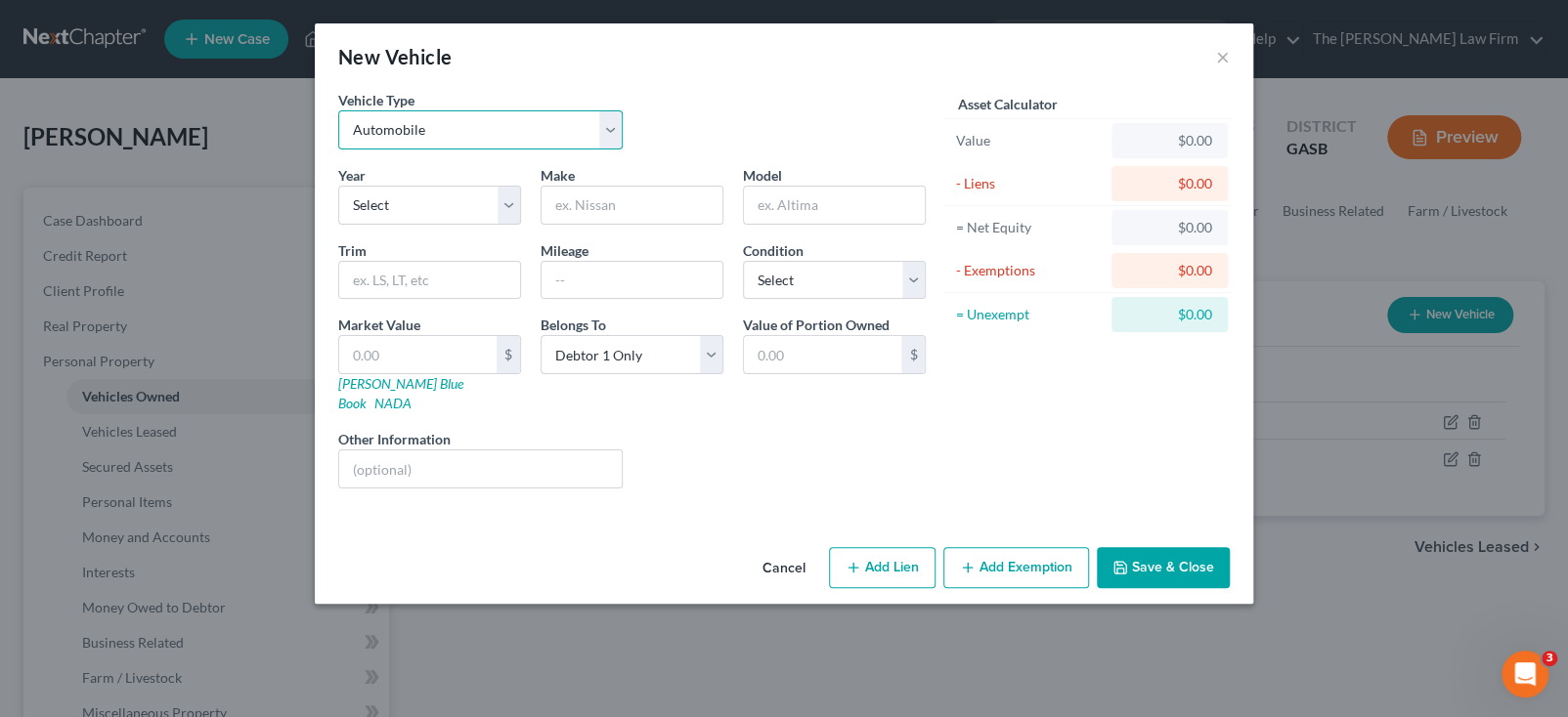
select select "7"
click at [338, 110] on select "Select Automobile Truck Trailer Watercraft Aircraft Motor Home Atv Other Vehicle" at bounding box center [480, 129] width 284 height 39
click at [422, 207] on select "Select 2026 2025 2024 2023 2022 2021 2020 2019 2018 2017 2016 2015 2014 2013 20…" at bounding box center [429, 205] width 183 height 39
select select "23"
click at [338, 186] on select "Select 2026 2025 2024 2023 2022 2021 2020 2019 2018 2017 2016 2015 2014 2013 20…" at bounding box center [429, 205] width 183 height 39
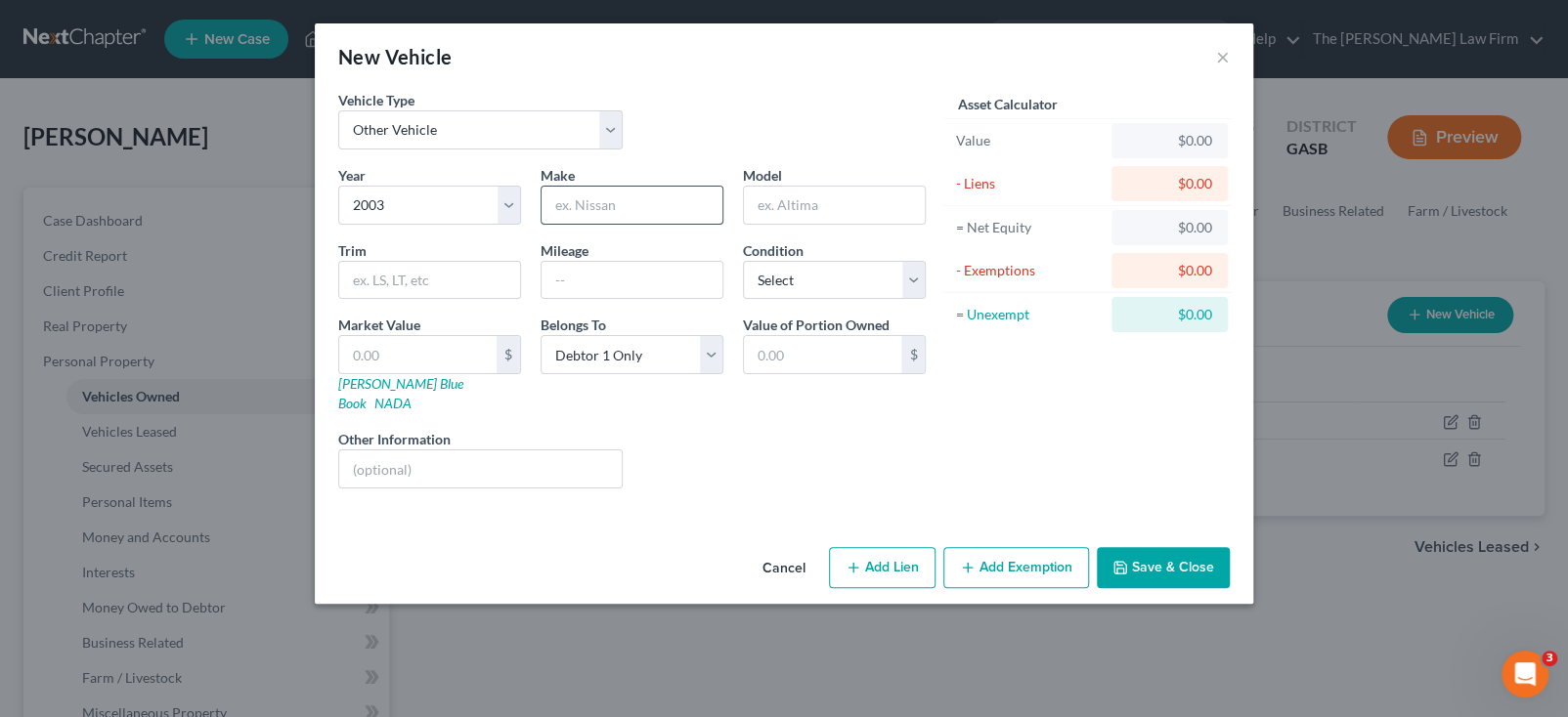
click at [627, 207] on input "text" at bounding box center [632, 205] width 181 height 37
type input "Harley"
click at [813, 270] on select "Select Excellent Very Good Good Fair Poor" at bounding box center [834, 280] width 183 height 39
select select "2"
click at [743, 261] on select "Select Excellent Very Good Good Fair Poor" at bounding box center [834, 280] width 183 height 39
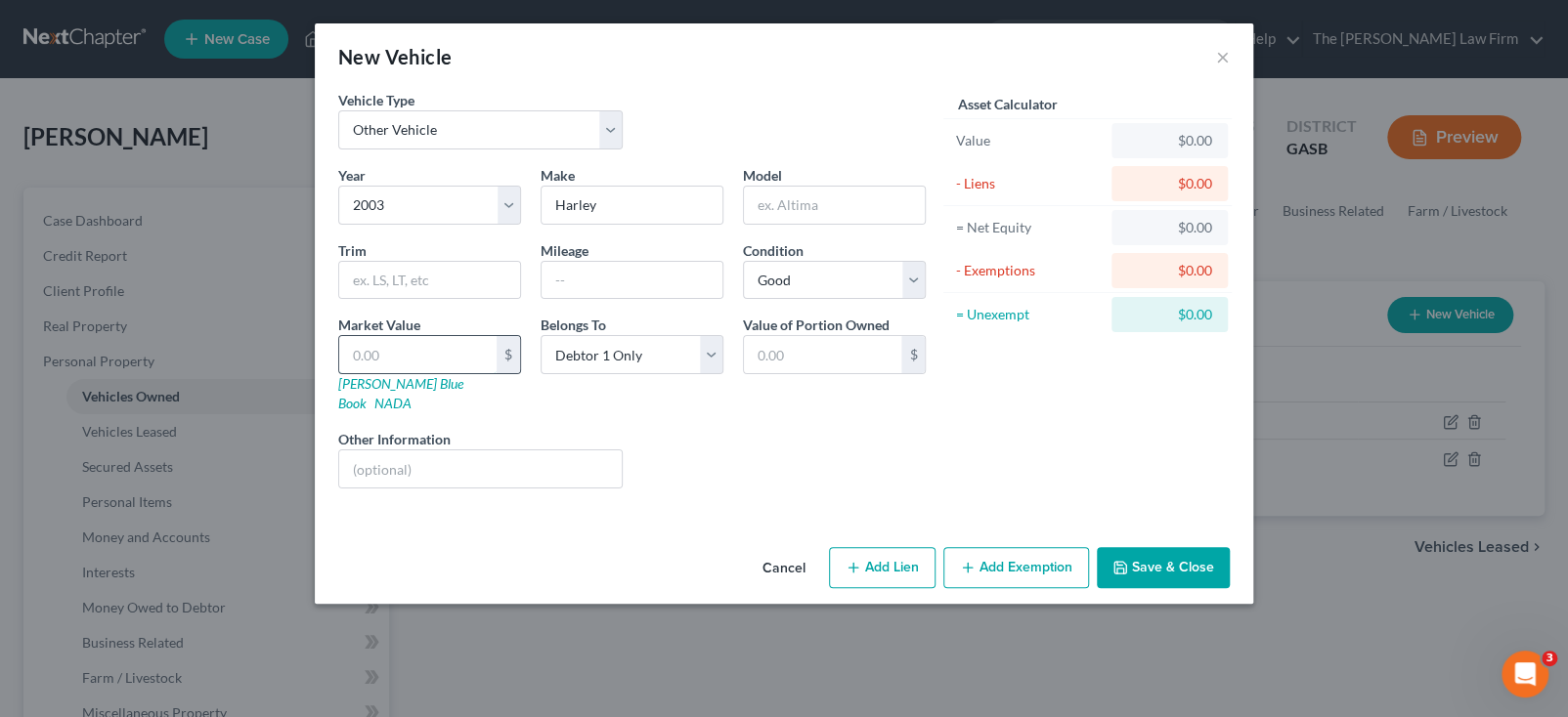
click at [445, 351] on input "text" at bounding box center [417, 354] width 157 height 37
type input "3"
type input "3.00"
type input "30"
type input "30.00"
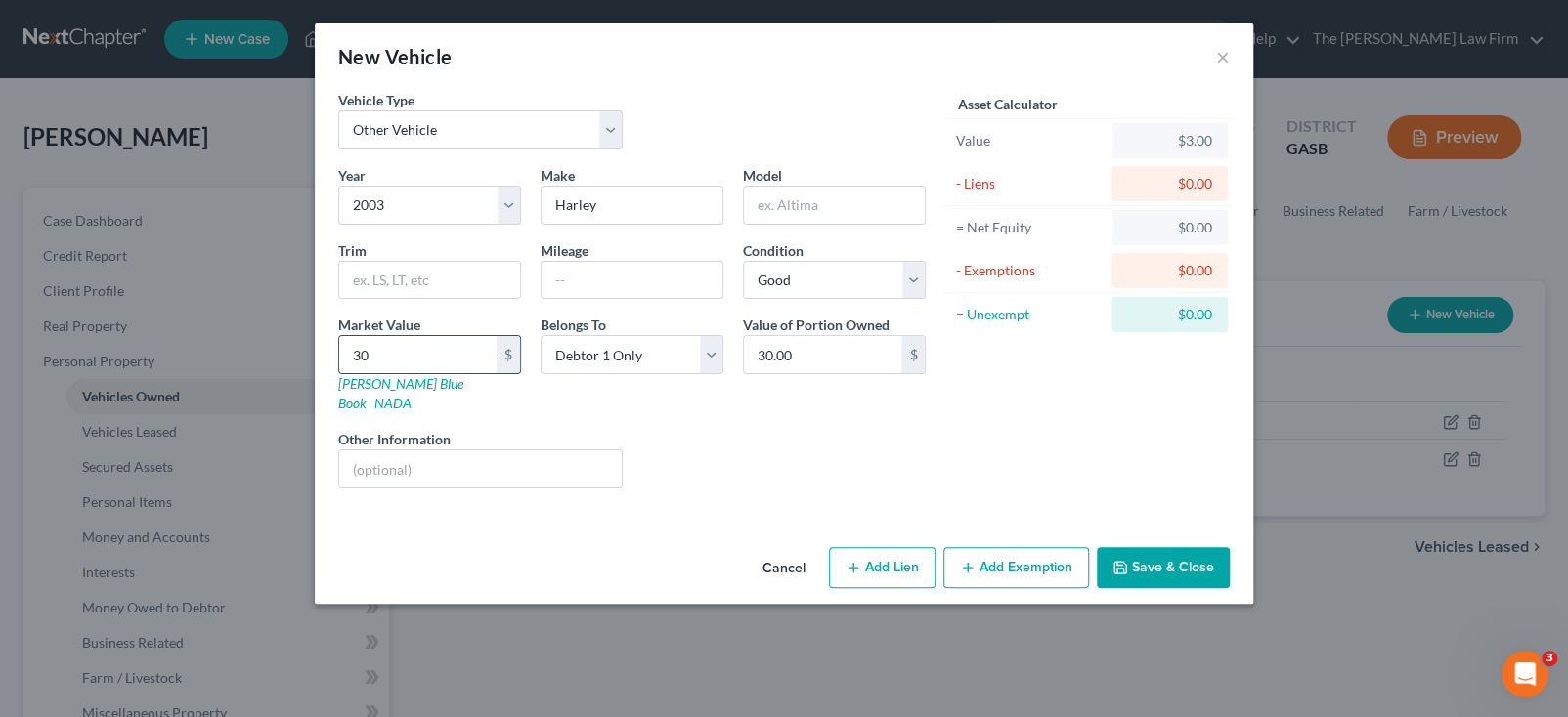
type input "300"
type input "300.00"
type input "3000"
type input "3,000.00"
type input "3,000"
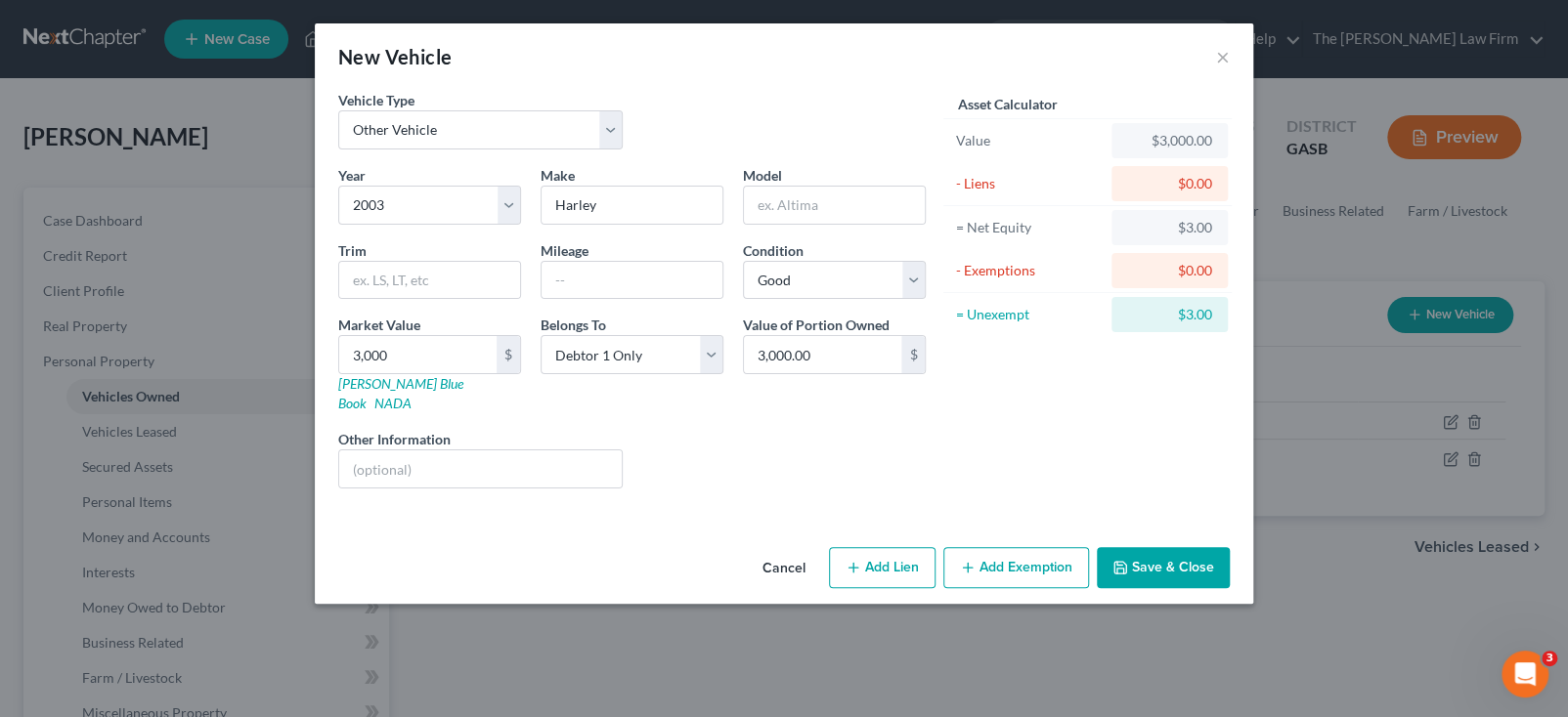
click at [997, 547] on button "Add Exemption" at bounding box center [1016, 567] width 146 height 41
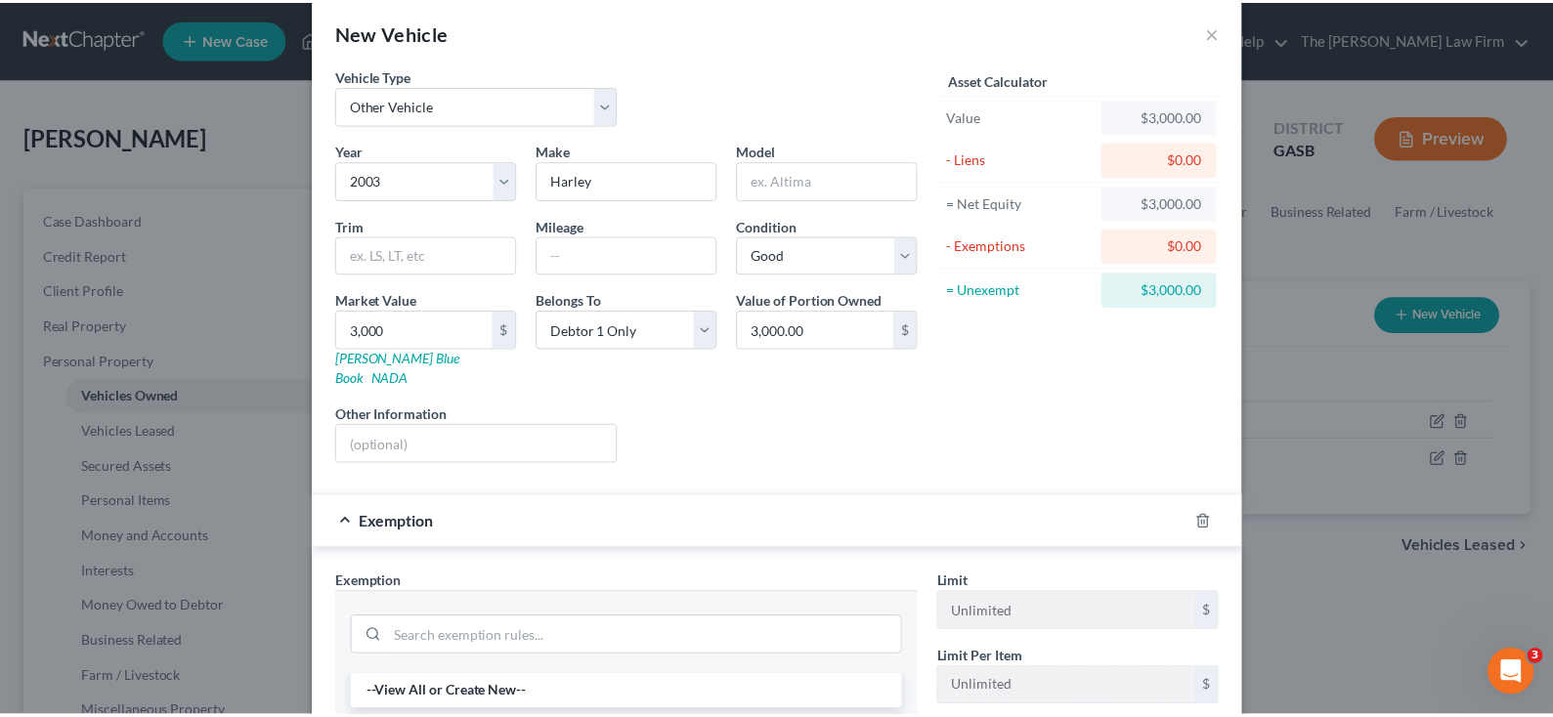
scroll to position [292, 0]
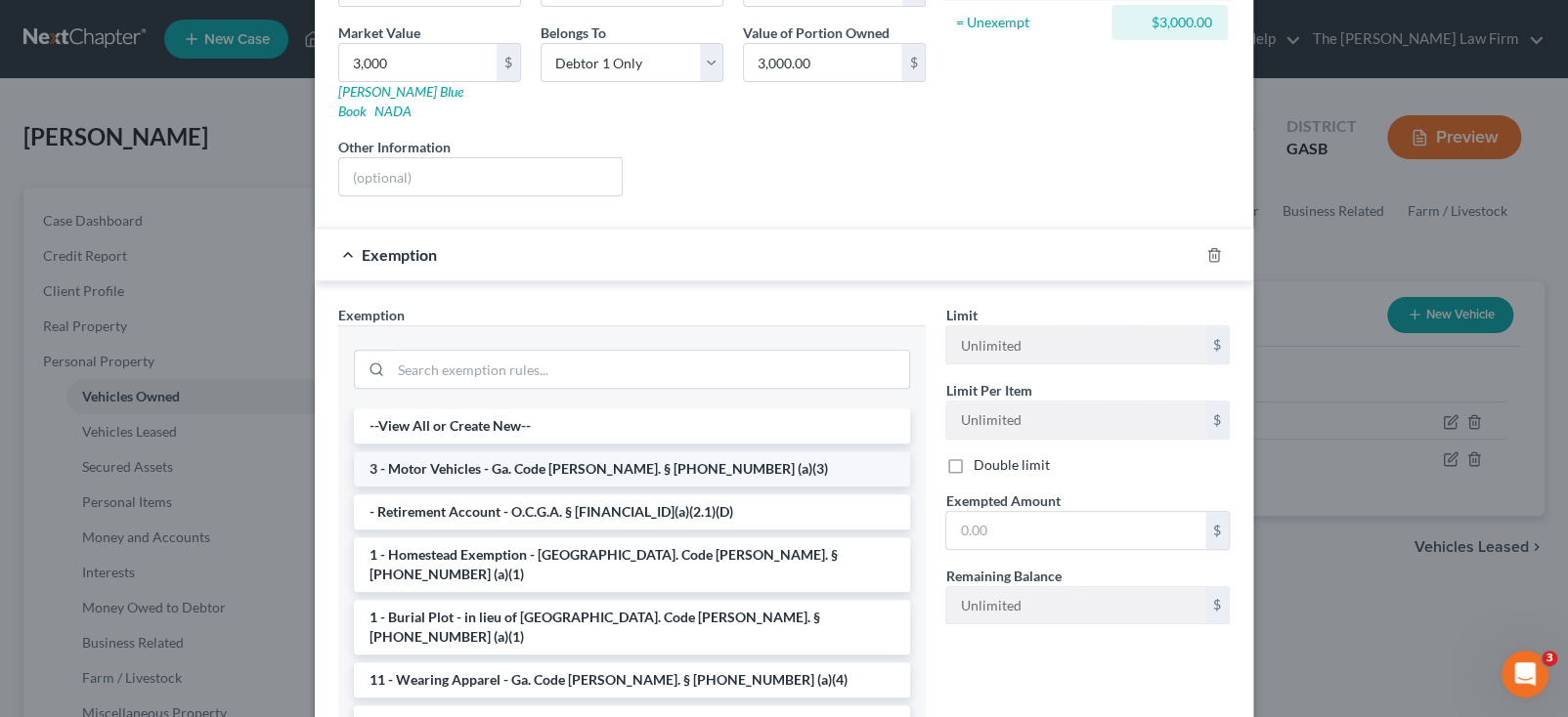
click at [492, 452] on li "3 - Motor Vehicles - Ga. Code [PERSON_NAME]. § [PHONE_NUMBER] (a)(3)" at bounding box center [632, 469] width 556 height 35
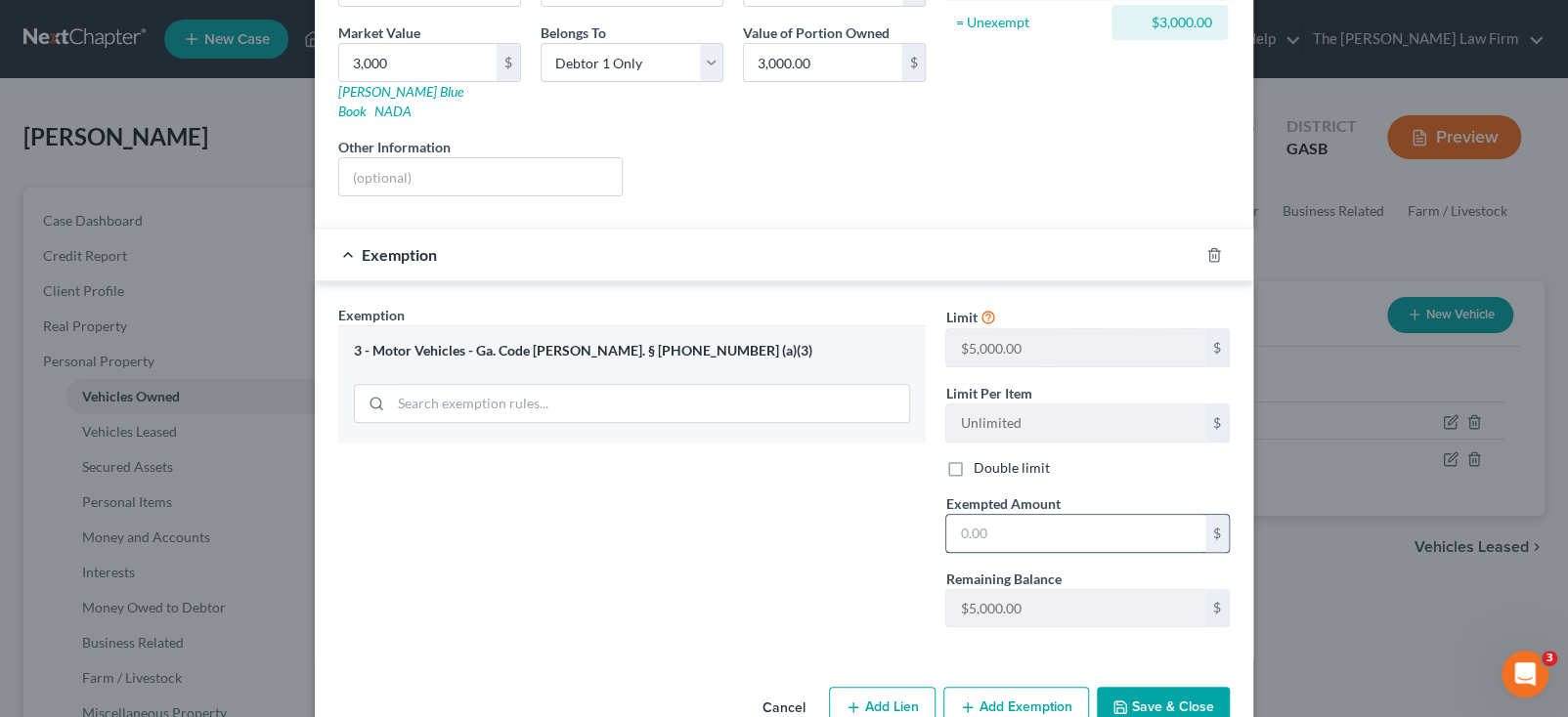
click at [1008, 515] on input "text" at bounding box center [1075, 533] width 259 height 37
type input "3,000"
click at [809, 573] on div "Exemption Set must be selected for CA. Exemption * 3 - Motor Vehicles - Ga. Cod…" at bounding box center [631, 474] width 607 height 338
click at [1155, 687] on button "Save & Close" at bounding box center [1163, 707] width 133 height 41
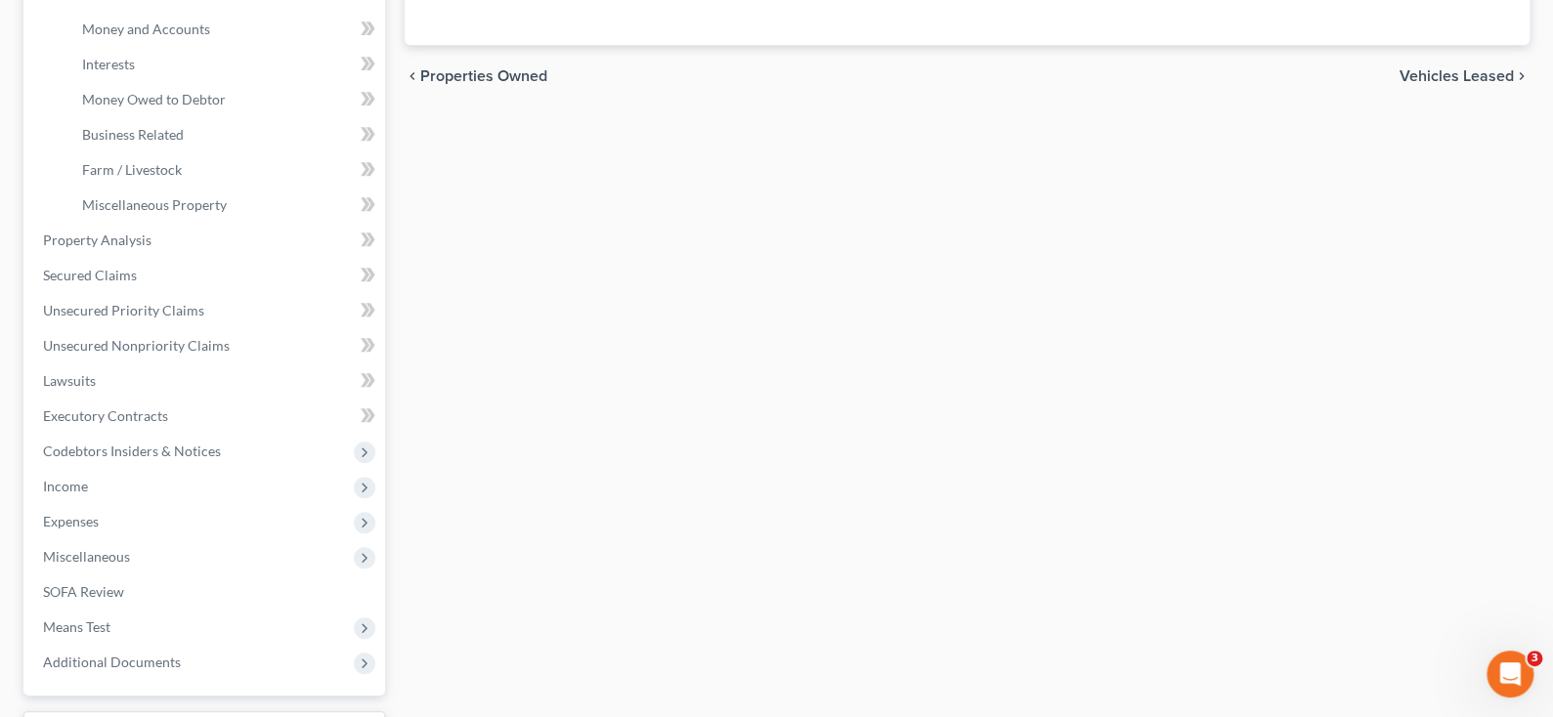
scroll to position [586, 0]
